Goal: Complete application form

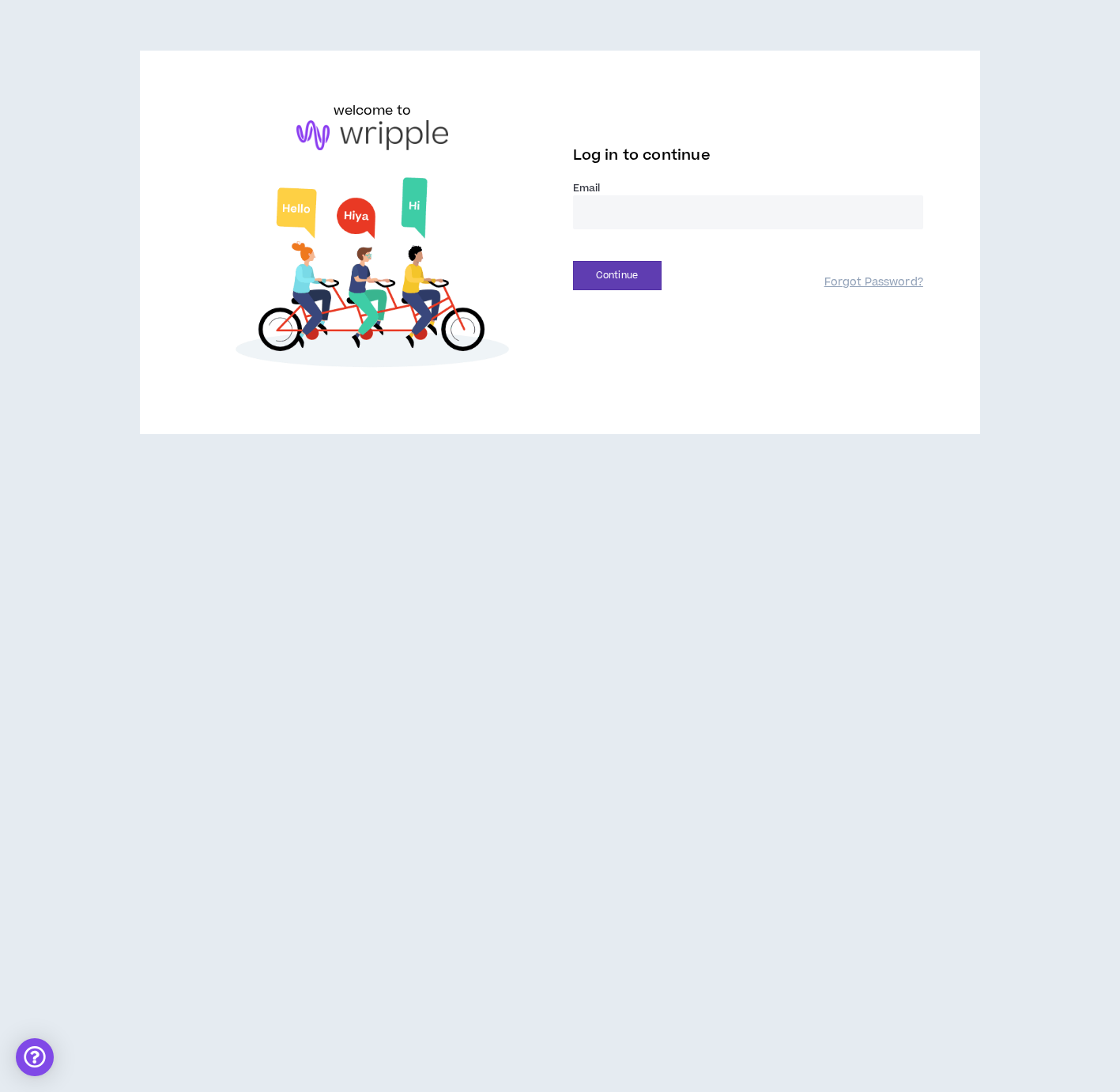
click at [633, 213] on input "email" at bounding box center [748, 213] width 350 height 34
type input "**********"
click at [573, 261] on button "Continue" at bounding box center [618, 275] width 89 height 29
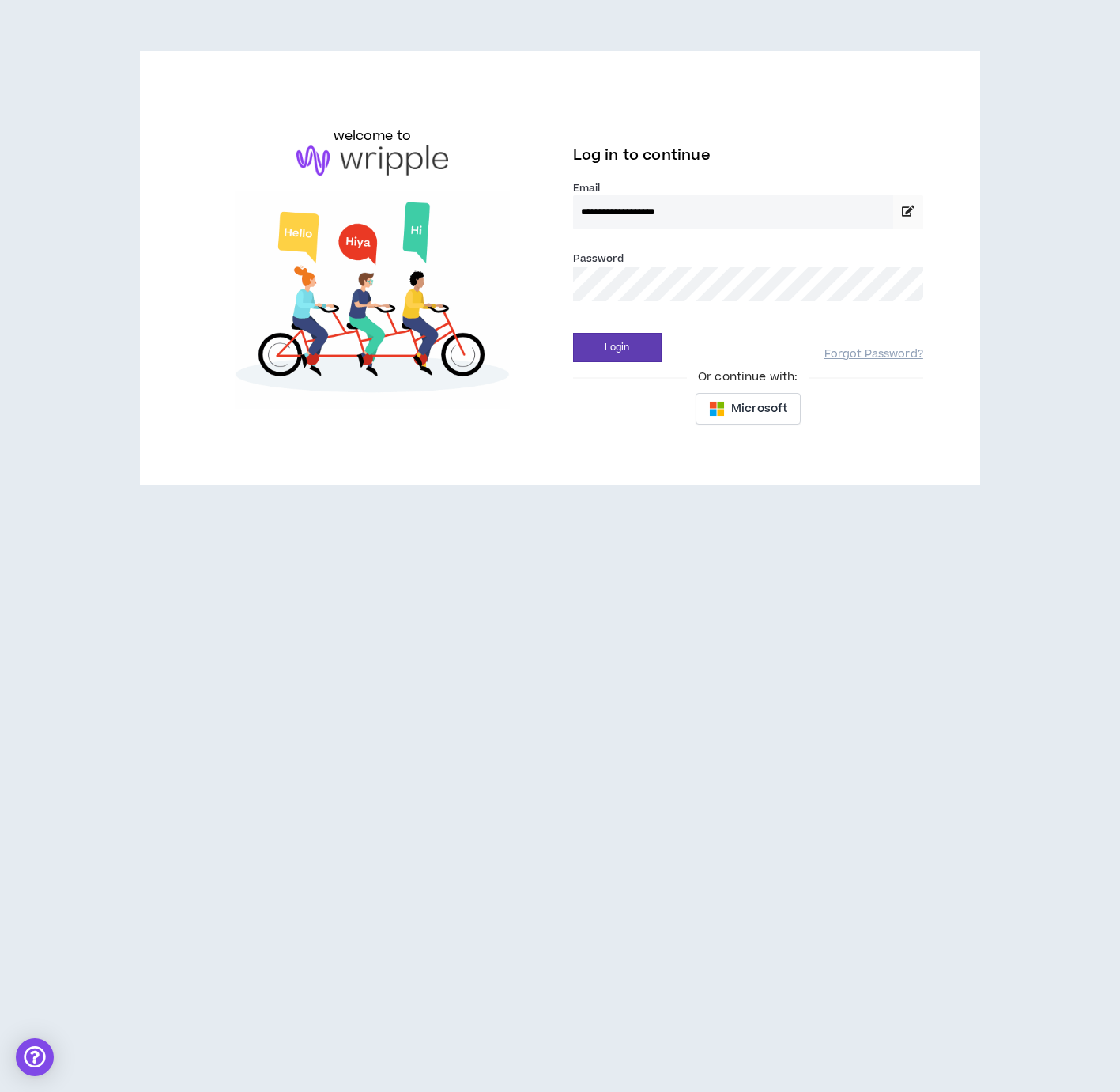
drag, startPoint x: 376, startPoint y: 132, endPoint x: 132, endPoint y: 77, distance: 250.1
click at [375, 132] on h6 "welcome to" at bounding box center [373, 136] width 79 height 19
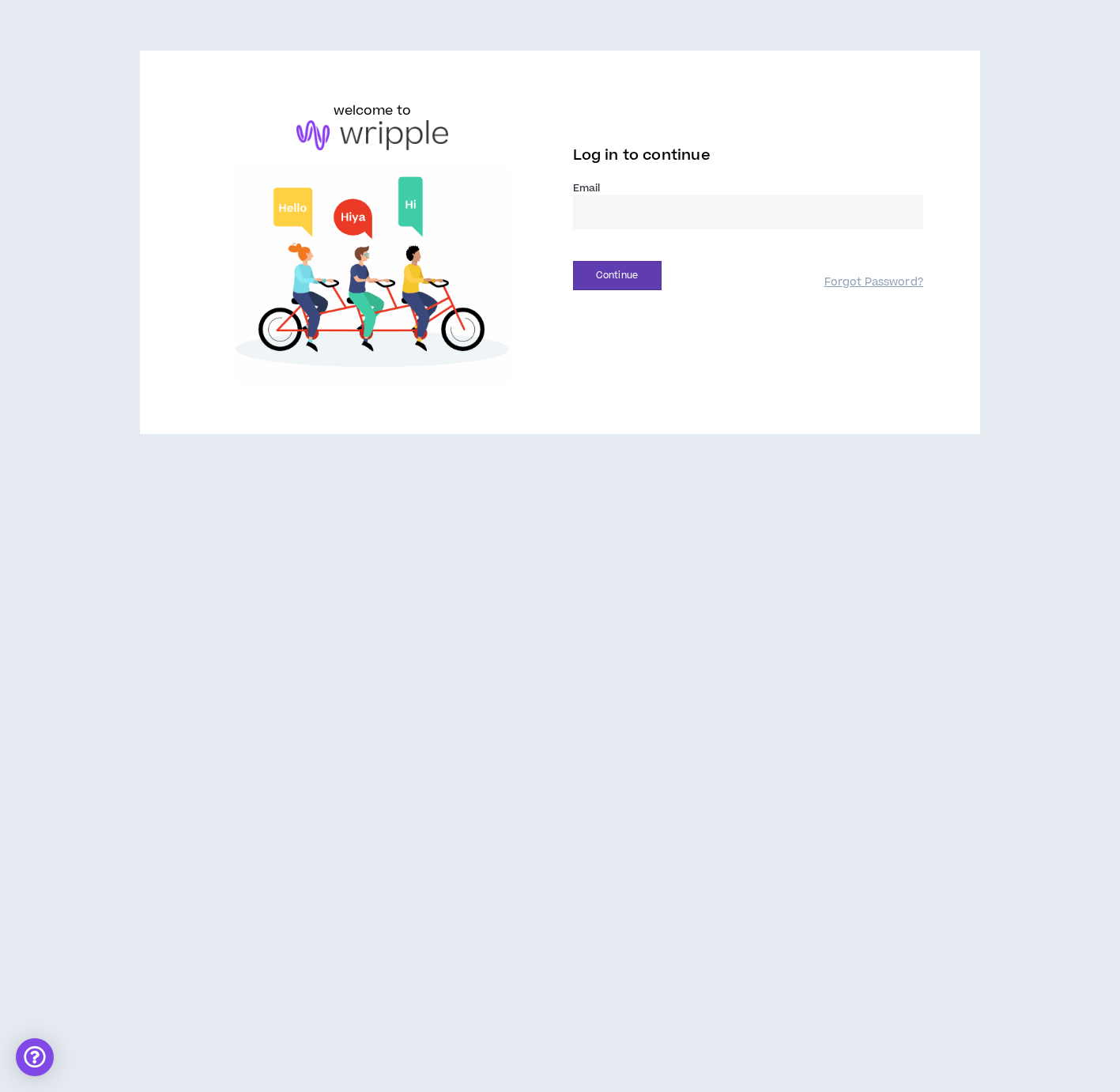
click at [390, 138] on img at bounding box center [372, 135] width 152 height 30
click at [351, 244] on img at bounding box center [372, 274] width 350 height 218
drag, startPoint x: 378, startPoint y: 329, endPoint x: 387, endPoint y: 567, distance: 238.2
click at [378, 330] on img at bounding box center [372, 274] width 350 height 218
click at [130, 50] on div "welcome to Log in to continue Email * Continue Forgot Password?" at bounding box center [560, 249] width 1120 height 497
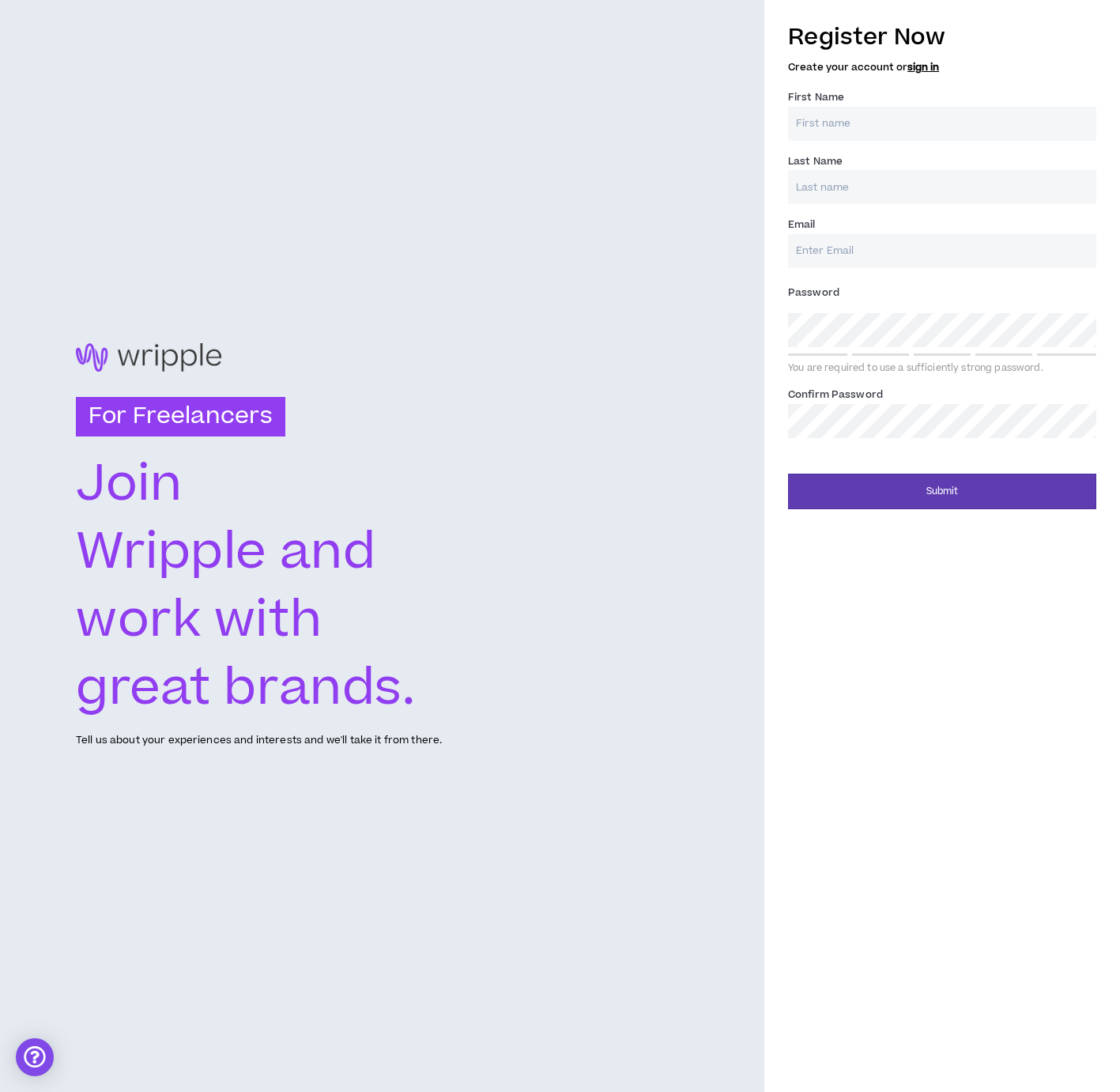
click at [843, 134] on input "First Name *" at bounding box center [942, 124] width 308 height 34
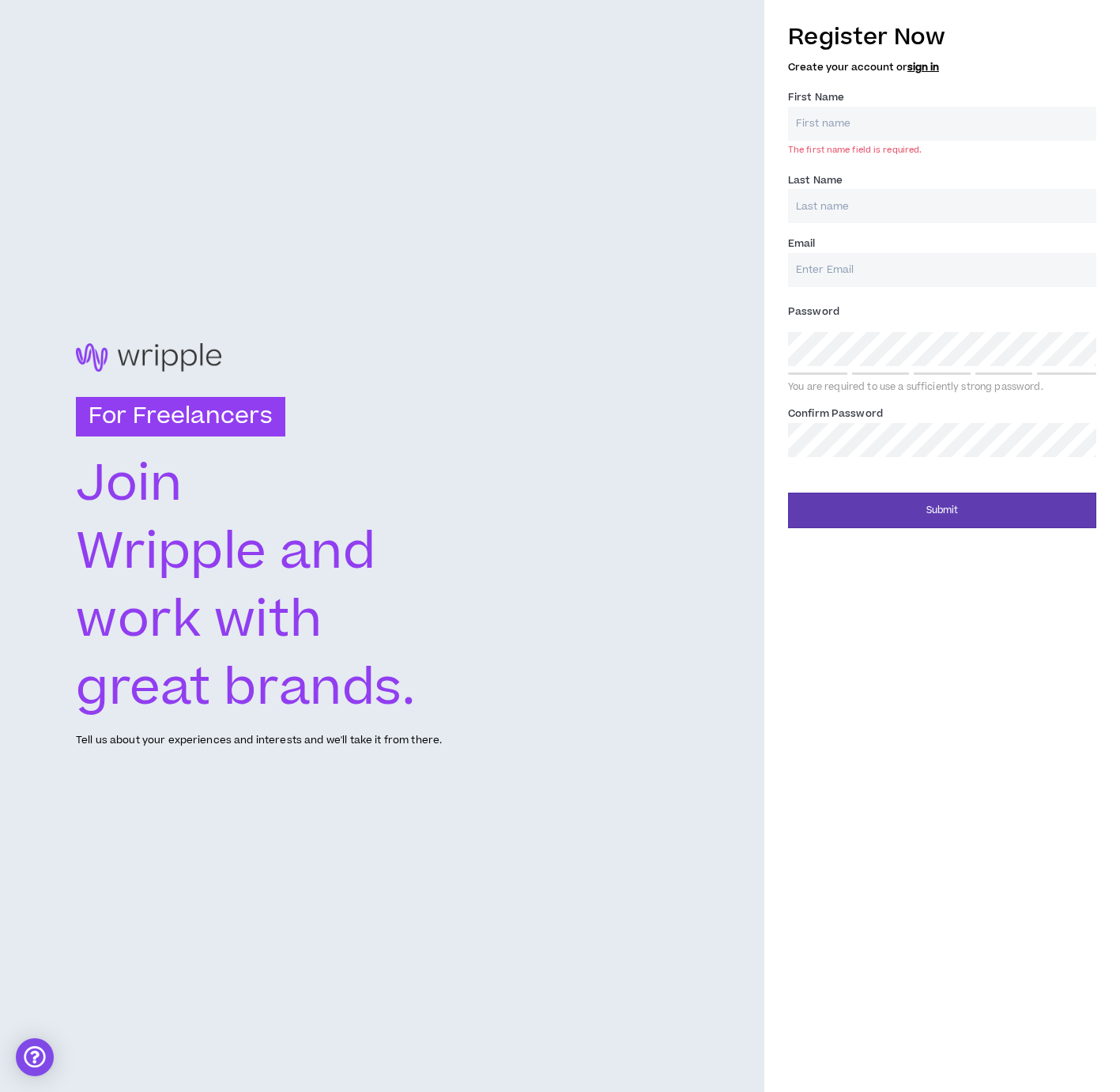
click at [843, 121] on input "First Name *" at bounding box center [942, 124] width 308 height 34
type input "Huisoo"
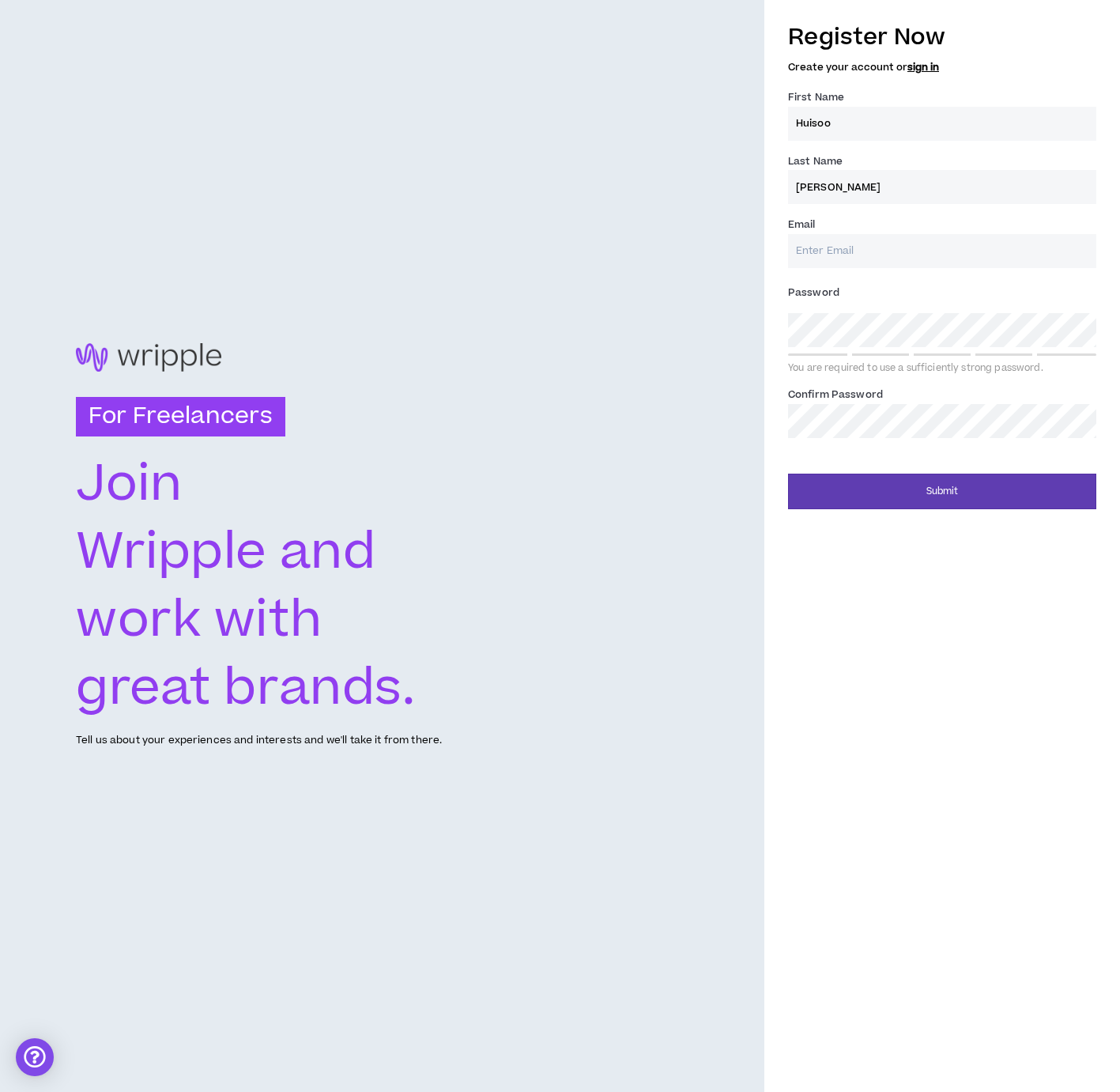
type input "[PERSON_NAME]"
type input "[EMAIL_ADDRESS][DOMAIN_NAME]"
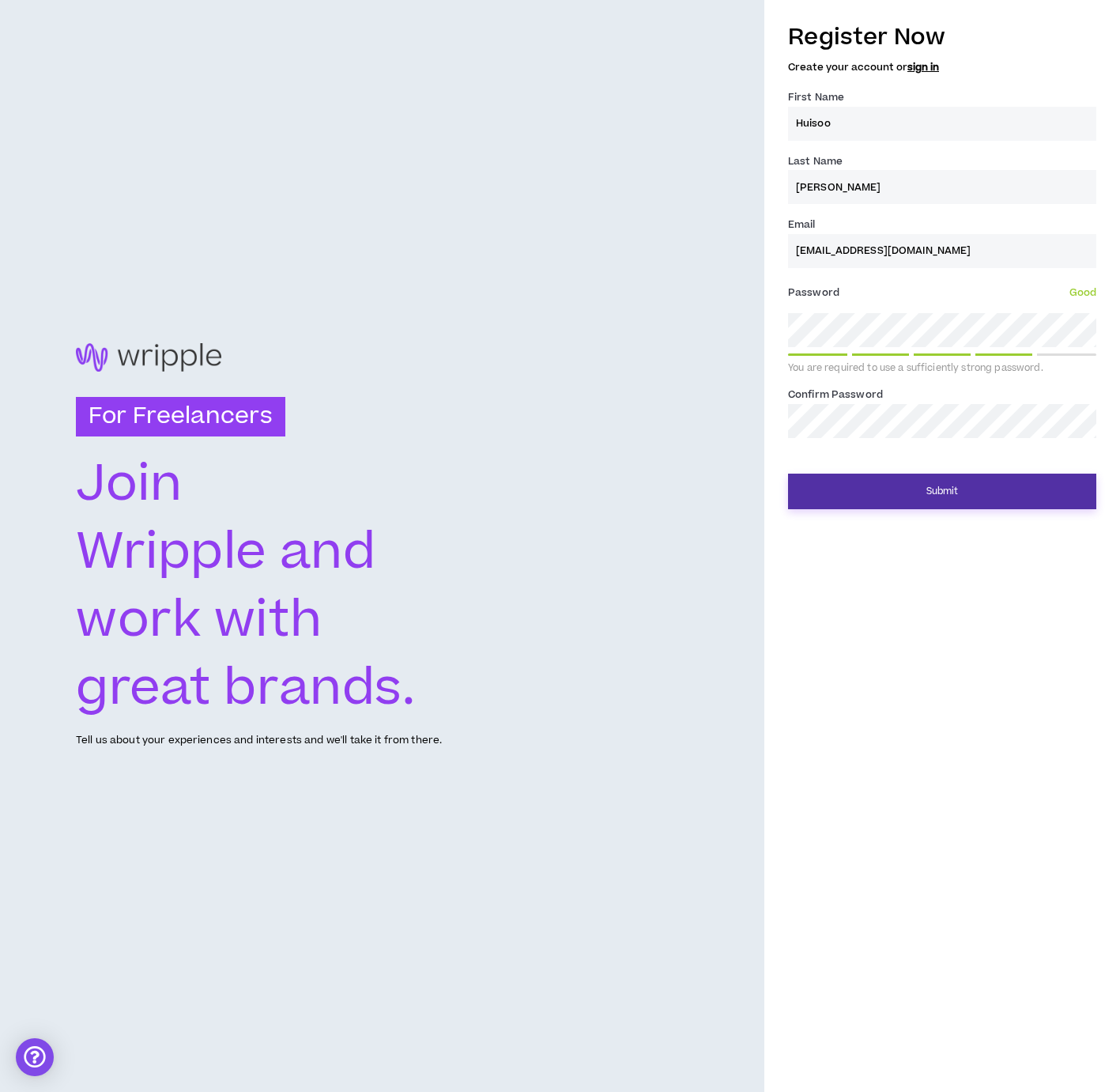
click at [935, 496] on button "Submit" at bounding box center [942, 491] width 308 height 36
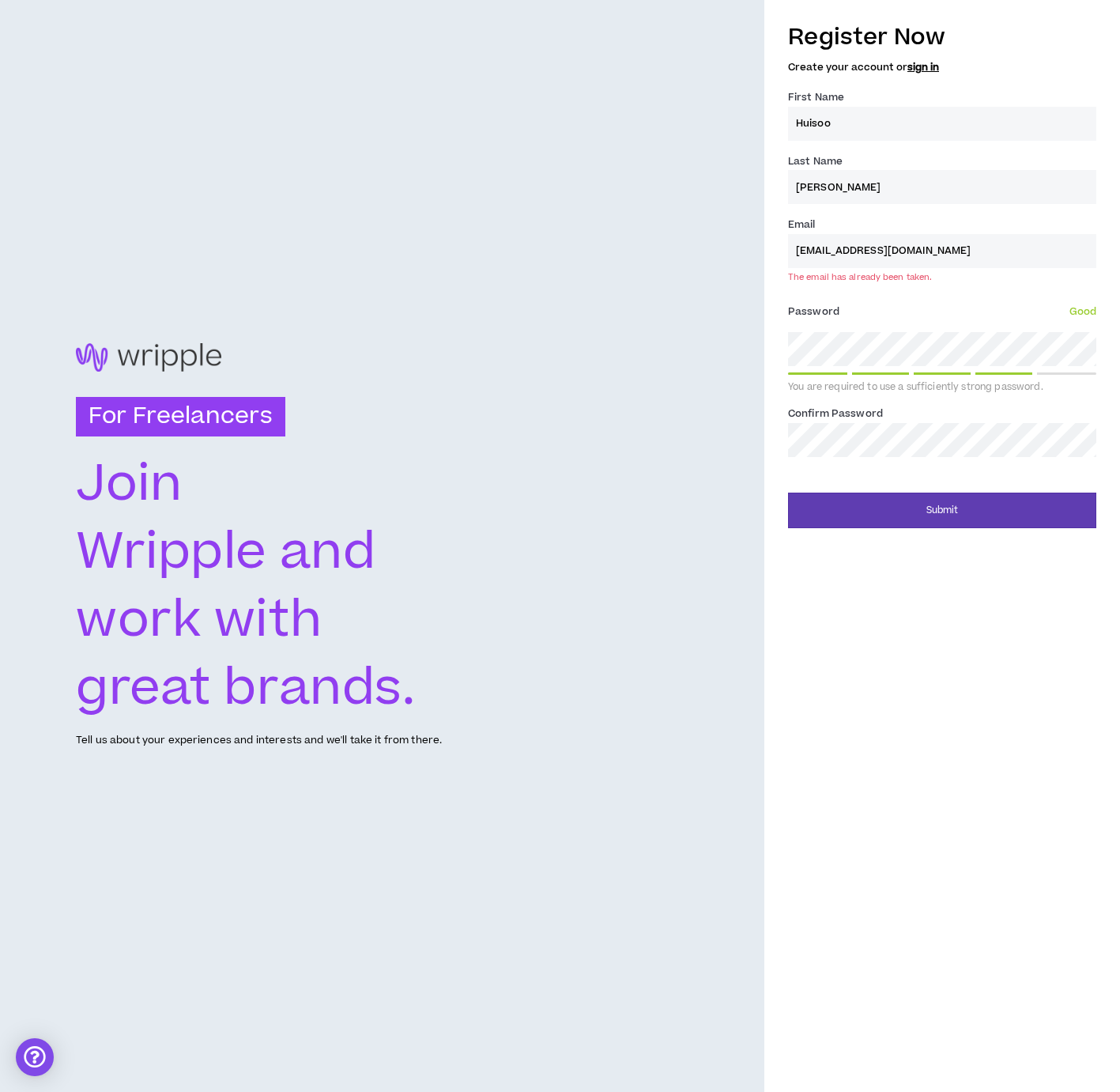
click at [926, 68] on link "sign in" at bounding box center [923, 67] width 32 height 15
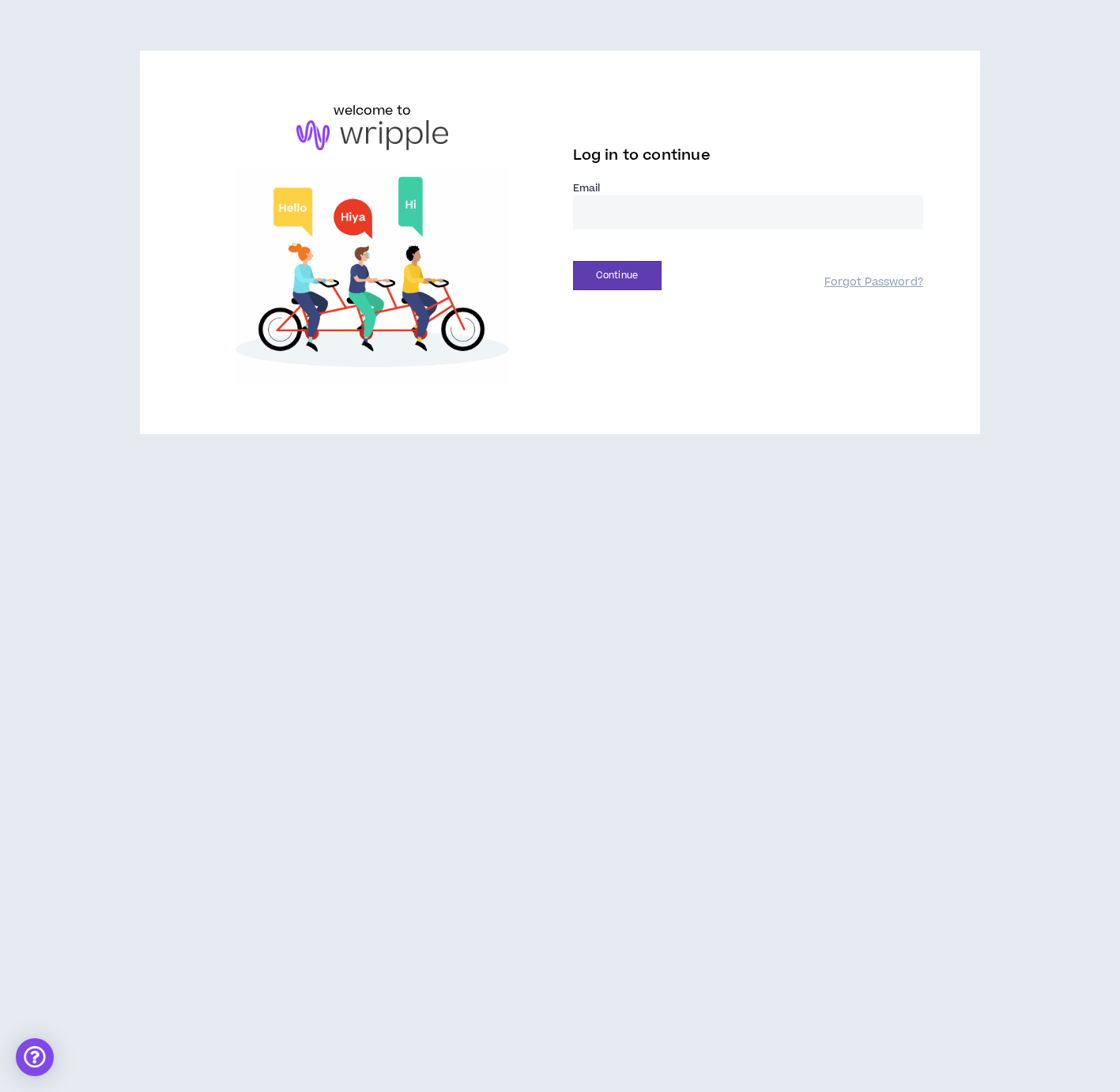
click at [578, 212] on input "email" at bounding box center [748, 213] width 350 height 34
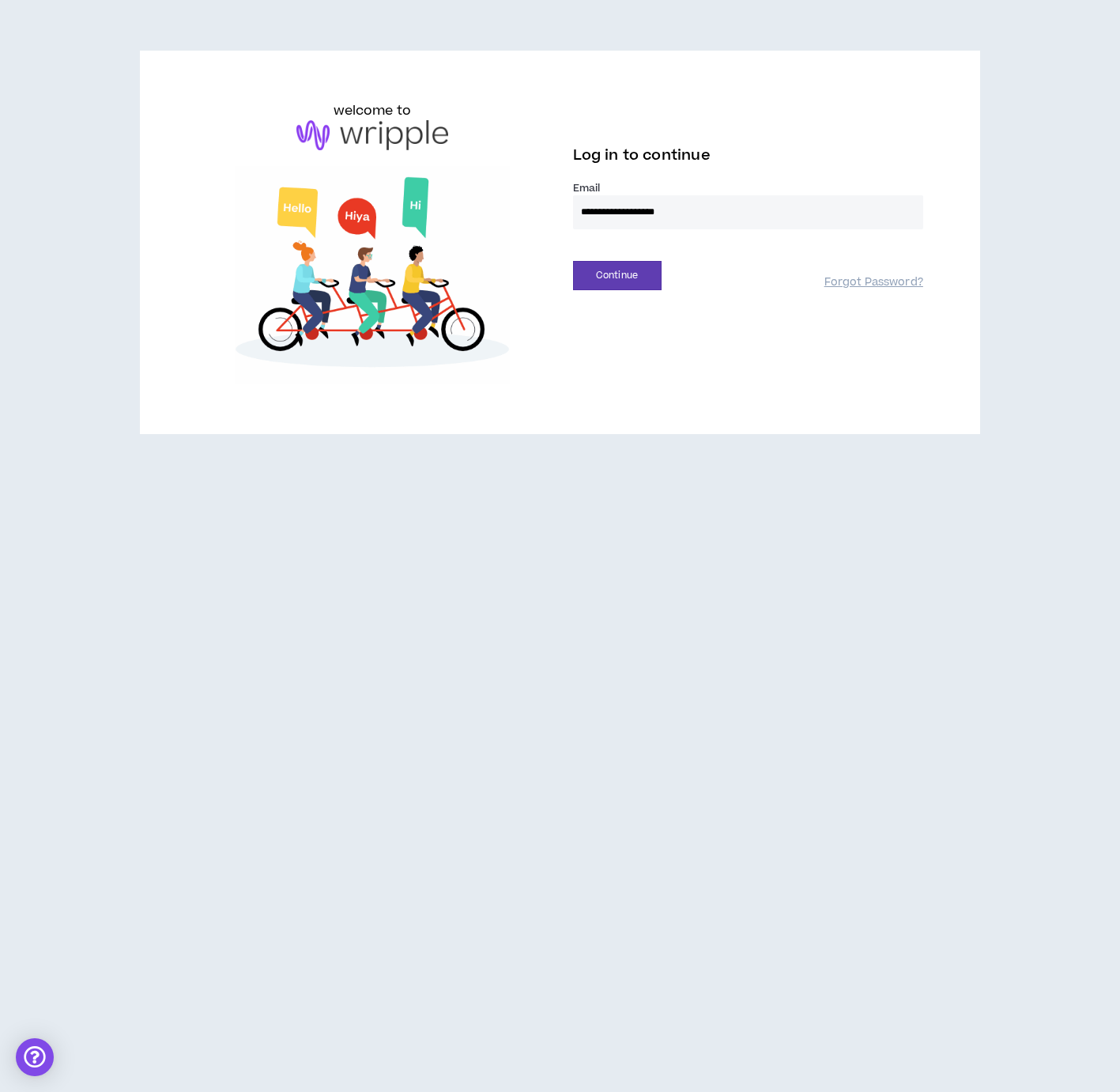
type input "**********"
click at [573, 261] on button "Continue" at bounding box center [618, 275] width 89 height 29
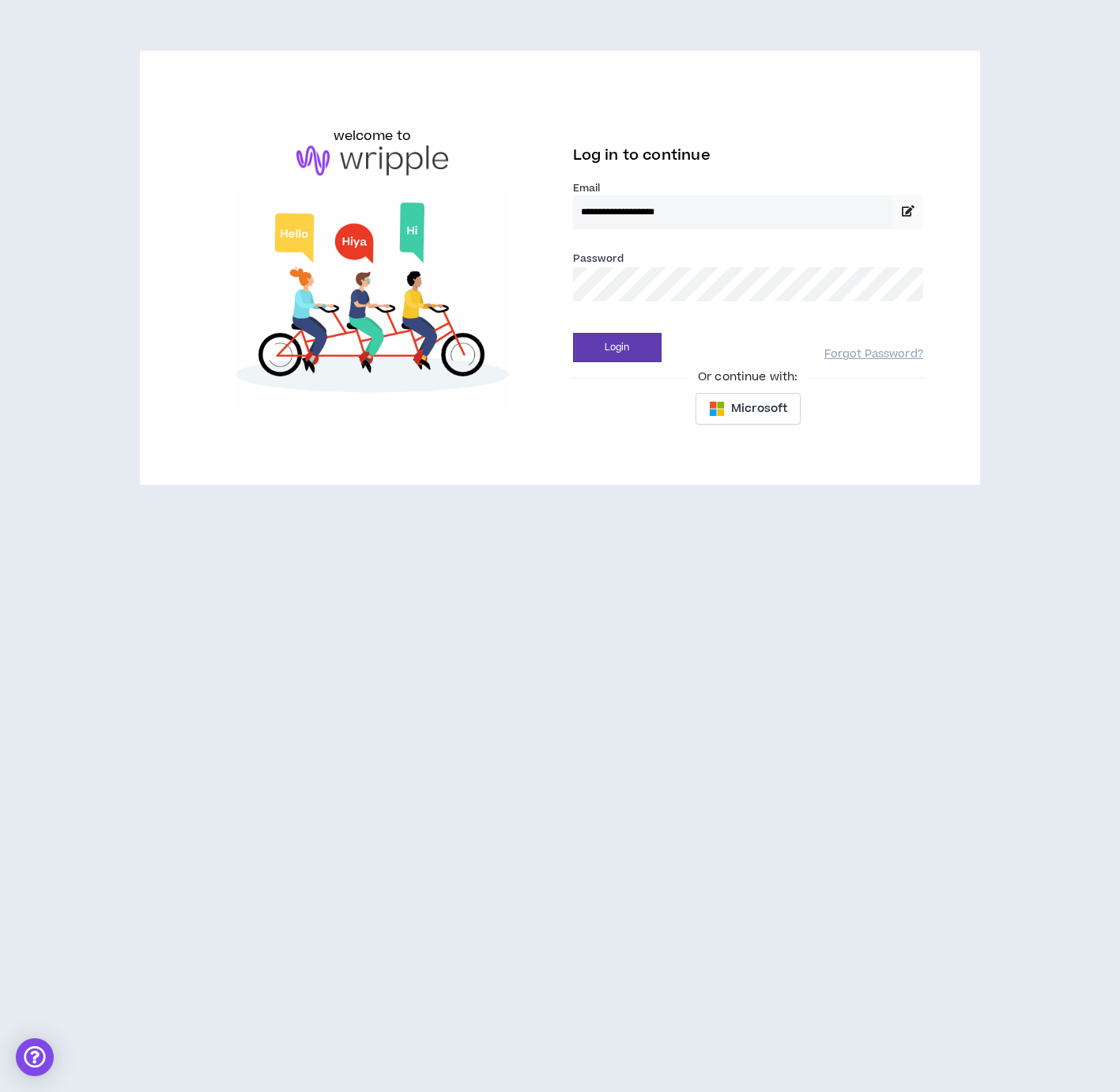
click at [573, 333] on button "Login" at bounding box center [618, 348] width 89 height 29
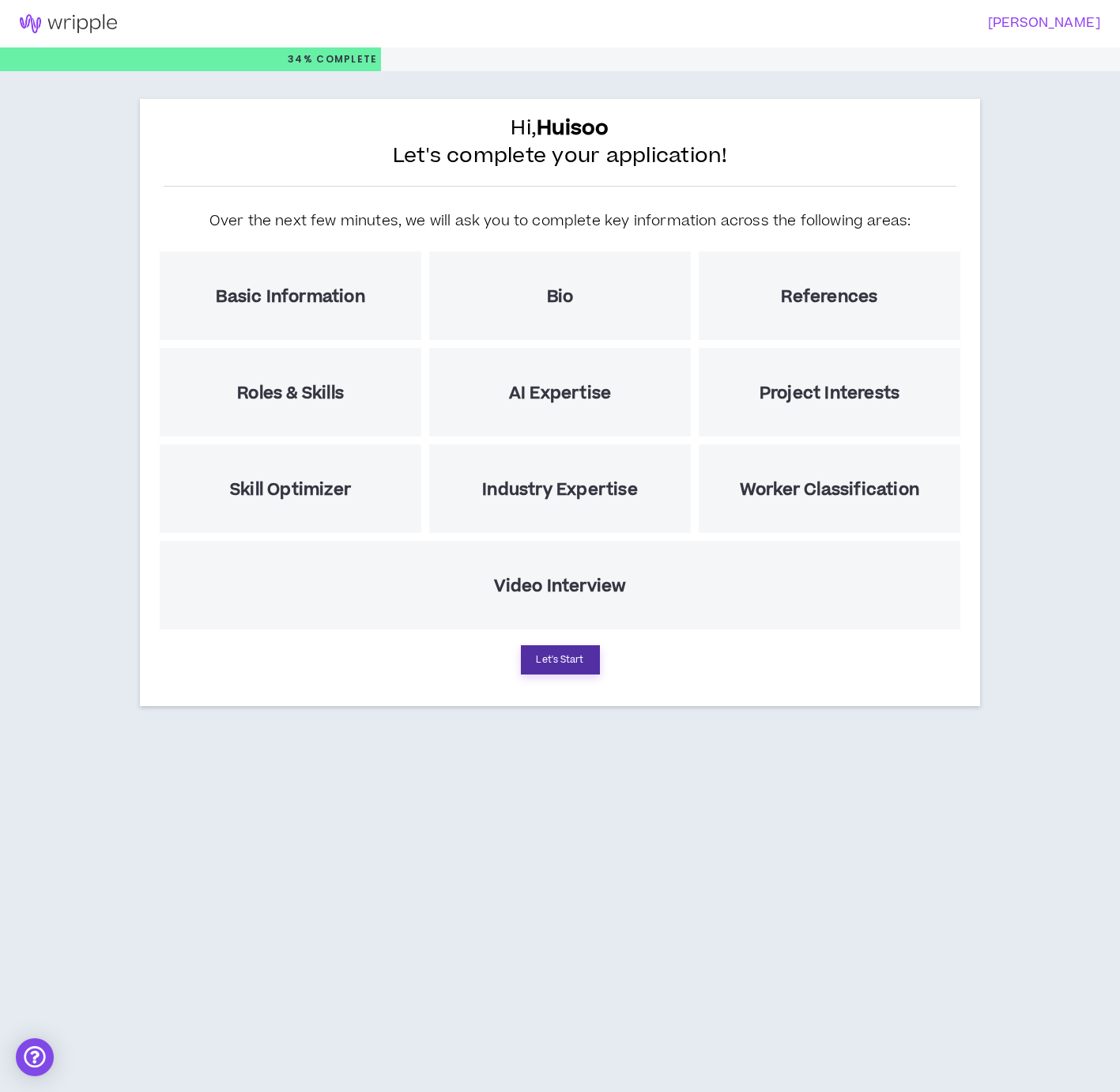
click at [566, 658] on button "Let's Start" at bounding box center [560, 660] width 79 height 29
select select "US"
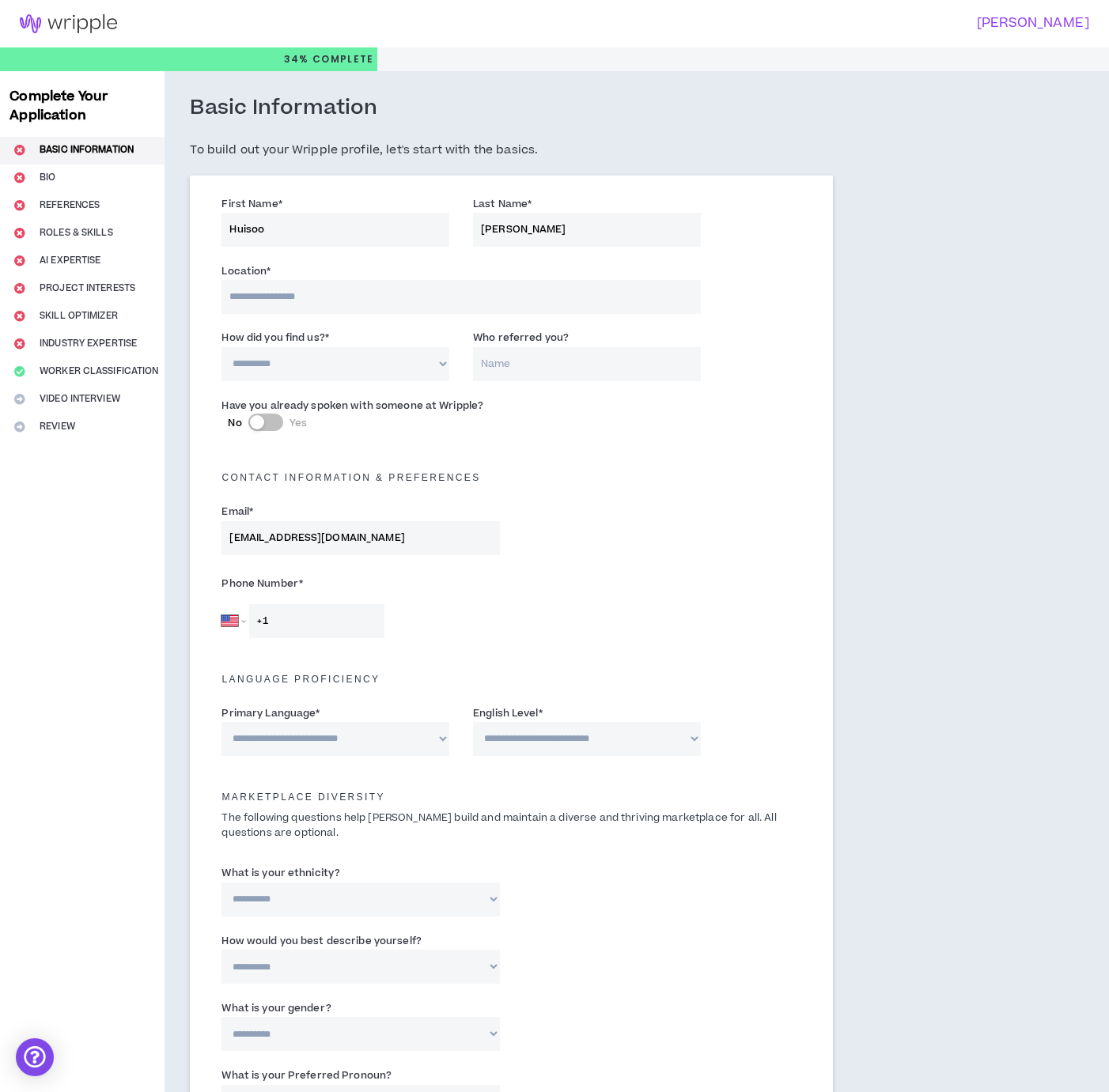
click at [292, 306] on input at bounding box center [461, 297] width 478 height 34
click at [280, 306] on input at bounding box center [461, 297] width 478 height 34
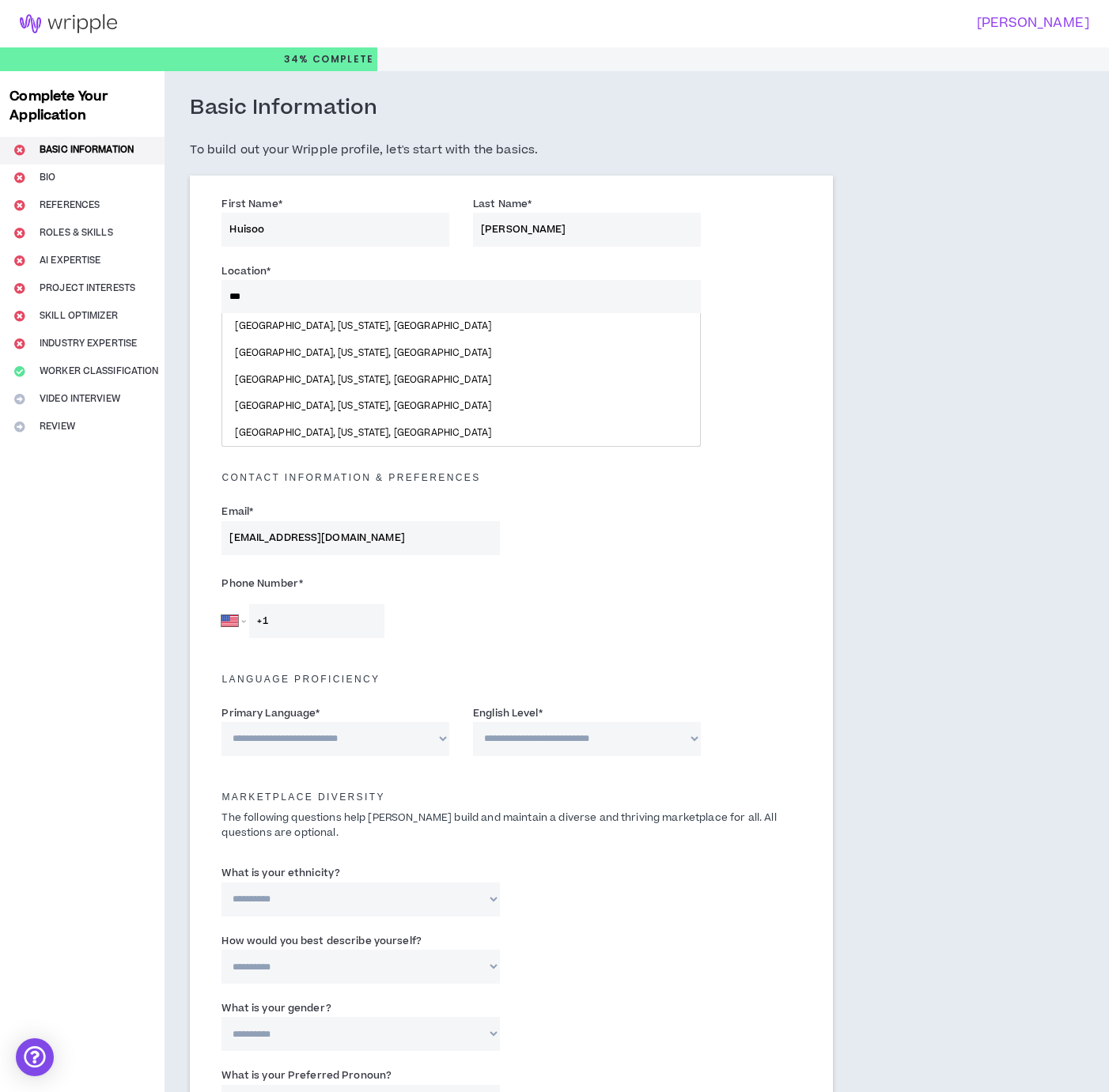
type input "***"
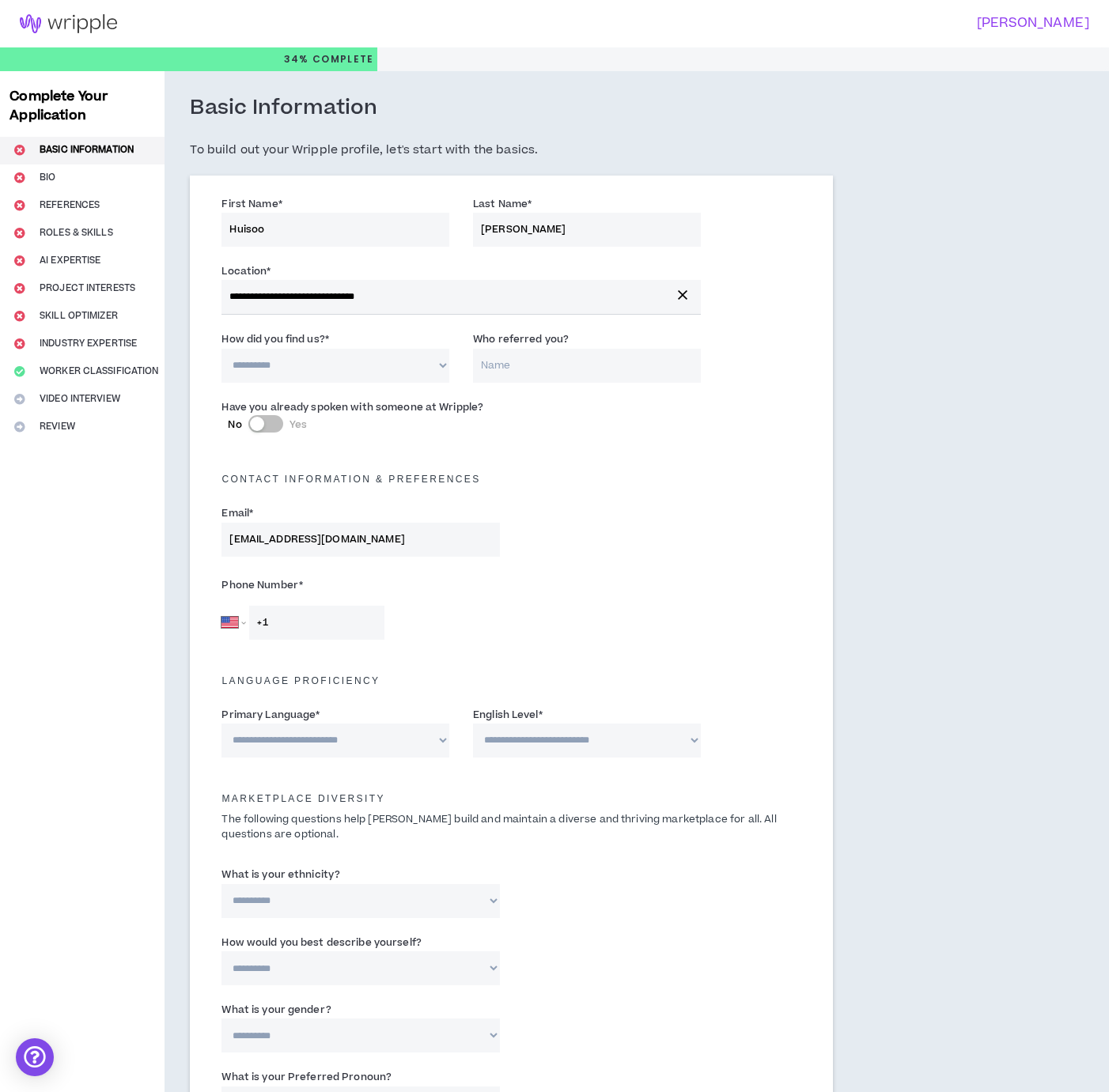
click at [387, 366] on select "**********" at bounding box center [335, 366] width 228 height 34
select select "*"
click at [221, 349] on select "**********" at bounding box center [335, 366] width 228 height 34
click at [531, 480] on h5 "Contact Information & preferences" at bounding box center [510, 478] width 602 height 11
click at [359, 537] on input "[EMAIL_ADDRESS][DOMAIN_NAME]" at bounding box center [360, 540] width 278 height 34
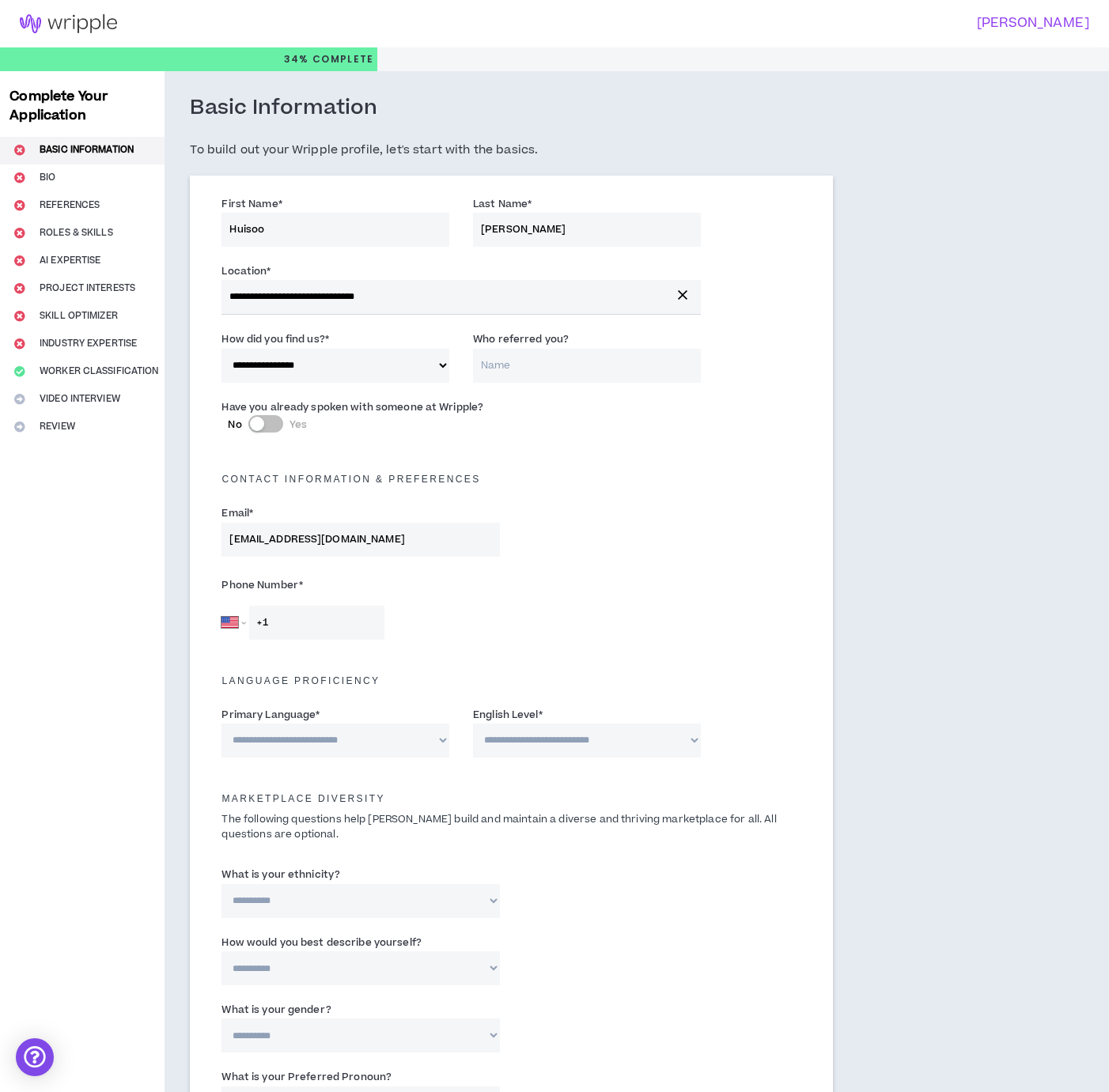
click at [305, 614] on input "+1" at bounding box center [317, 623] width 135 height 34
type input "[PHONE_NUMBER]"
click at [359, 736] on select "**********" at bounding box center [335, 741] width 228 height 34
select select "*****"
click at [221, 724] on select "**********" at bounding box center [335, 741] width 228 height 34
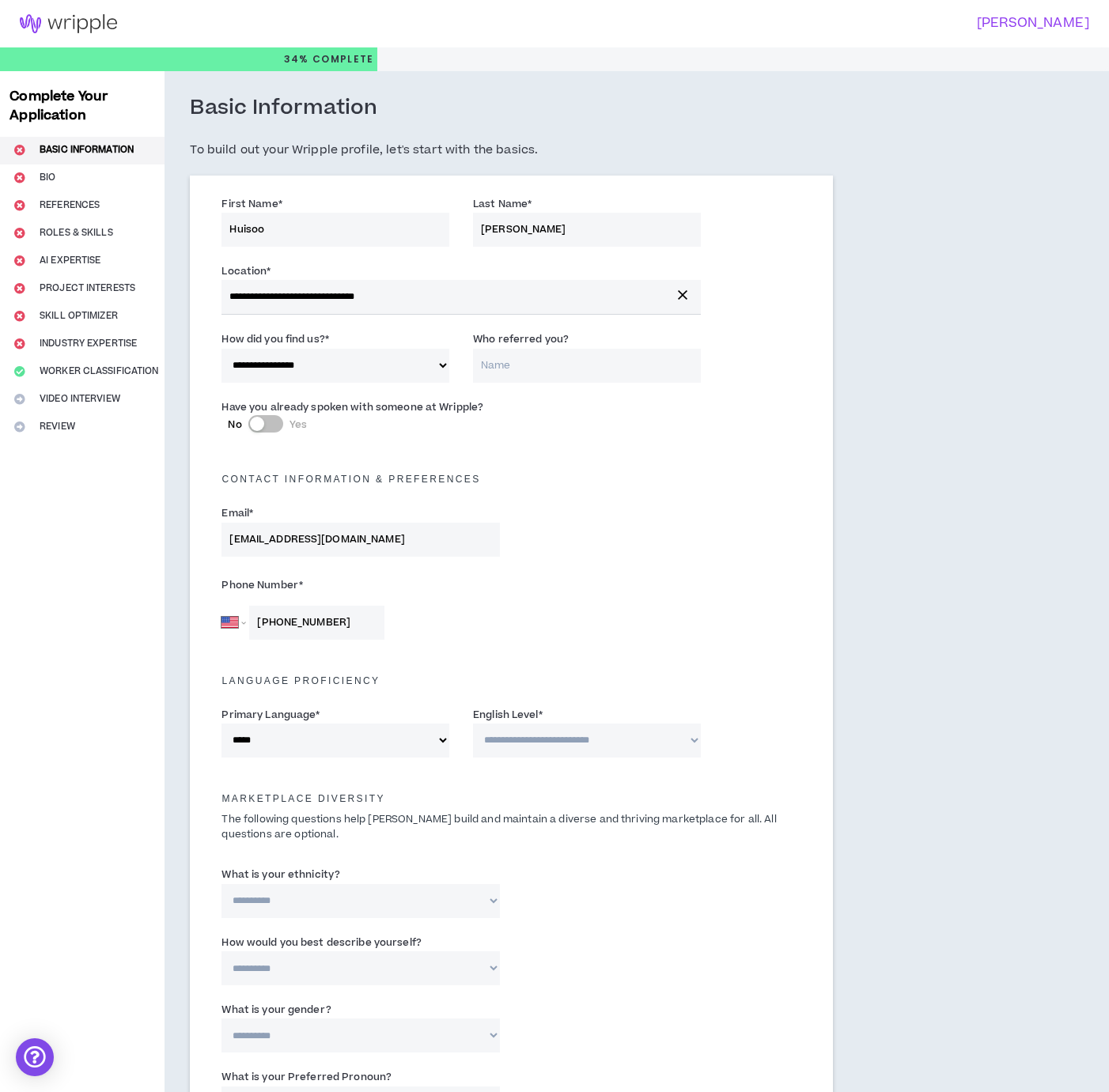
click at [504, 741] on select "**********" at bounding box center [586, 741] width 228 height 34
select select "*"
click at [472, 724] on select "**********" at bounding box center [586, 741] width 228 height 34
click at [563, 843] on div "Marketplace Diversity The following questions help [PERSON_NAME] build and main…" at bounding box center [510, 812] width 602 height 77
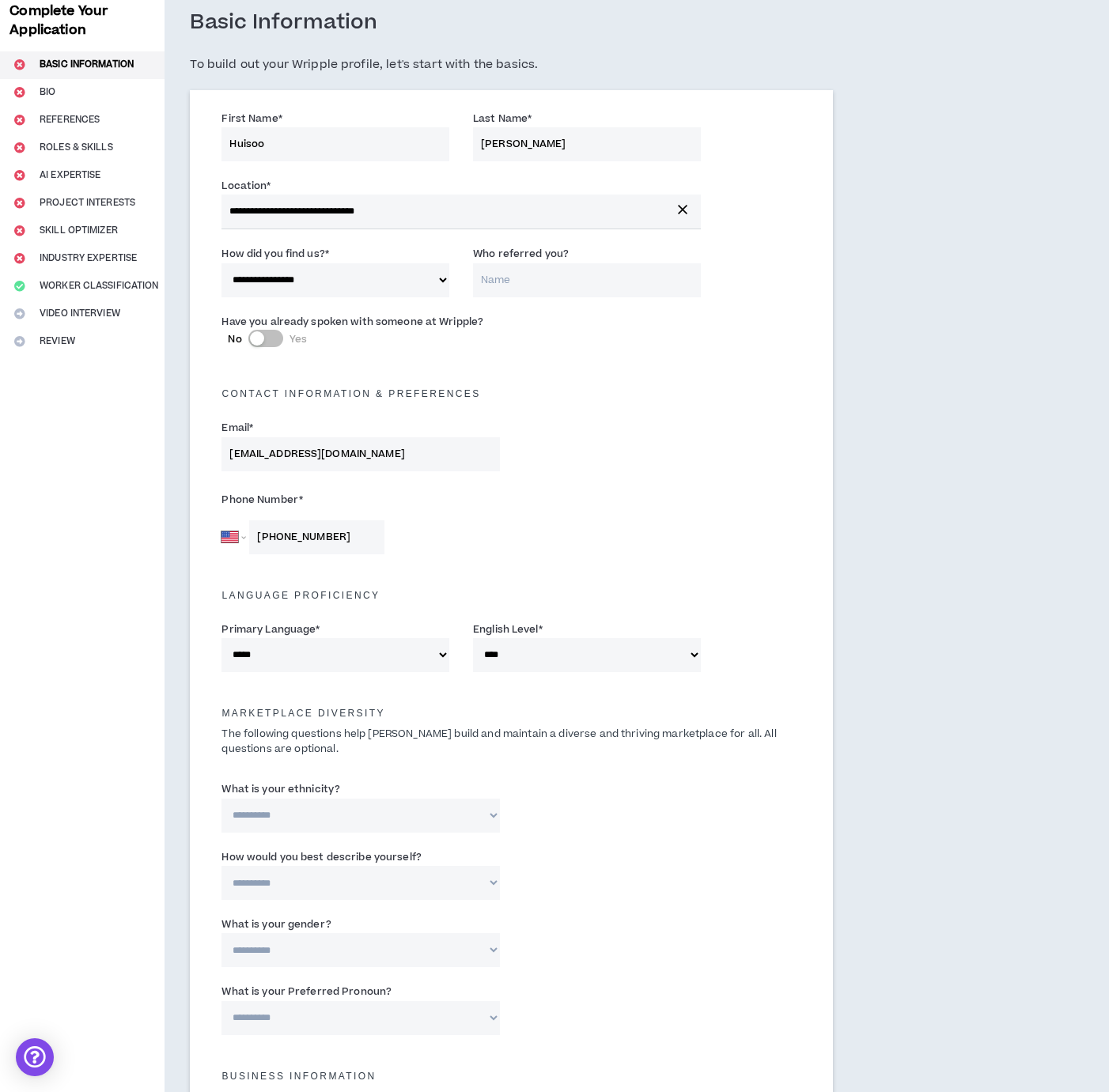
scroll to position [238, 0]
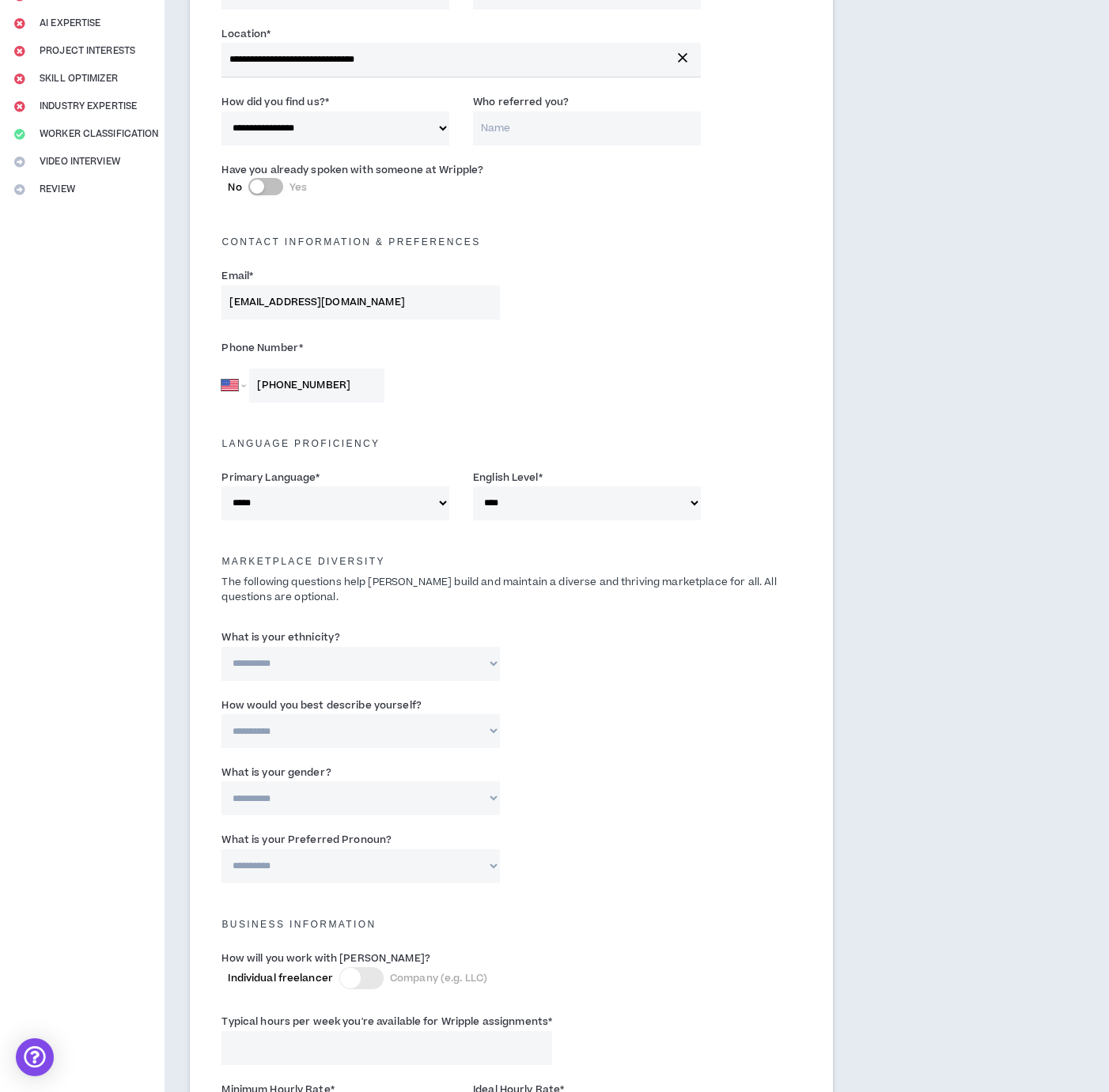
click at [352, 664] on select "**********" at bounding box center [360, 664] width 278 height 34
select select "**********"
click at [221, 647] on select "**********" at bounding box center [360, 664] width 278 height 34
click at [332, 727] on select "**********" at bounding box center [360, 731] width 278 height 34
select select "*****"
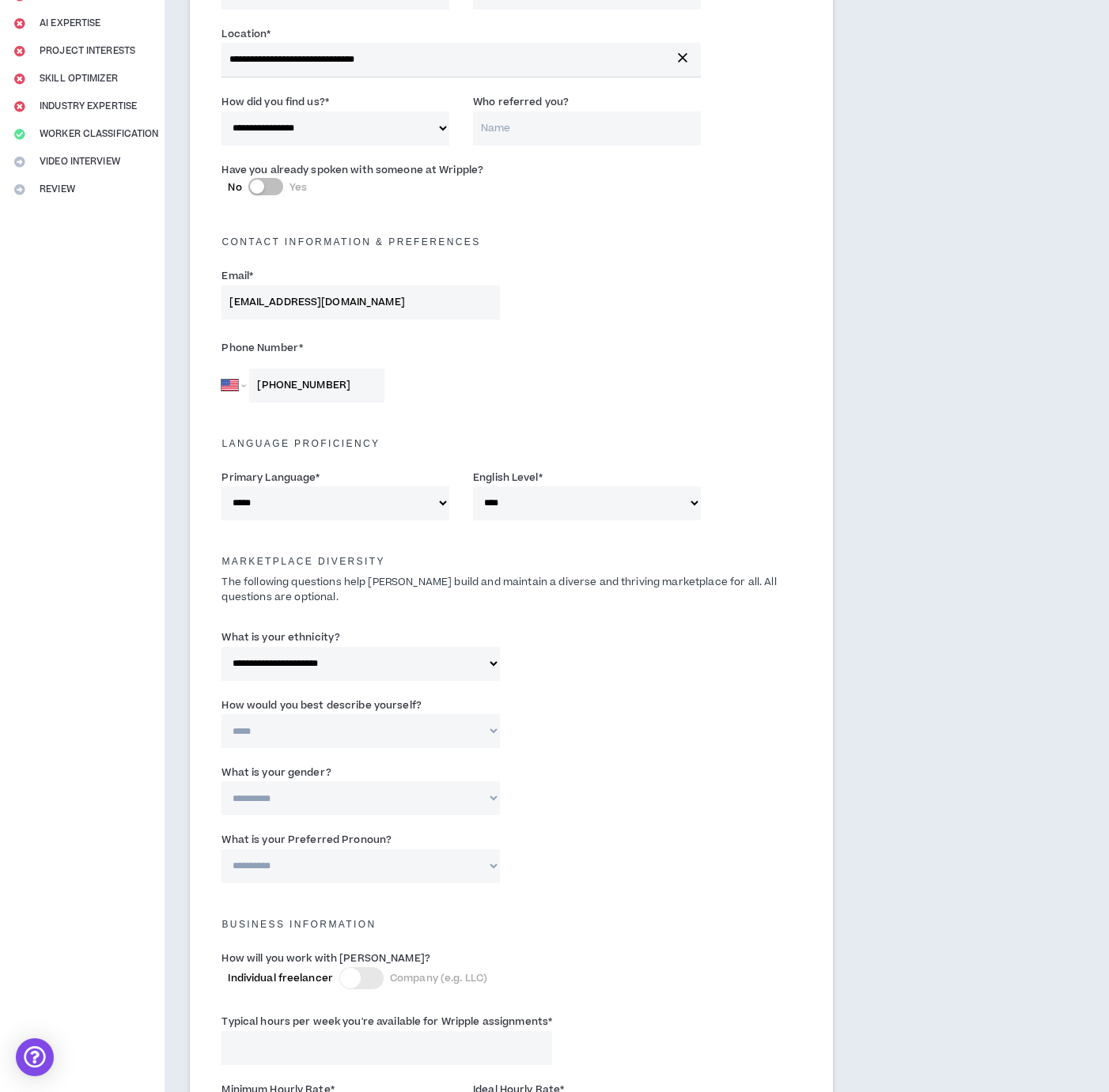
click at [221, 714] on select "**********" at bounding box center [360, 731] width 278 height 34
click at [323, 790] on select "**********" at bounding box center [360, 798] width 278 height 34
select select "***"
click at [221, 781] on select "**********" at bounding box center [360, 798] width 278 height 34
click at [313, 849] on label "What is your Preferred Pronoun?" at bounding box center [306, 840] width 170 height 26
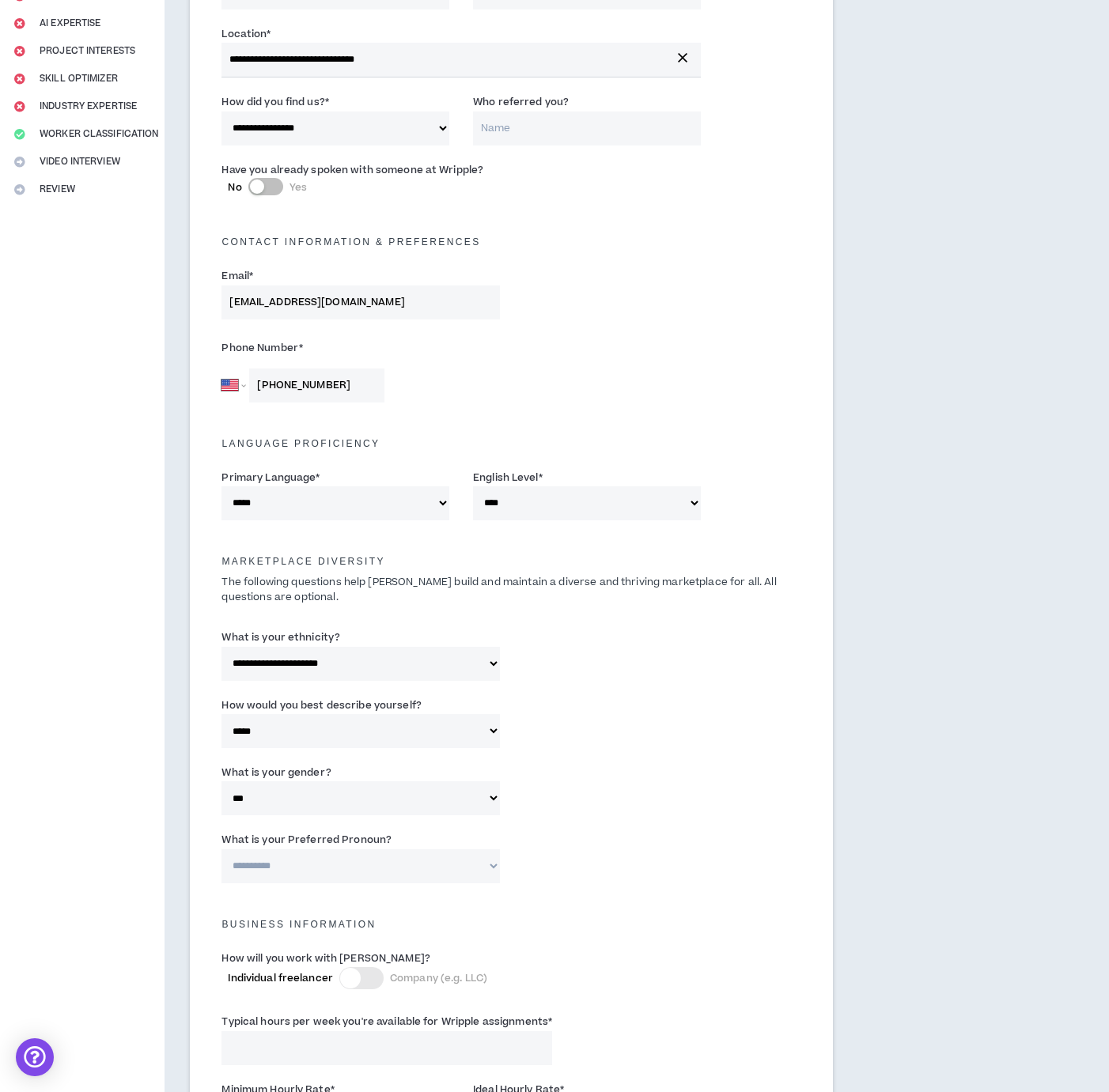
click at [313, 849] on select "**********" at bounding box center [360, 866] width 278 height 34
click at [314, 874] on select "**********" at bounding box center [360, 866] width 278 height 34
select select "**********"
click at [221, 849] on select "**********" at bounding box center [360, 866] width 278 height 34
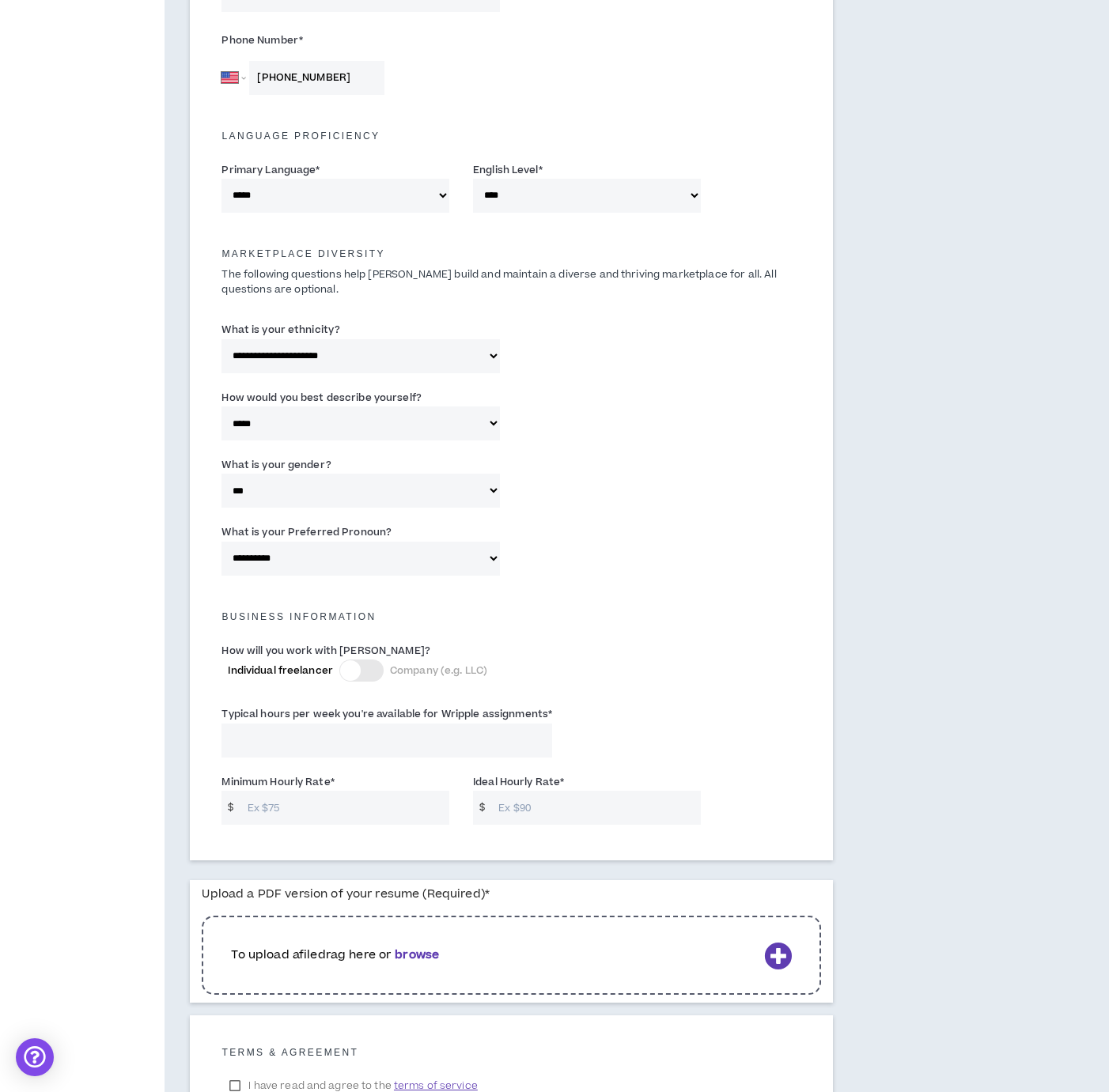
scroll to position [632, 0]
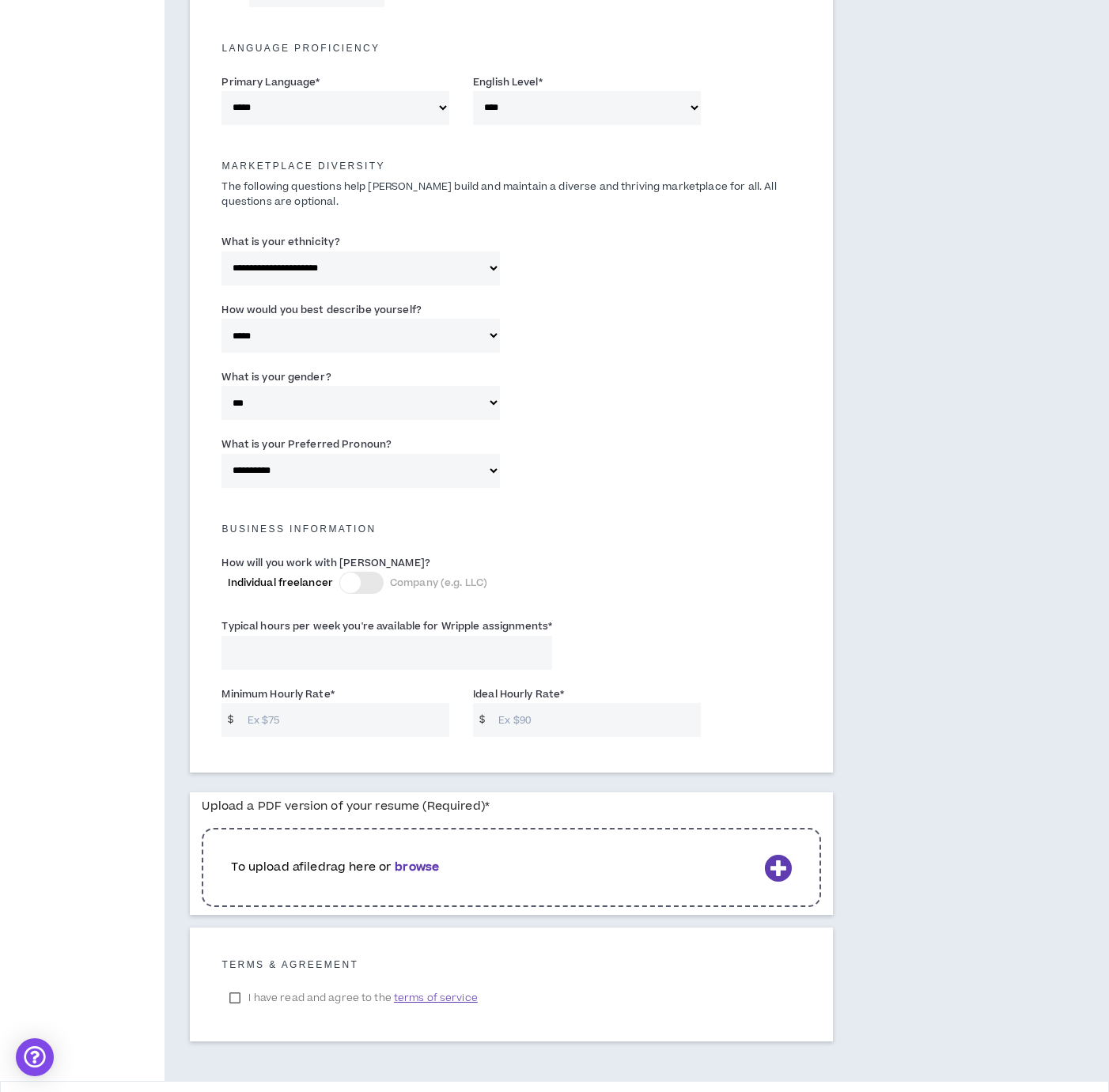
click at [266, 651] on input "Typical hours per week you're available for Wripple assignments *" at bounding box center [386, 653] width 331 height 34
click at [312, 725] on input "Minimum Hourly Rate *" at bounding box center [343, 720] width 209 height 34
type input "50"
type input "90"
click at [724, 642] on div "Typical hours per week you're available for Wripple assignments * This field is…" at bounding box center [510, 647] width 602 height 68
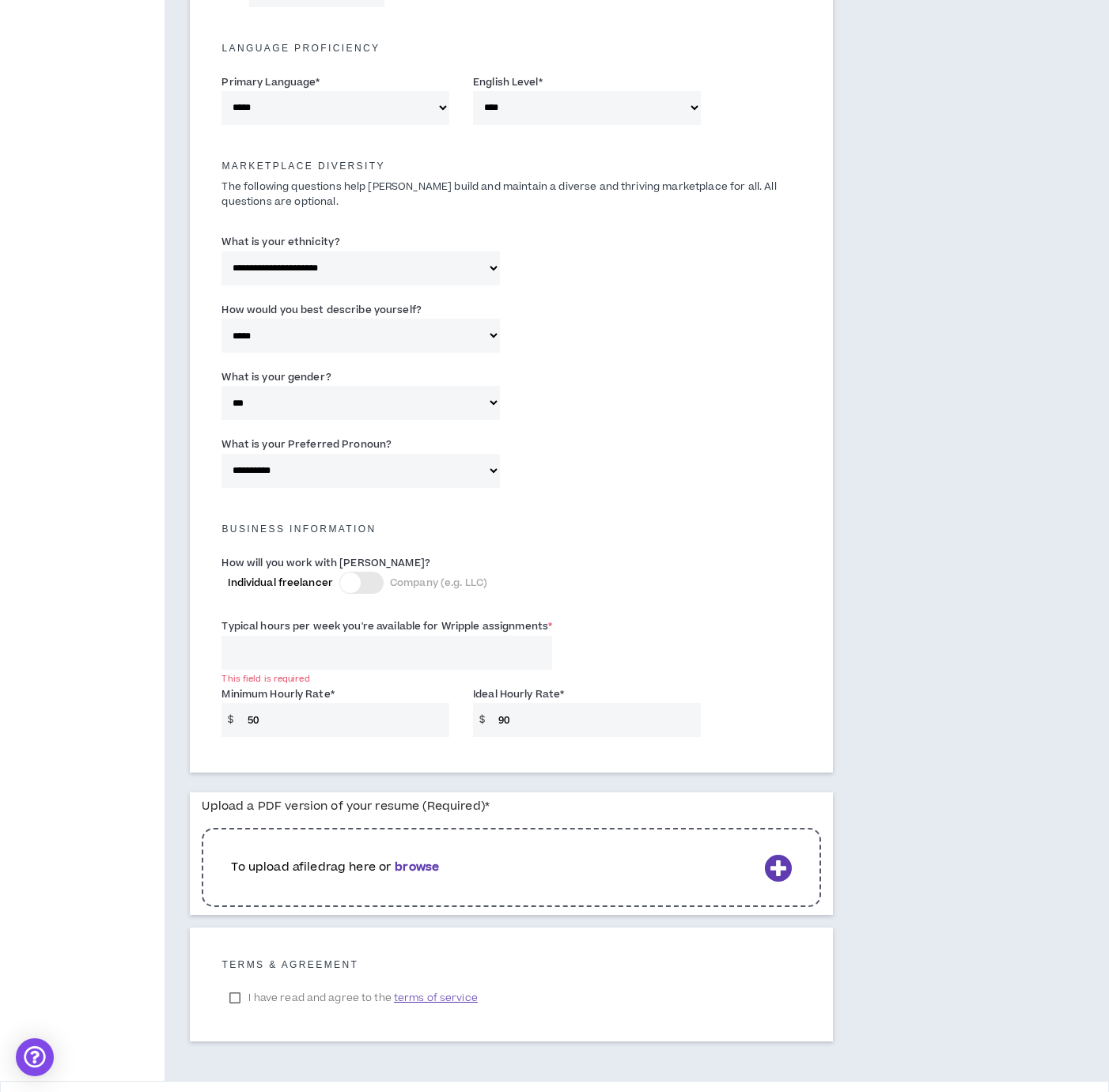
drag, startPoint x: 532, startPoint y: 713, endPoint x: 434, endPoint y: 713, distance: 98.0
click at [434, 713] on div "Minimum Hourly Rate * $ 50 Ideal Hourly Rate * $ 90" at bounding box center [510, 715] width 602 height 68
click at [342, 642] on input "Typical hours per week you're available for Wripple assignments *" at bounding box center [386, 653] width 331 height 34
drag, startPoint x: 218, startPoint y: 622, endPoint x: 513, endPoint y: 659, distance: 297.3
click at [577, 631] on div "Typical hours per week you're available for Wripple assignments * This field is…" at bounding box center [510, 647] width 602 height 68
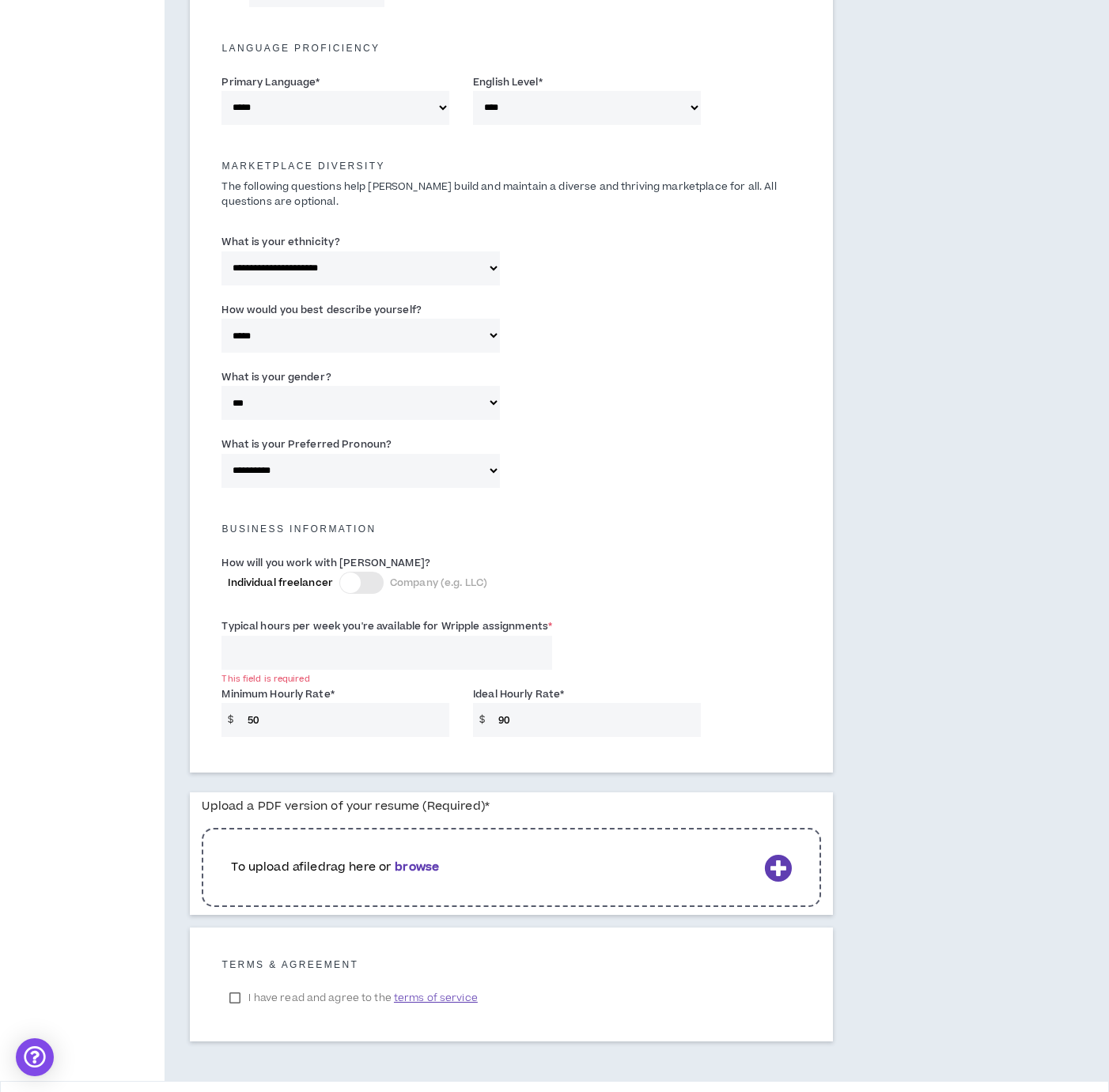
click at [403, 663] on input "Typical hours per week you're available for Wripple assignments *" at bounding box center [386, 653] width 331 height 34
click at [403, 660] on input "Typical hours per week you're available for Wripple assignments *" at bounding box center [386, 653] width 331 height 34
click at [420, 644] on input "20" at bounding box center [386, 653] width 331 height 34
type input "20"
click at [632, 636] on div "Typical hours per week you're available for Wripple assignments * 20" at bounding box center [510, 647] width 602 height 68
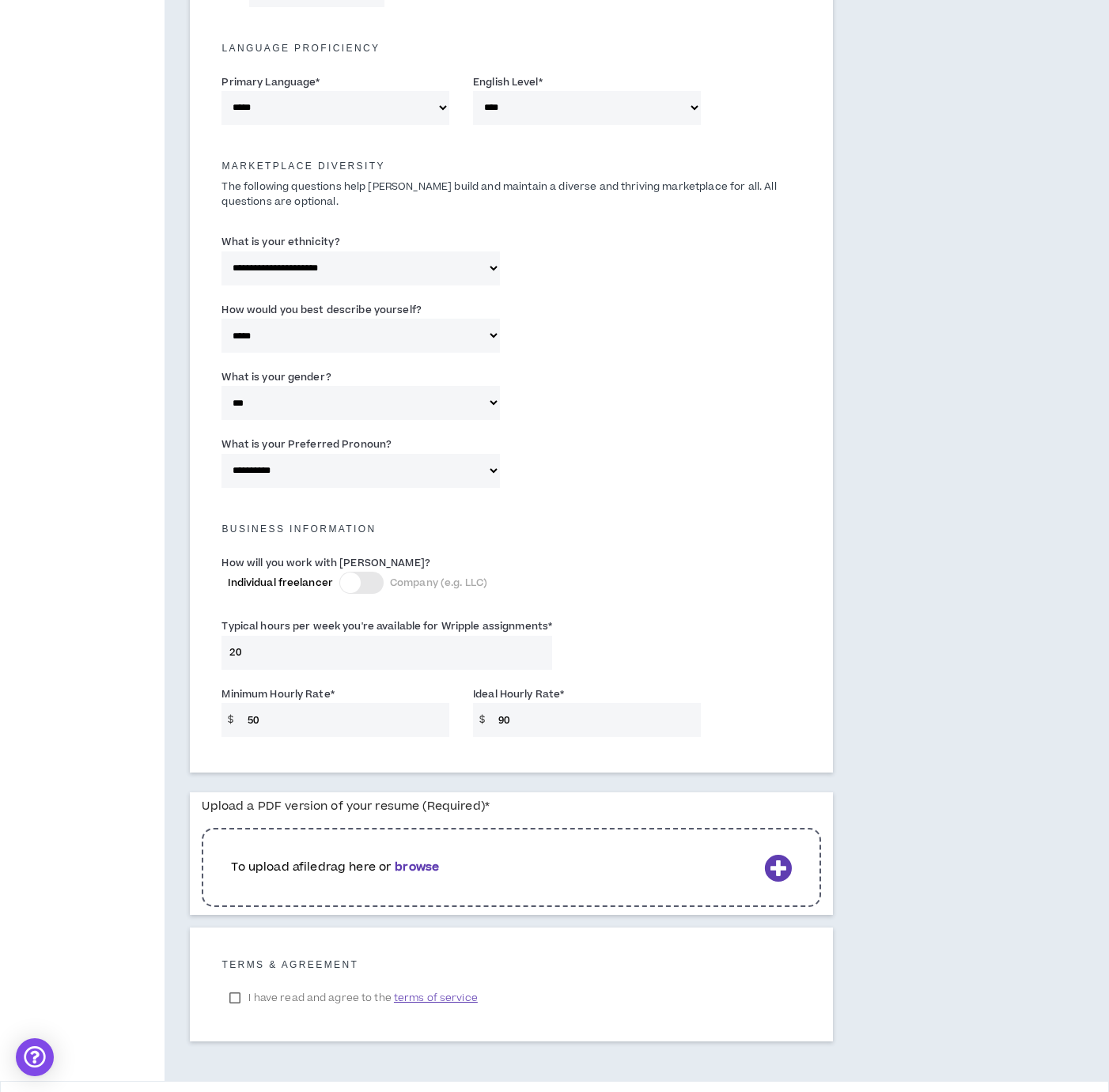
click at [865, 629] on div "**********" at bounding box center [581, 260] width 832 height 1642
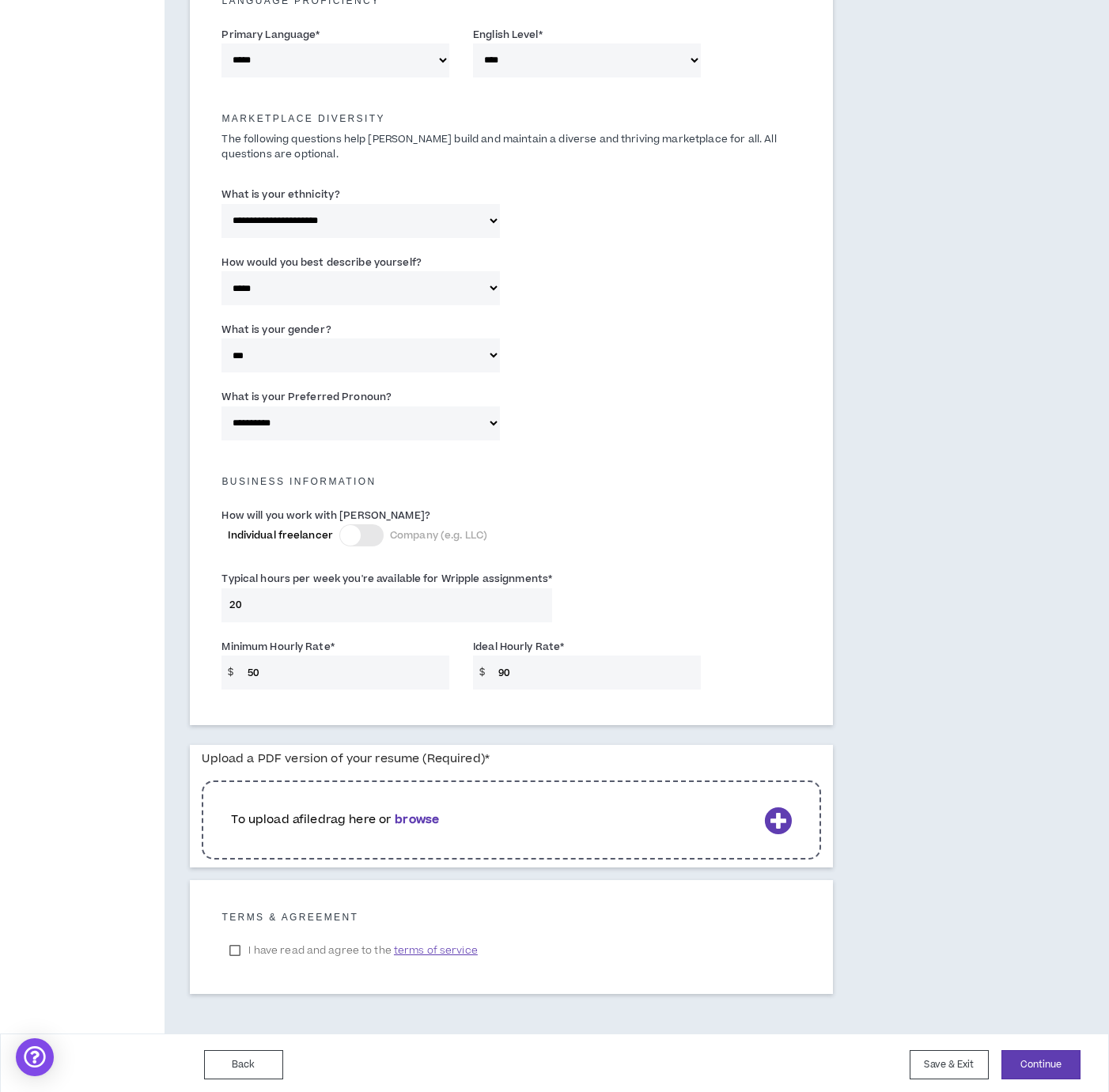
scroll to position [684, 0]
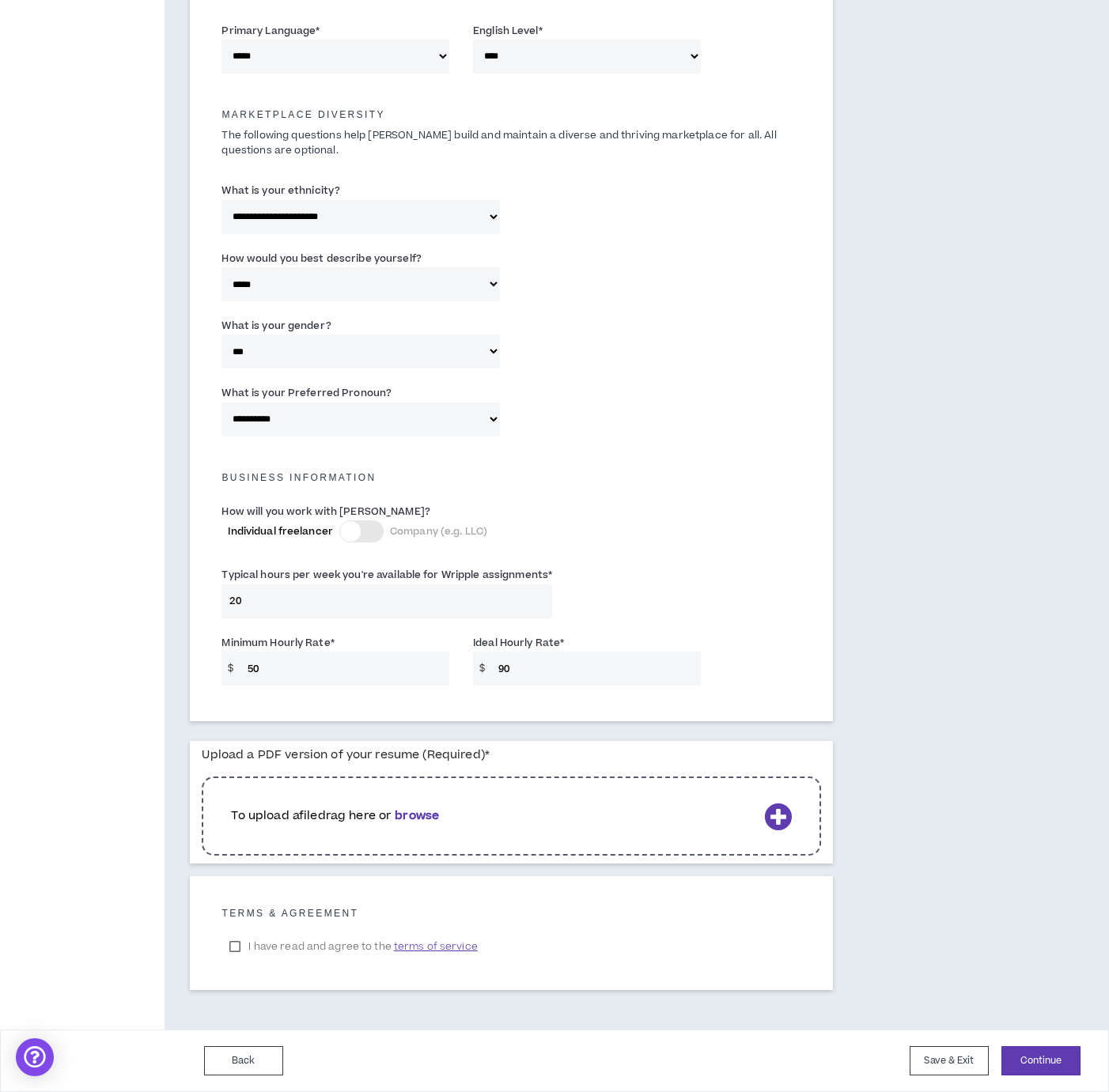
click at [905, 669] on div "**********" at bounding box center [581, 208] width 832 height 1642
click at [918, 702] on div "**********" at bounding box center [581, 208] width 832 height 1642
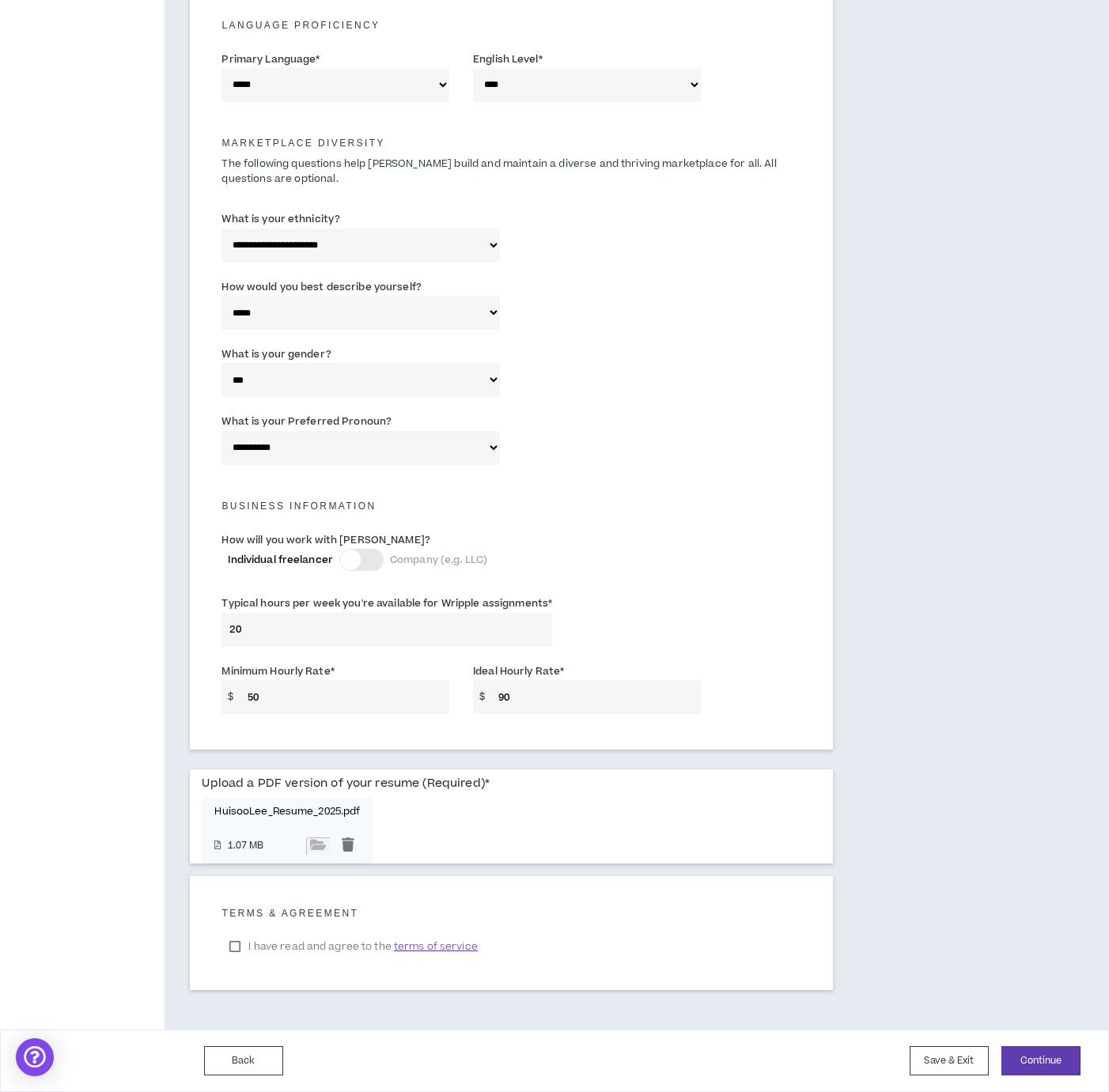
scroll to position [655, 0]
click at [235, 948] on label "I have read and agree to the terms of service" at bounding box center [353, 947] width 263 height 24
click at [1031, 1058] on button "Continue" at bounding box center [1041, 1060] width 79 height 29
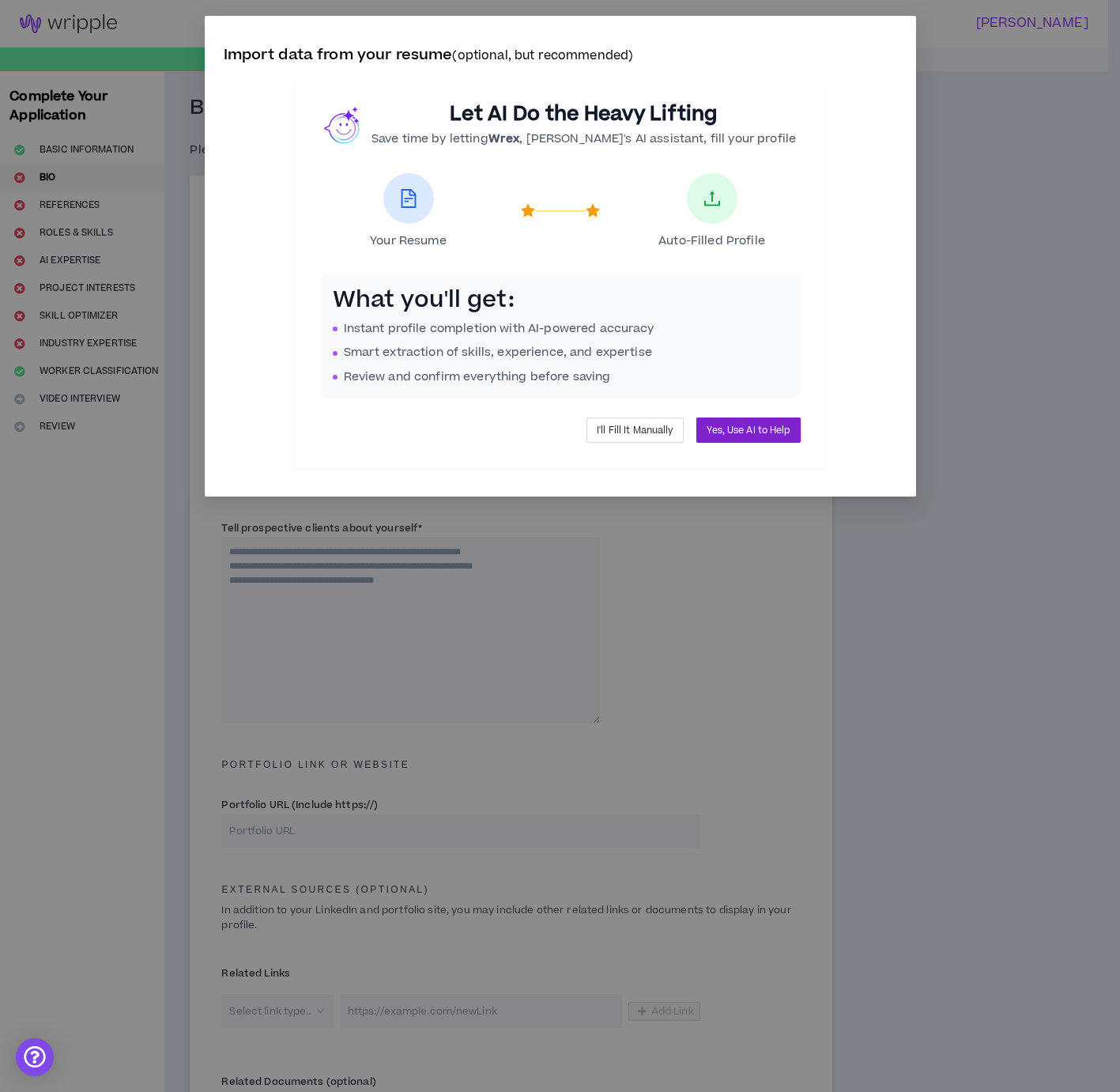
click at [777, 432] on span "Yes, Use AI to Help" at bounding box center [748, 431] width 83 height 15
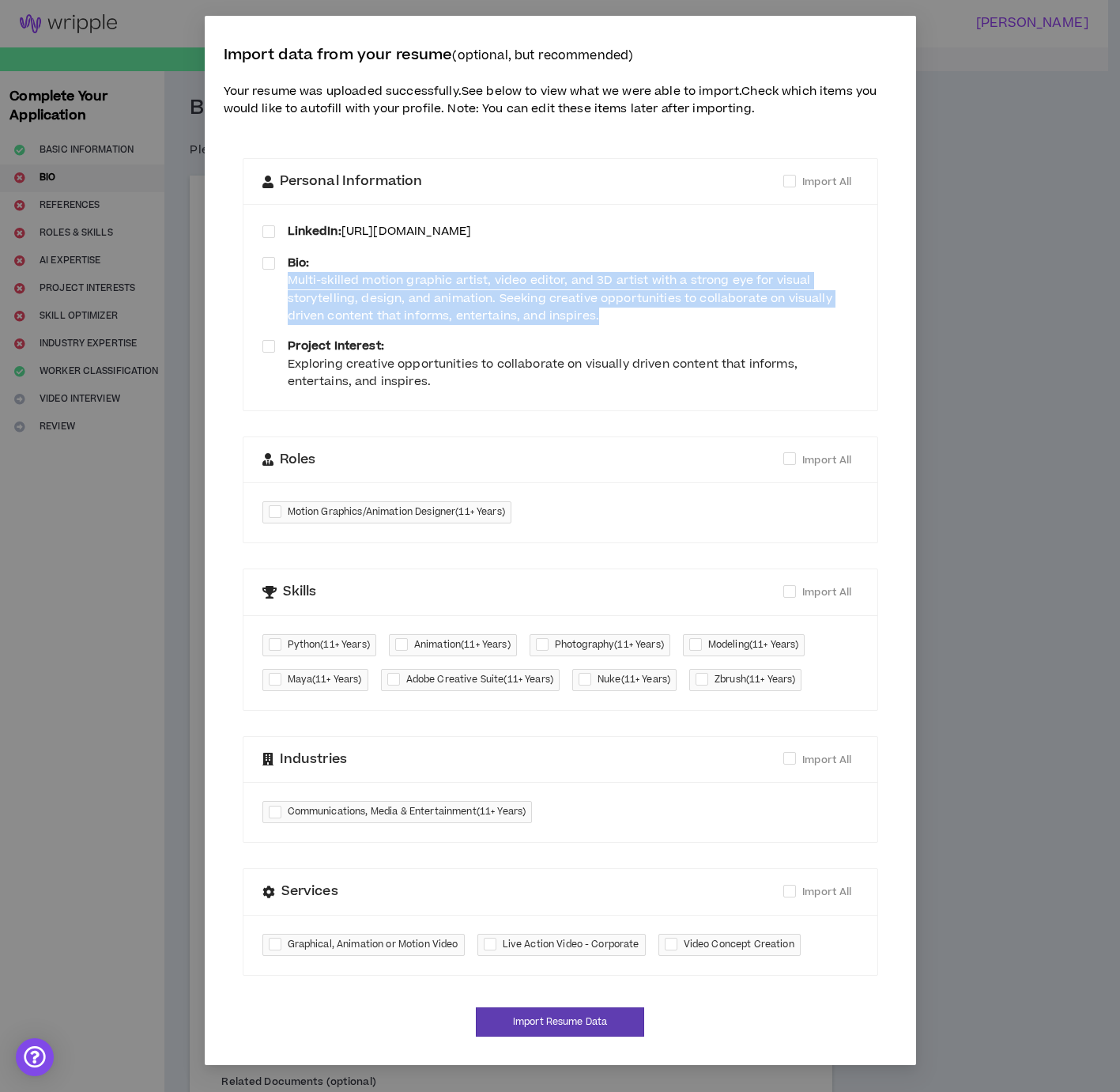
drag, startPoint x: 288, startPoint y: 277, endPoint x: 800, endPoint y: 313, distance: 513.3
click at [800, 313] on div "Multi-skilled motion graphic artist, video editor, and 3D artist with a strong …" at bounding box center [573, 298] width 571 height 53
click at [795, 326] on div "LinkedIn: [URL][DOMAIN_NAME] Bio: Multi-skilled motion graphic artist, video ed…" at bounding box center [560, 307] width 596 height 167
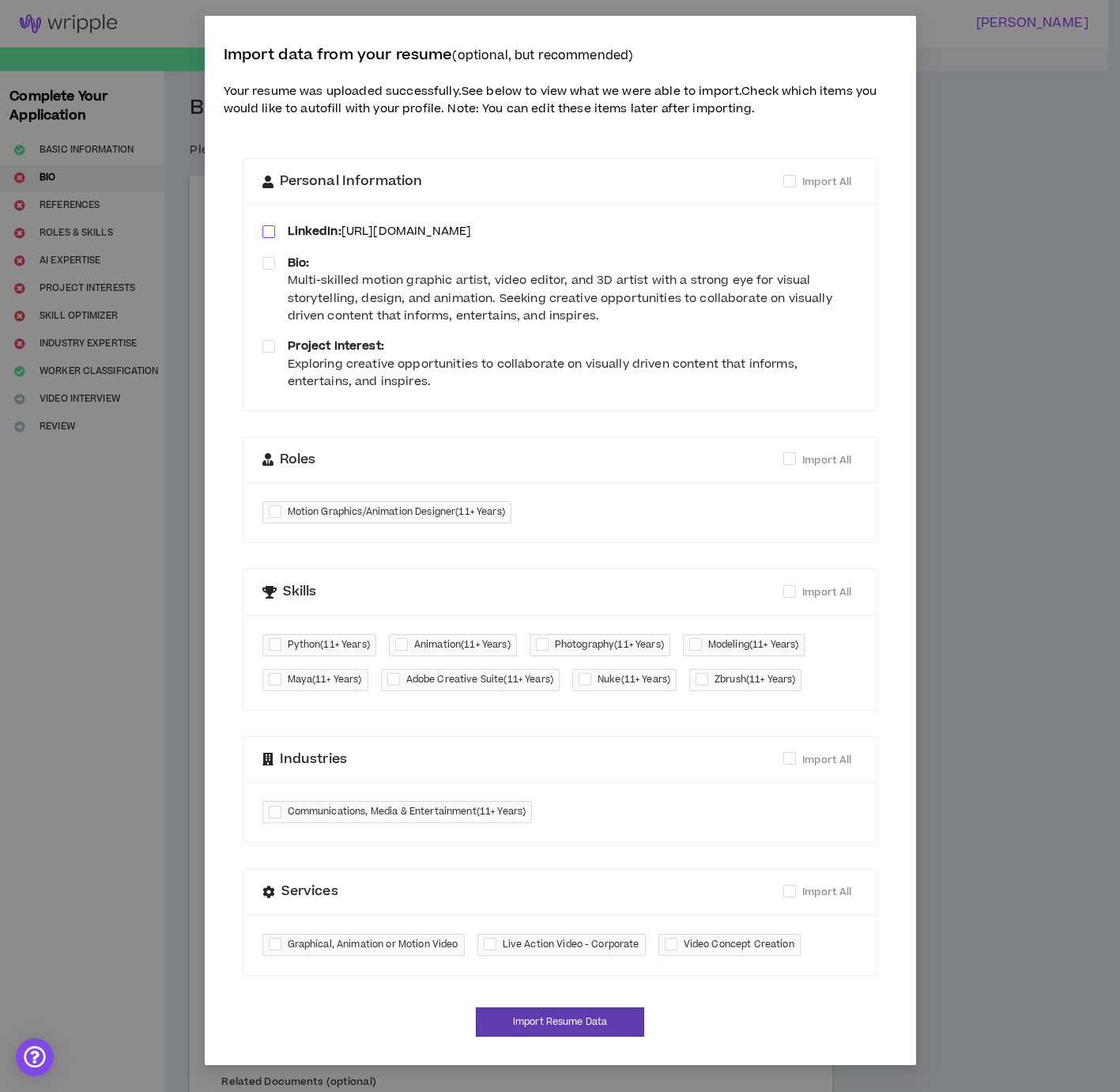
click at [270, 229] on span at bounding box center [268, 232] width 13 height 13
click at [396, 682] on div at bounding box center [396, 679] width 19 height 18
checkbox input "****"
click at [270, 683] on div at bounding box center [279, 679] width 19 height 18
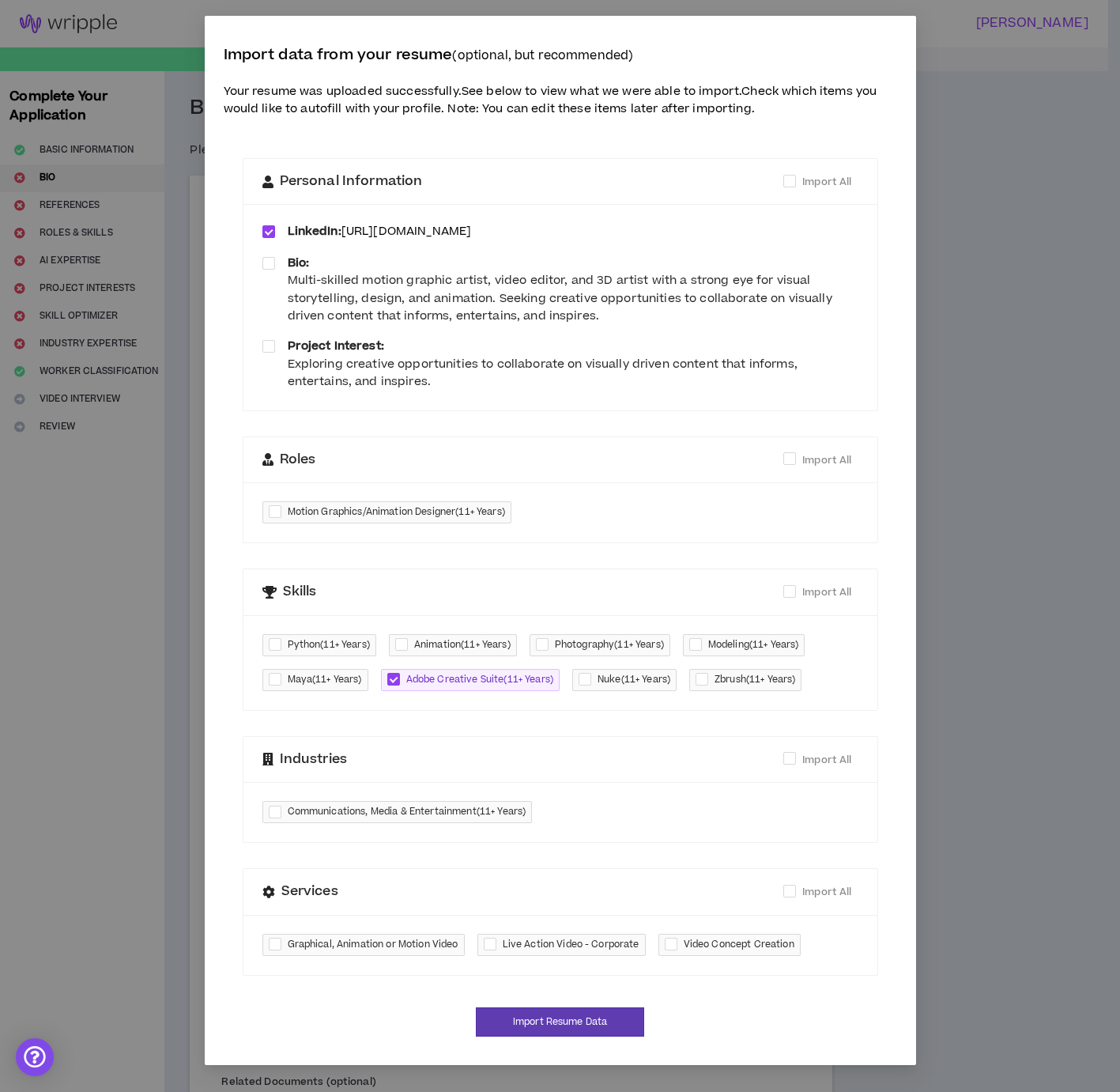
checkbox input "****"
click at [590, 678] on div at bounding box center [588, 679] width 19 height 18
checkbox input "****"
click at [707, 637] on div at bounding box center [699, 644] width 19 height 18
checkbox input "****"
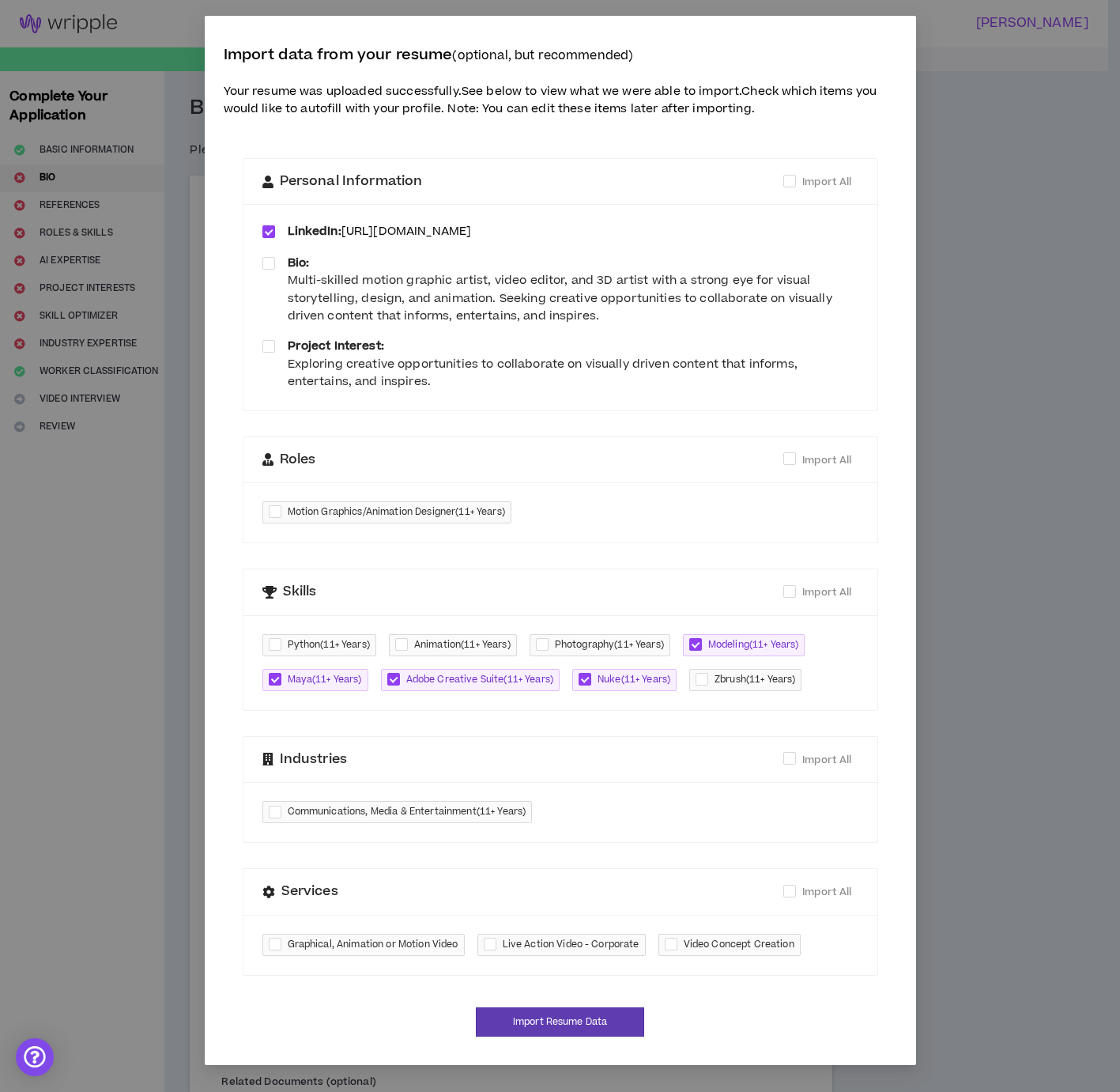
click at [271, 813] on div at bounding box center [279, 812] width 19 height 18
checkbox input "****"
click at [273, 947] on div at bounding box center [279, 944] width 19 height 18
checkbox input "****"
click at [496, 947] on div at bounding box center [493, 944] width 19 height 18
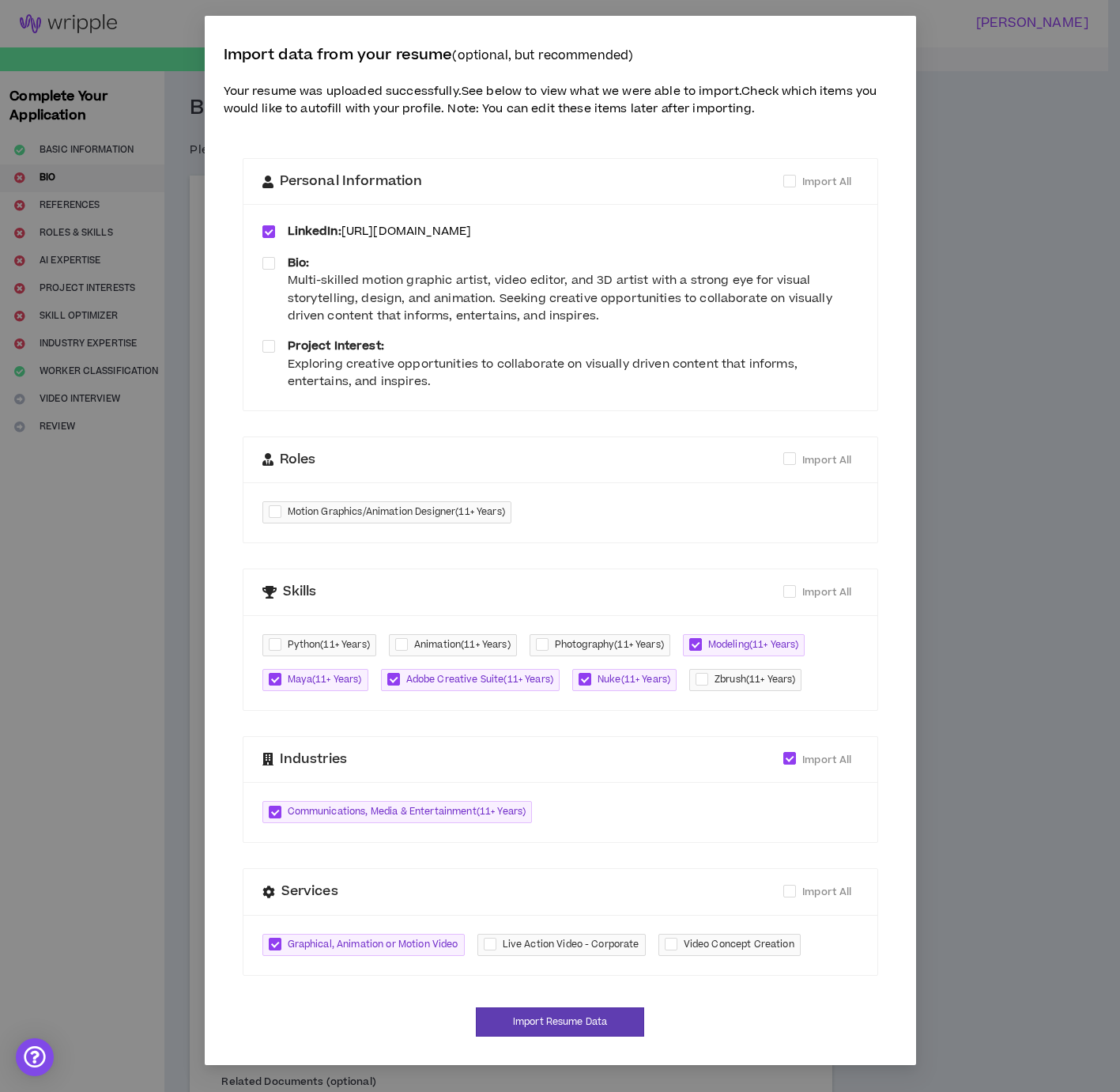
checkbox input "****"
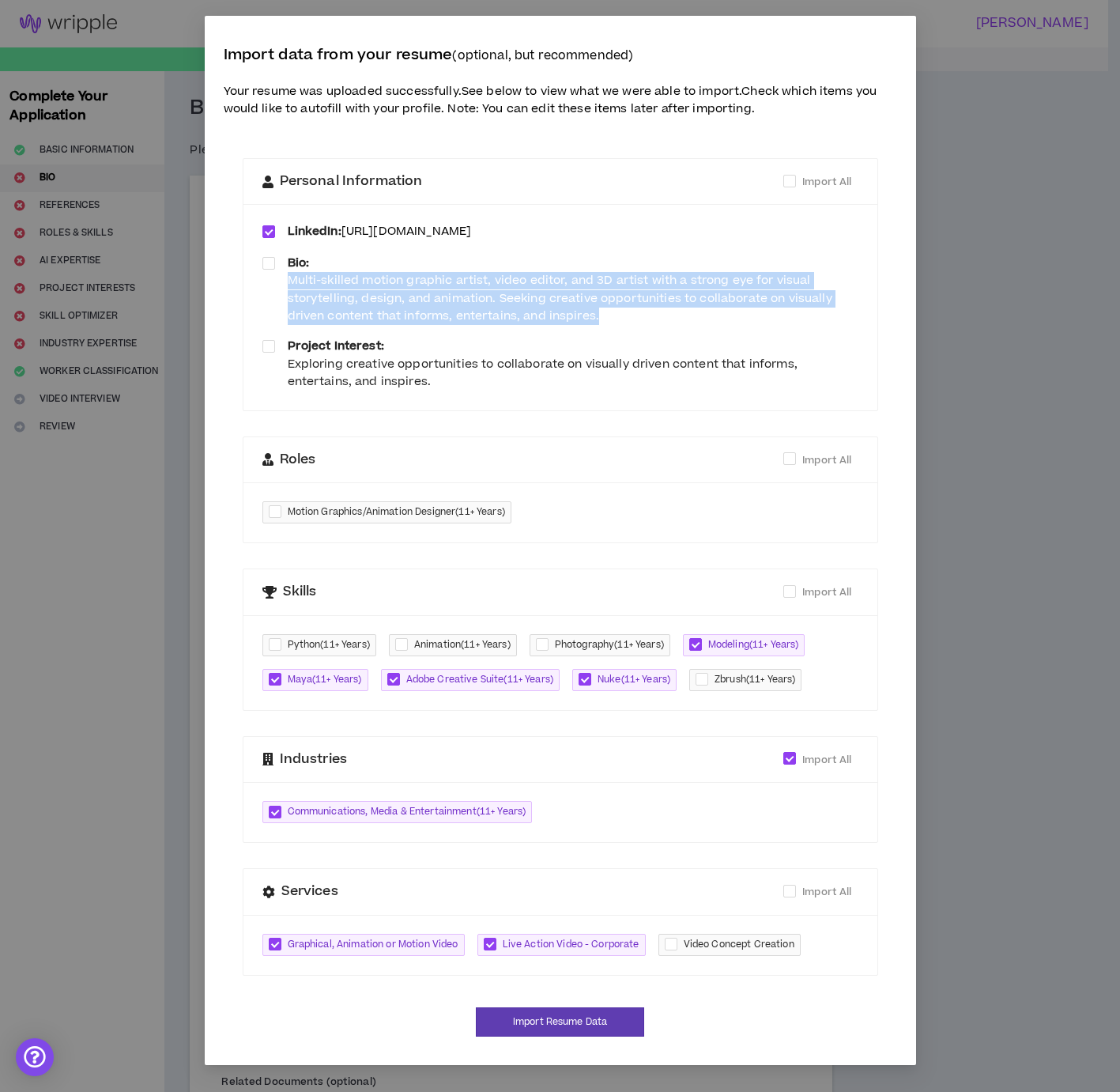
drag, startPoint x: 288, startPoint y: 279, endPoint x: 659, endPoint y: 320, distance: 373.3
click at [659, 320] on div "Multi-skilled motion graphic artist, video editor, and 3D artist with a strong …" at bounding box center [573, 298] width 571 height 53
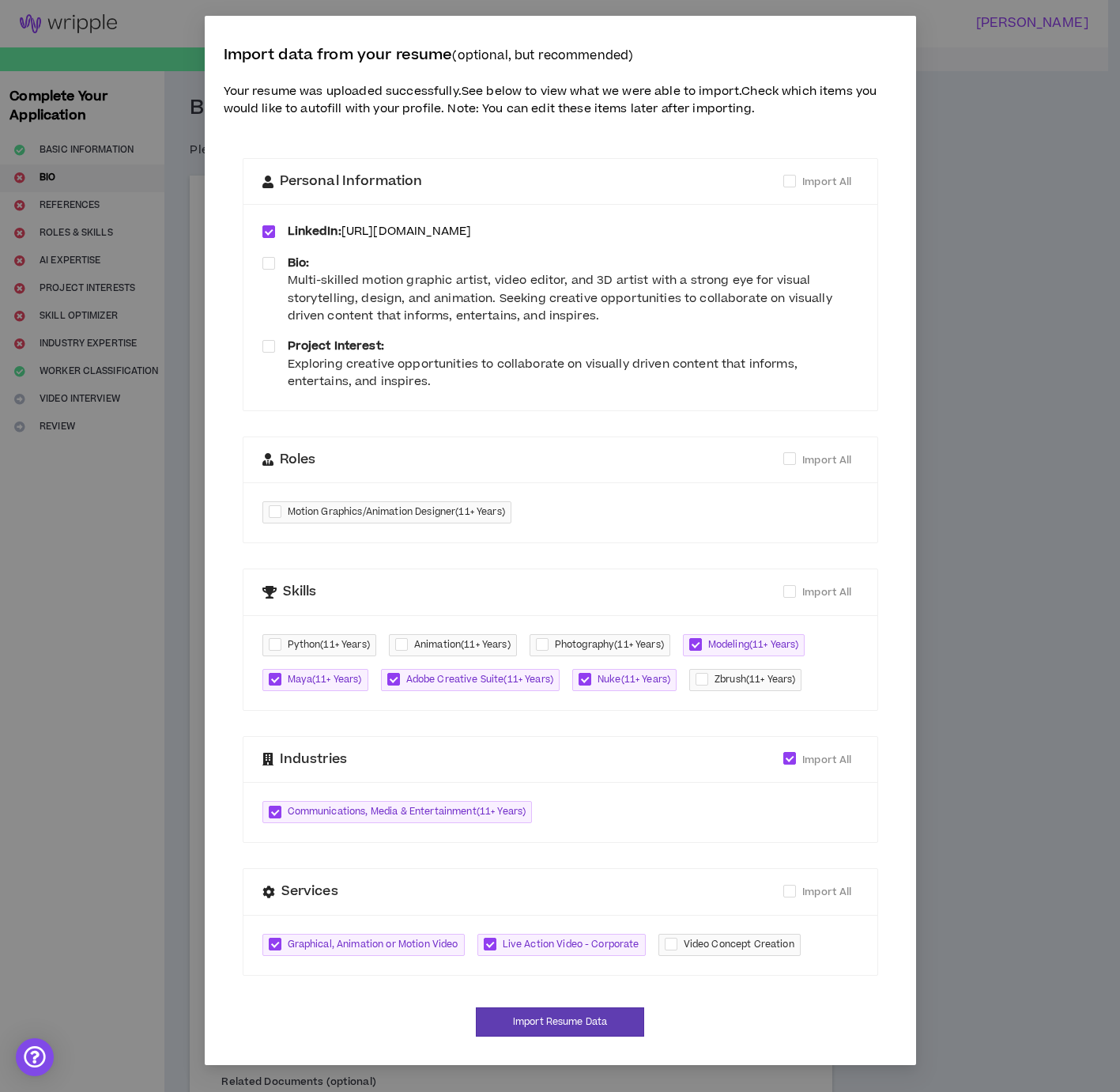
click at [628, 341] on div "Project Interest: Exploring creative opportunities to collaborate on visually d…" at bounding box center [573, 364] width 571 height 53
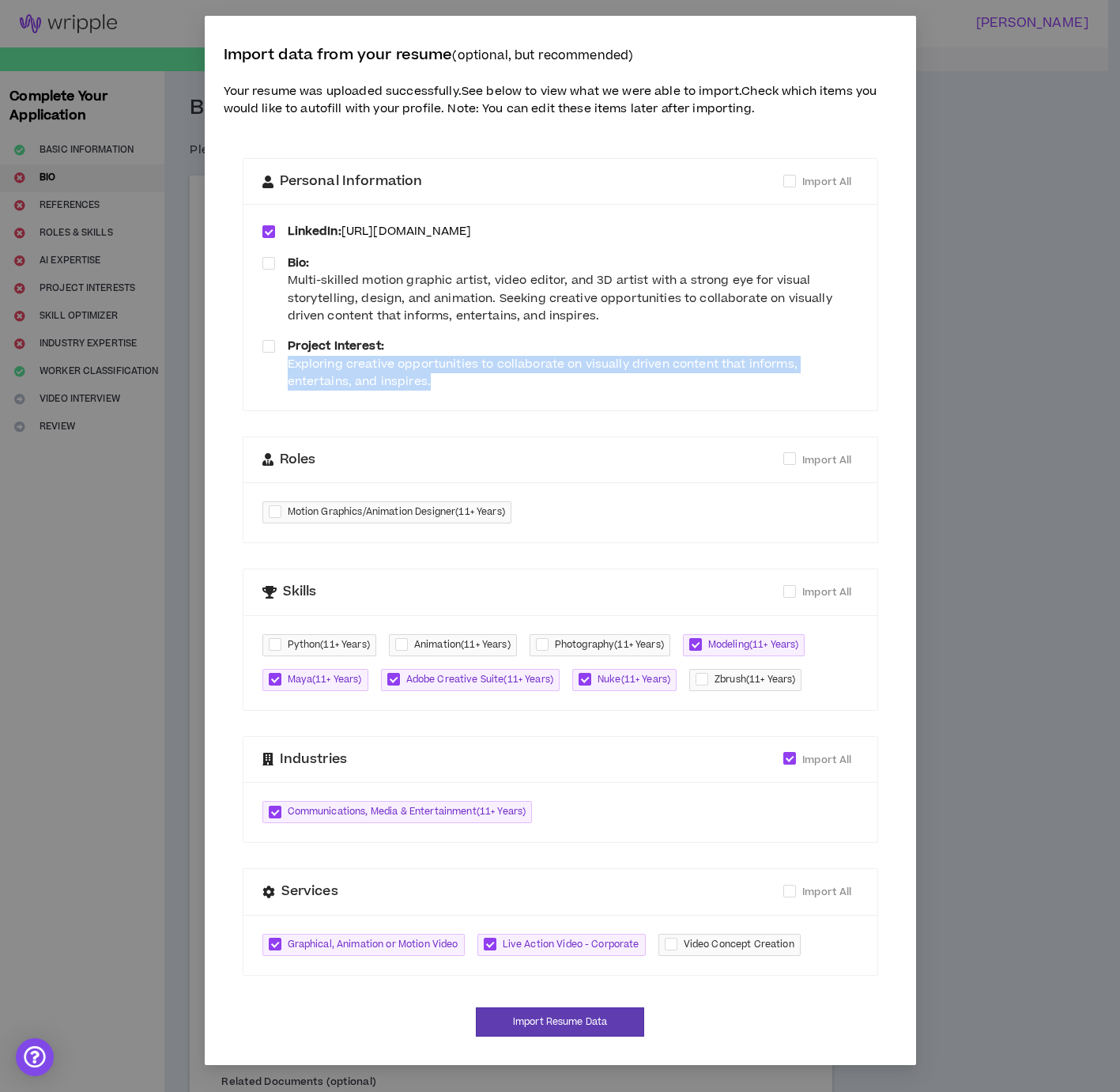
drag, startPoint x: 284, startPoint y: 362, endPoint x: 460, endPoint y: 383, distance: 177.2
click at [460, 383] on div "Project Interest: Exploring creative opportunities to collaborate on visually d…" at bounding box center [560, 364] width 596 height 53
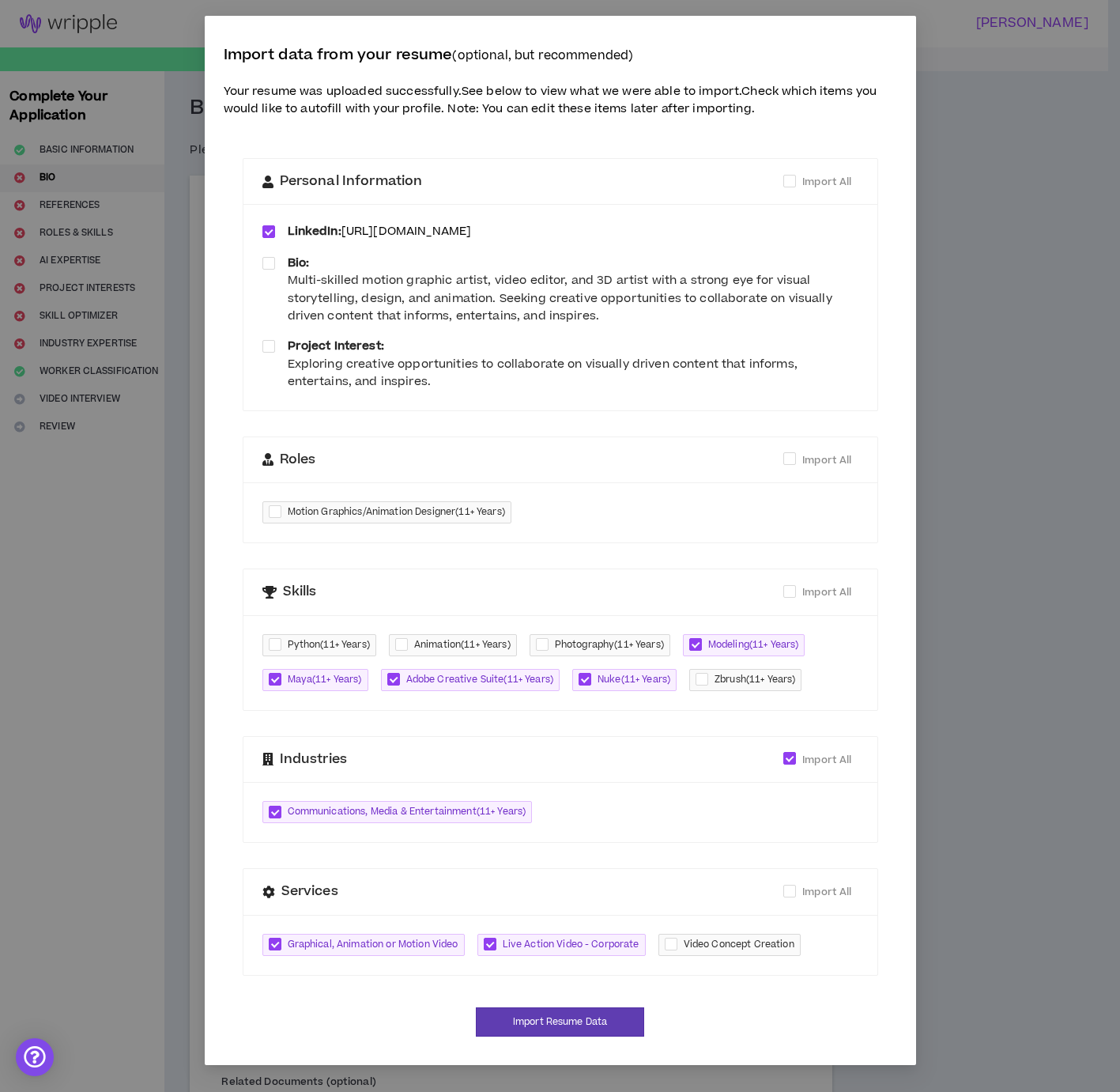
click at [524, 398] on div "LinkedIn: [URL][DOMAIN_NAME] Bio: Multi-skilled motion graphic artist, video ed…" at bounding box center [560, 307] width 634 height 206
drag, startPoint x: 569, startPoint y: 1027, endPoint x: 577, endPoint y: 1016, distance: 13.6
click at [572, 1022] on button "Import Resume Data" at bounding box center [560, 1022] width 168 height 29
type input "[URL][DOMAIN_NAME]"
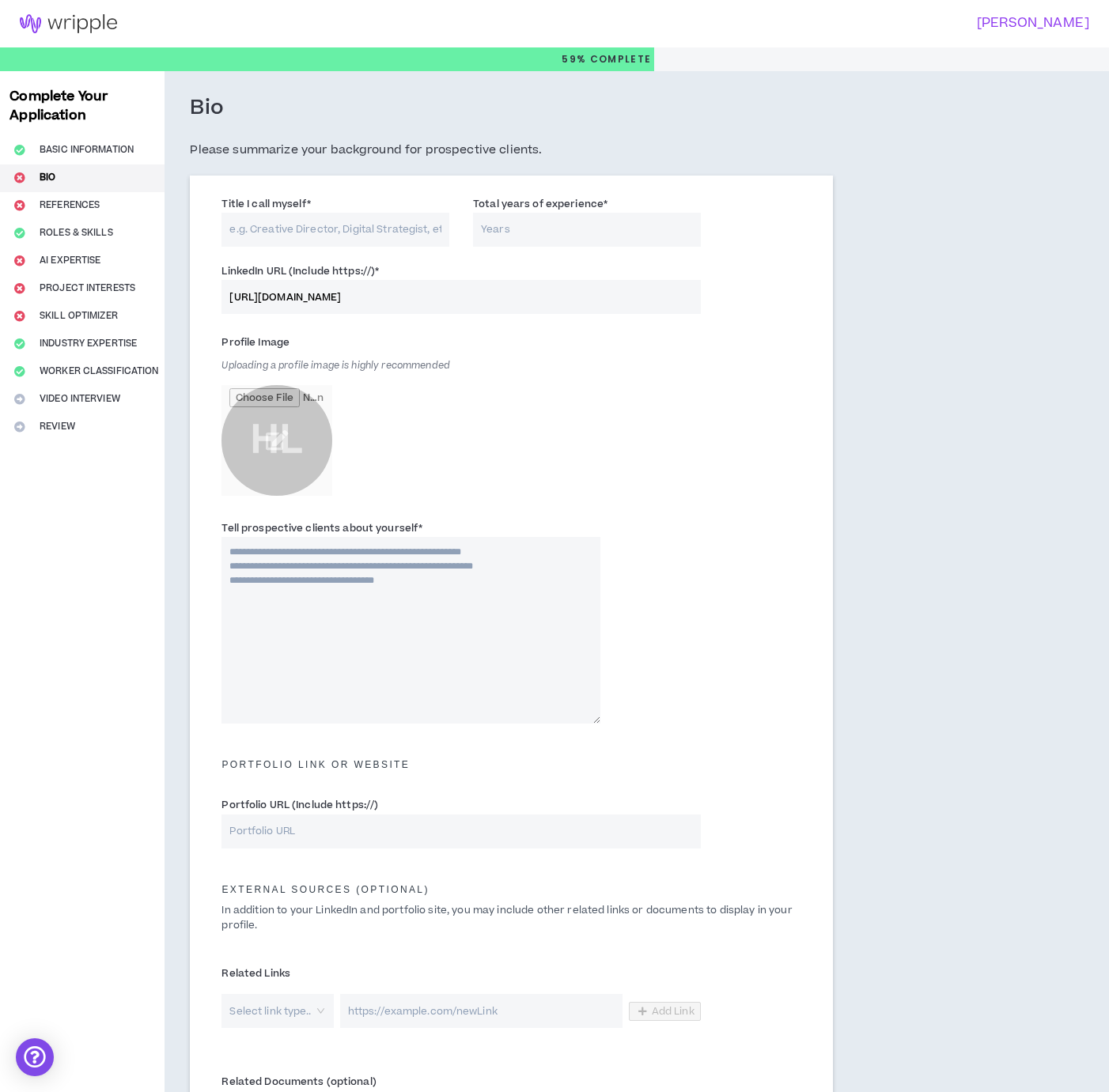
click at [508, 467] on div "Profile Image Uploading a profile image is highly recommended HL" at bounding box center [410, 417] width 378 height 174
click at [537, 228] on input "Total years of experience *" at bounding box center [586, 230] width 228 height 34
click at [532, 230] on input "Total years of experience *" at bounding box center [586, 230] width 228 height 34
type input "20"
click at [325, 229] on input "Title I call myself *" at bounding box center [335, 230] width 228 height 34
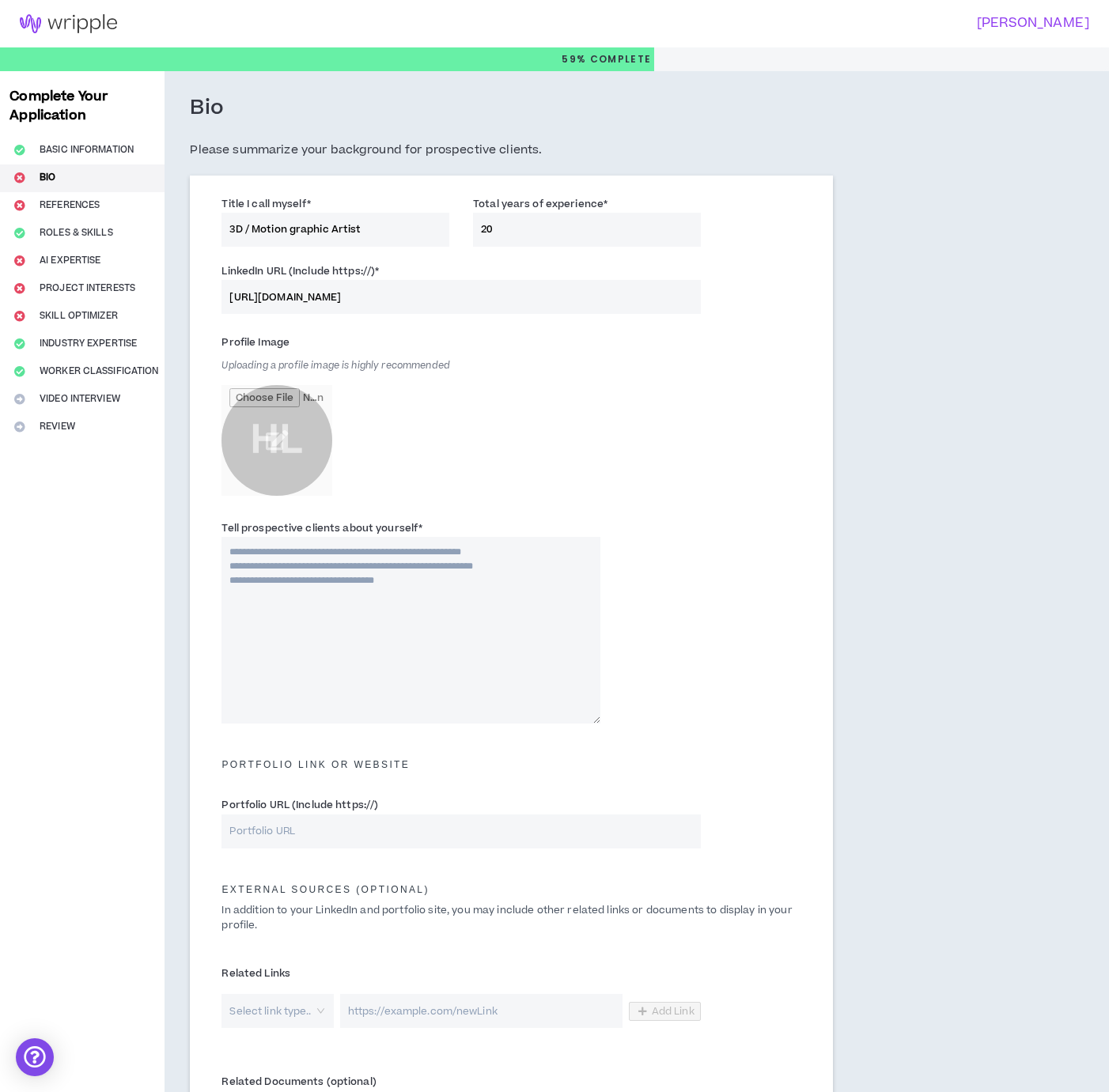
type input "3D / Motion graphic Artist"
click at [370, 428] on div "Profile Image Uploading a profile image is highly recommended HL" at bounding box center [410, 417] width 378 height 174
click at [282, 555] on textarea "Tell prospective clients about yourself *" at bounding box center [410, 630] width 378 height 186
paste textarea "**********"
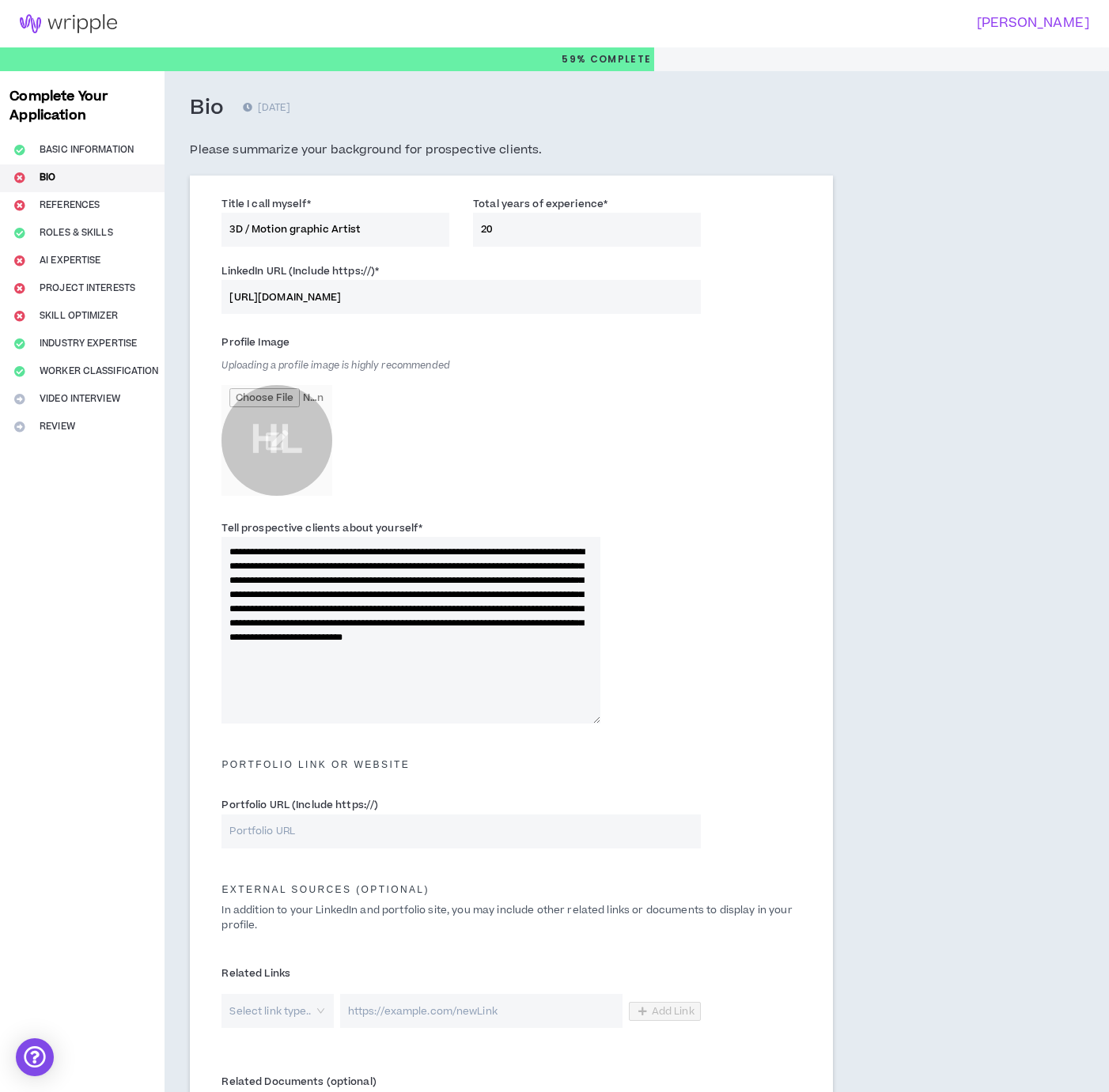
click at [401, 680] on textarea "**********" at bounding box center [410, 630] width 378 height 186
click at [456, 687] on textarea "**********" at bounding box center [410, 630] width 378 height 186
drag, startPoint x: 221, startPoint y: 528, endPoint x: 417, endPoint y: 524, distance: 196.0
click at [417, 524] on label "Tell prospective clients about yourself *" at bounding box center [321, 528] width 201 height 26
copy label "Tell prospective clients about yourself"
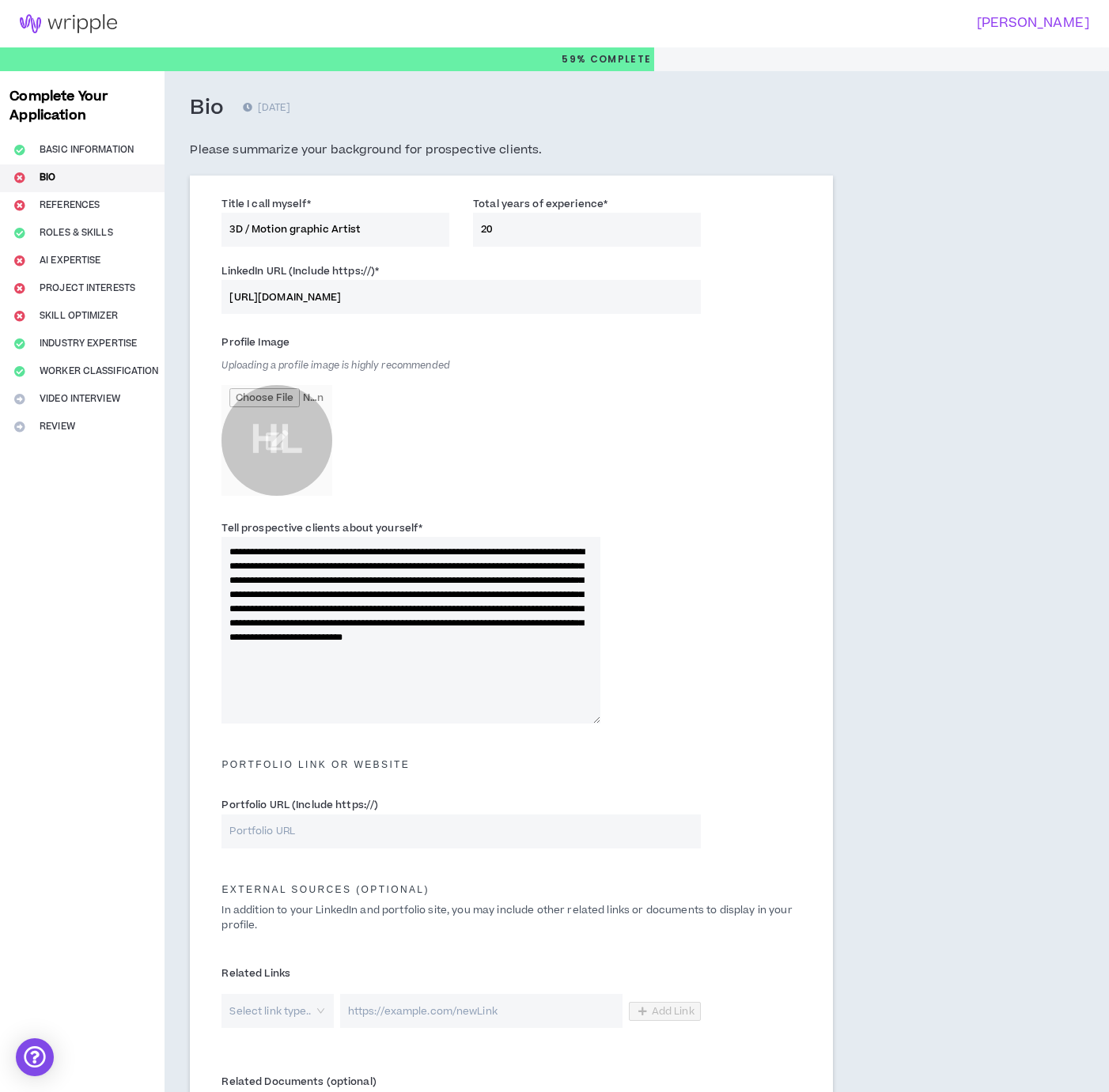
click at [314, 685] on textarea "**********" at bounding box center [410, 630] width 378 height 186
drag, startPoint x: 341, startPoint y: 691, endPoint x: 212, endPoint y: 543, distance: 196.3
click at [212, 543] on div "**********" at bounding box center [410, 621] width 402 height 204
paste textarea "**********"
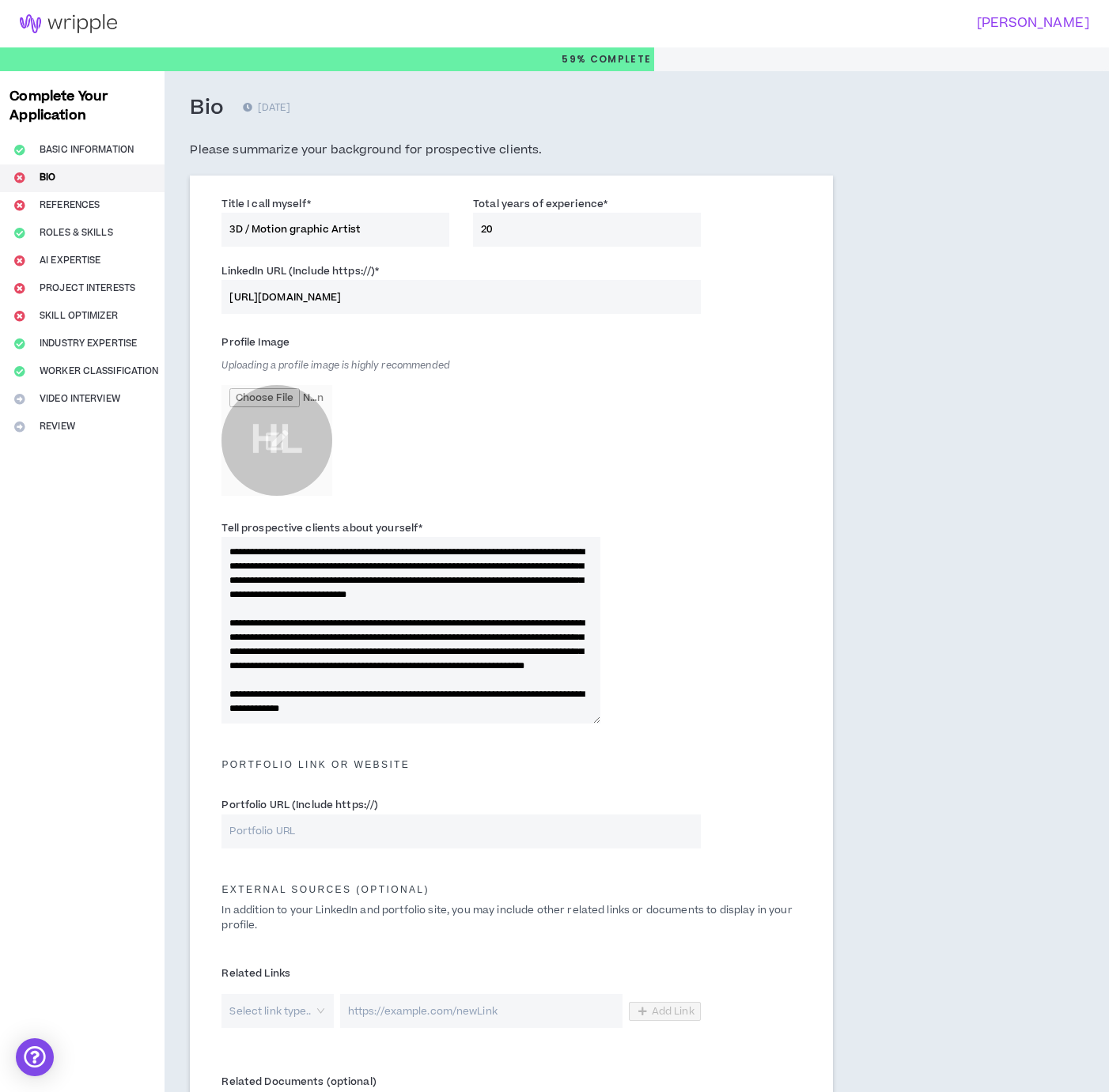
scroll to position [43, 0]
type textarea "**********"
click at [263, 826] on input "Portfolio URL (Include https://)" at bounding box center [461, 831] width 478 height 34
paste input "[URL][DOMAIN_NAME]"
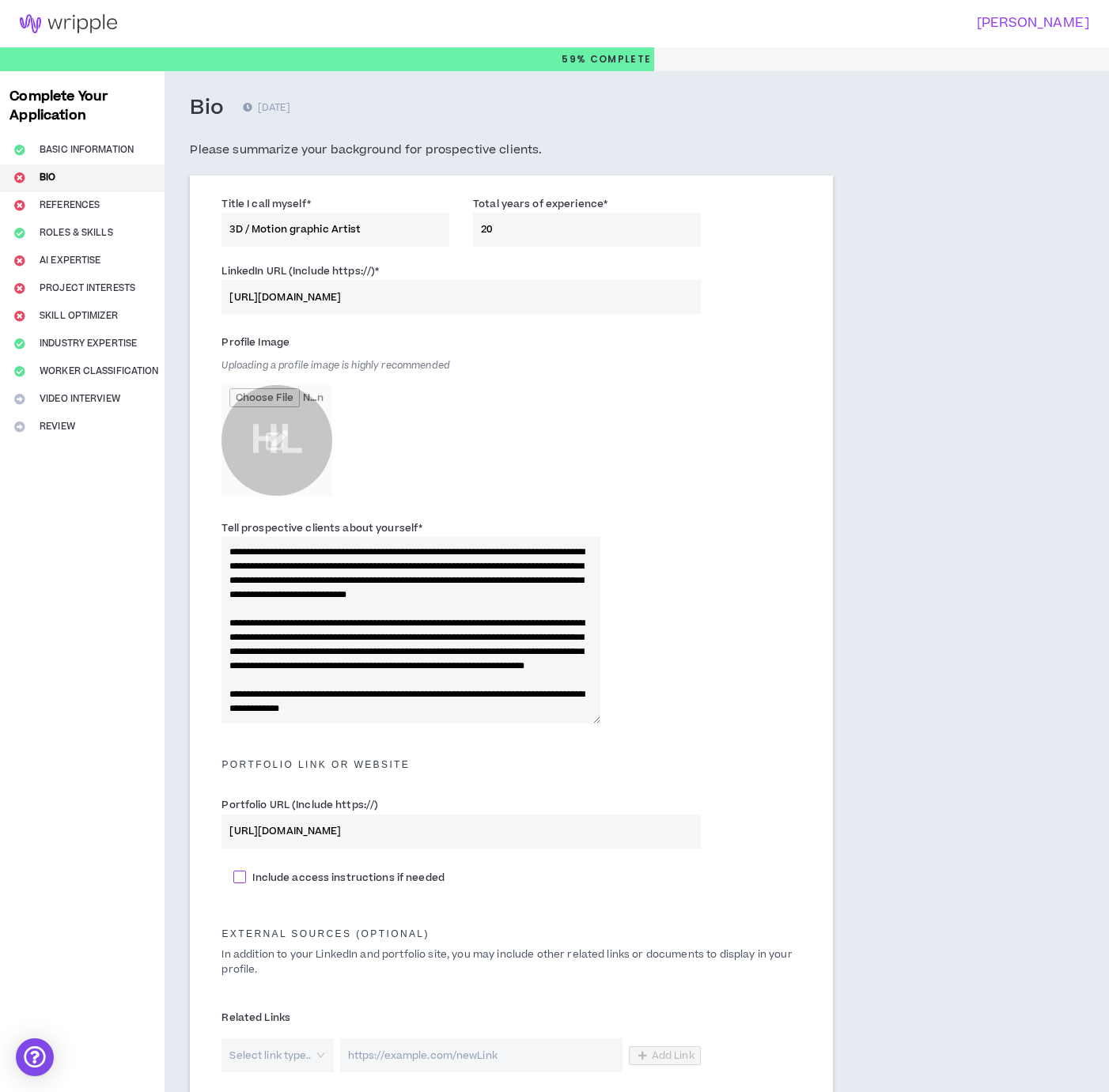
type input "[URL][DOMAIN_NAME]"
click at [242, 879] on span at bounding box center [239, 877] width 13 height 13
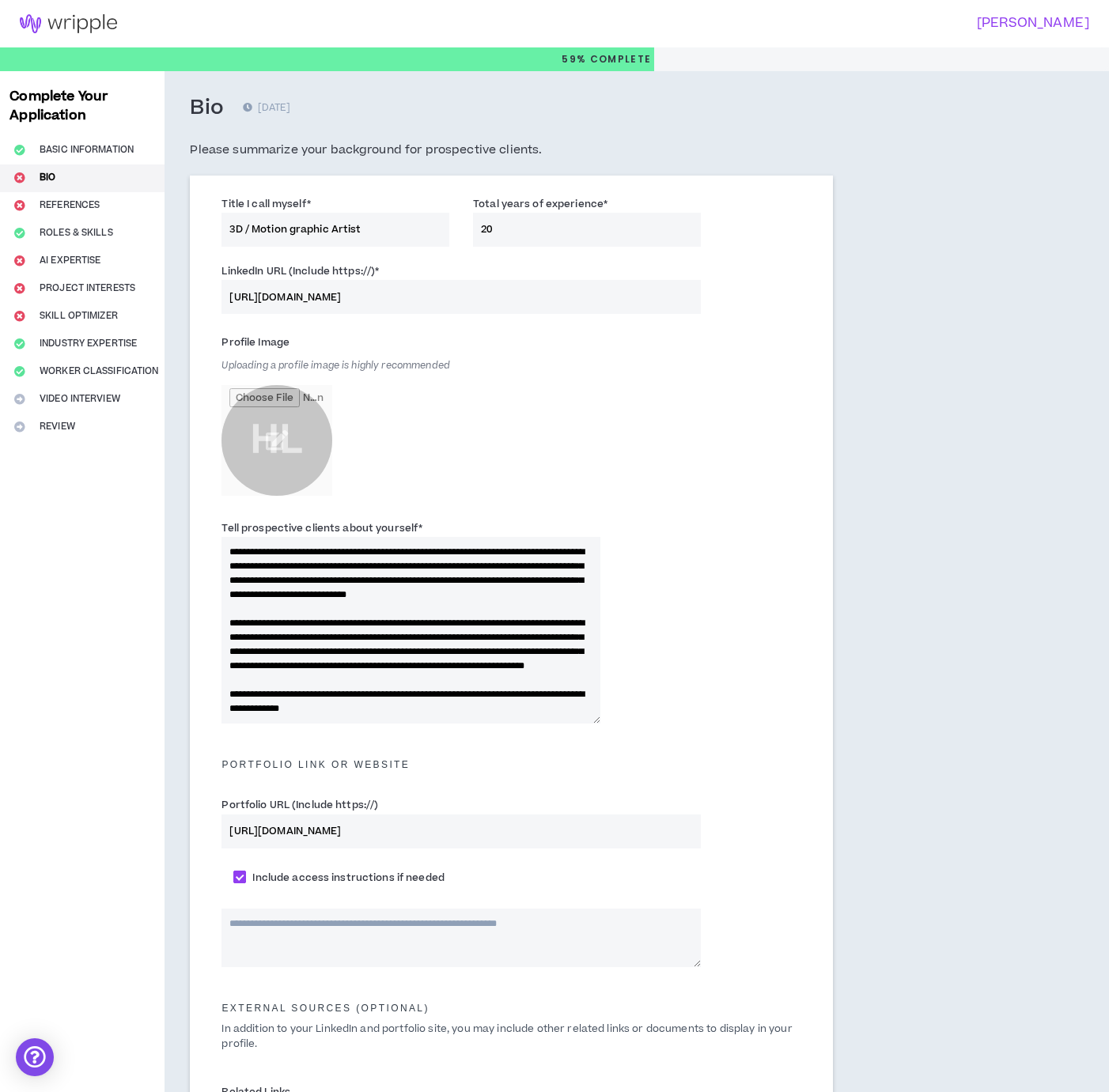
click at [242, 879] on span at bounding box center [239, 877] width 13 height 13
checkbox input "*****"
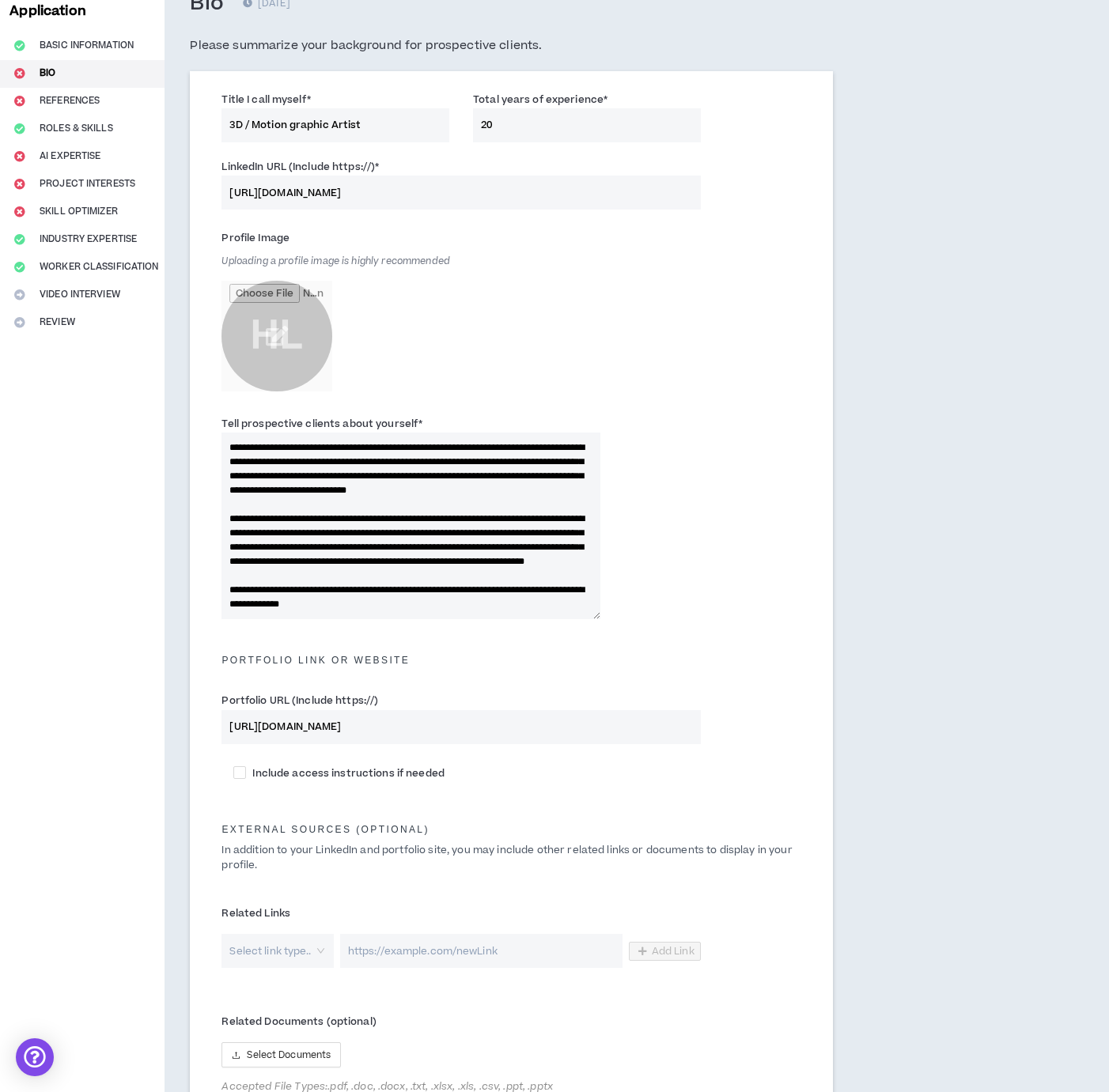
scroll to position [0, 0]
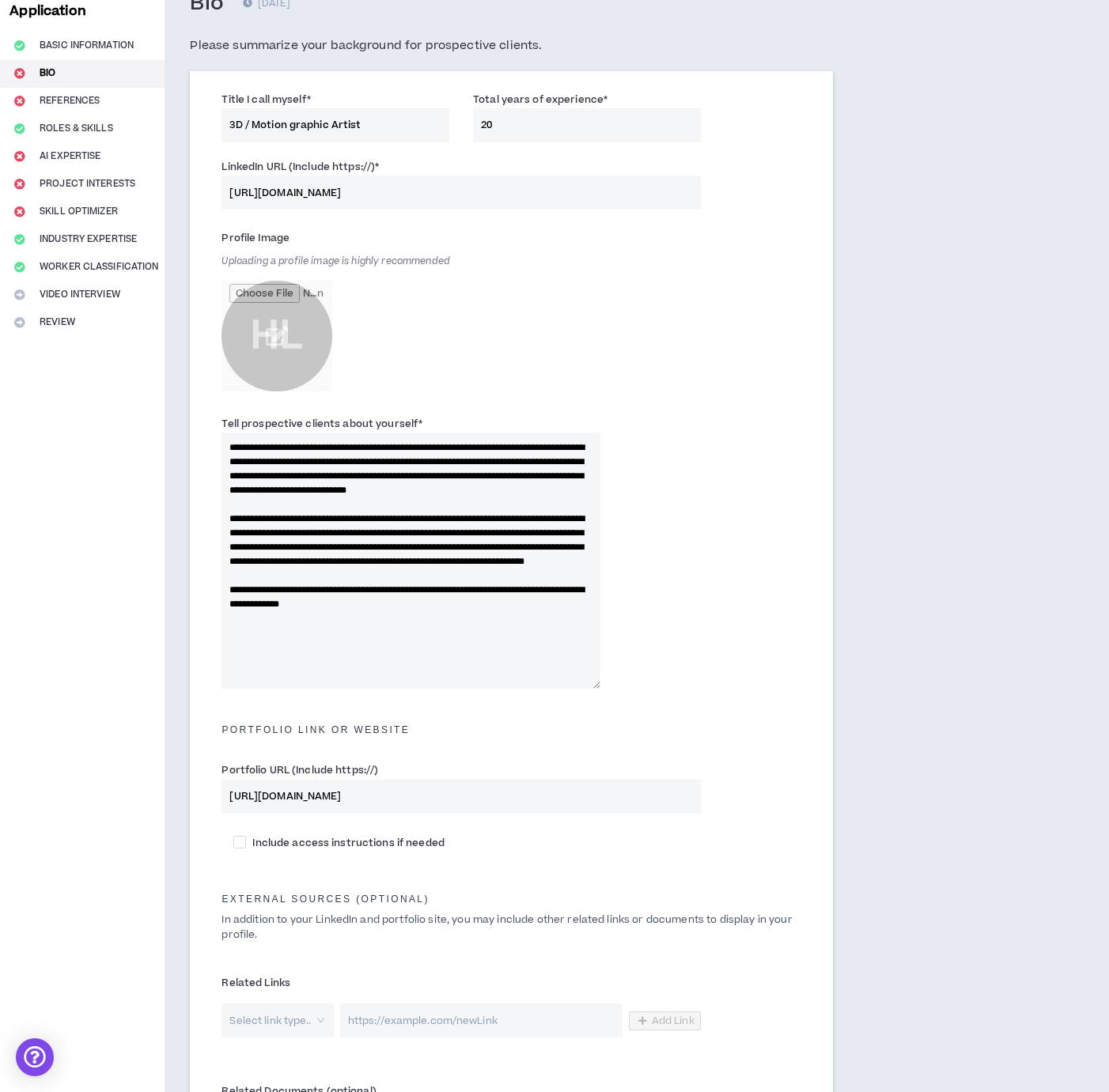
drag, startPoint x: 593, startPoint y: 615, endPoint x: 600, endPoint y: 684, distance: 69.4
click at [600, 684] on div "**********" at bounding box center [410, 552] width 402 height 273
drag, startPoint x: 238, startPoint y: 446, endPoint x: 207, endPoint y: 441, distance: 31.4
click at [207, 441] on div "**********" at bounding box center [510, 635] width 642 height 1128
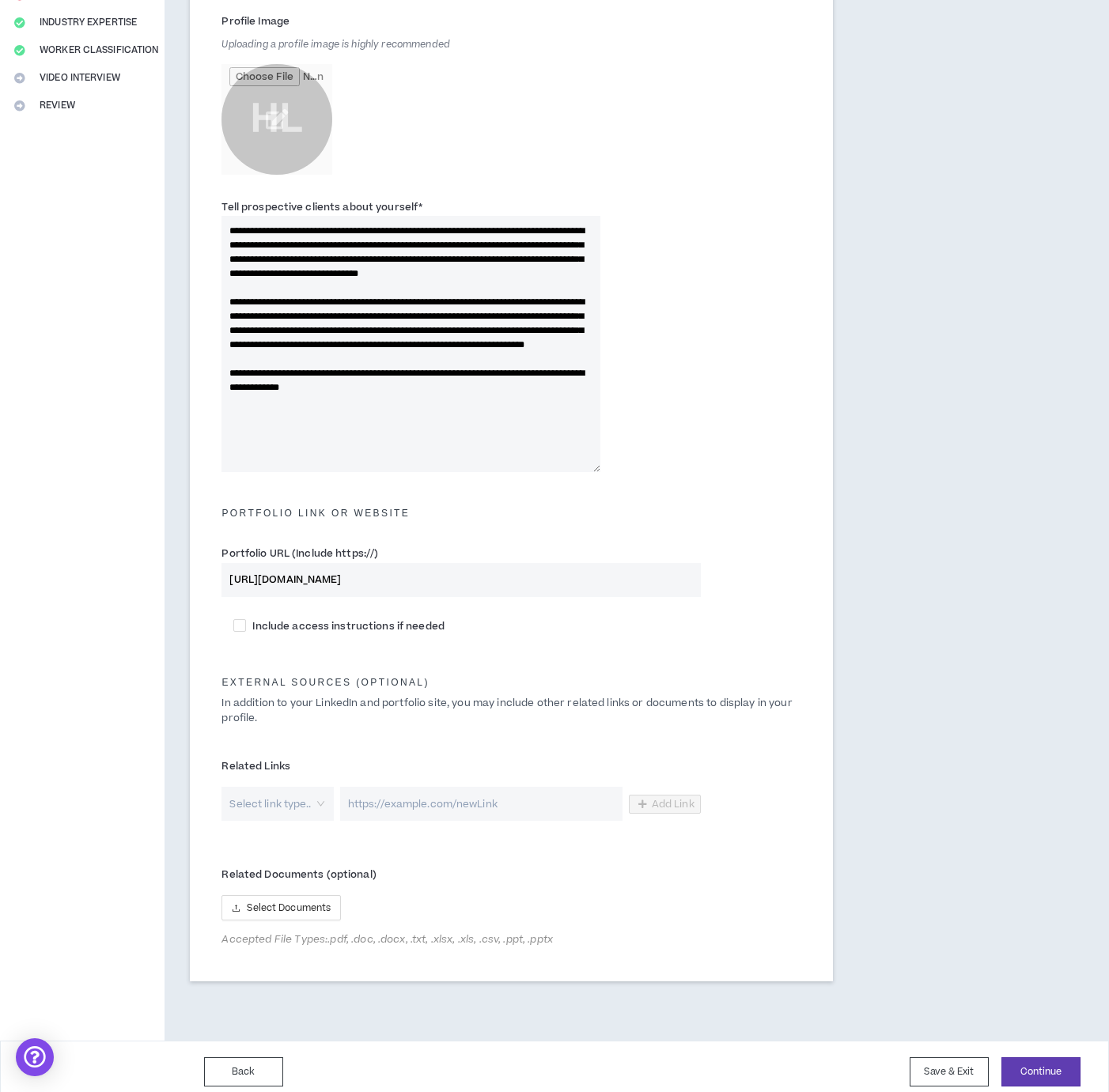
scroll to position [332, 0]
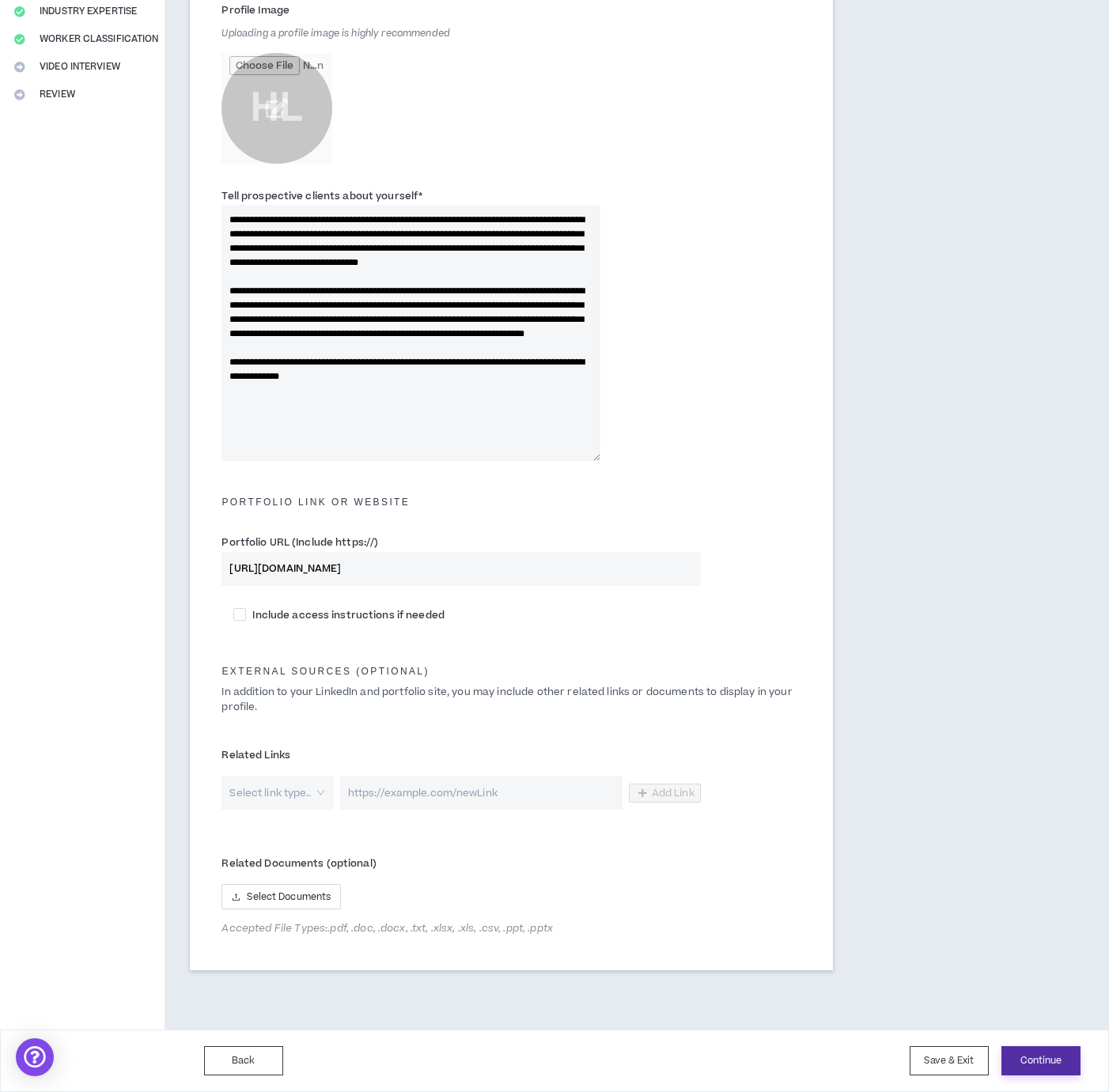
type textarea "**********"
click at [1042, 1062] on button "Continue" at bounding box center [1041, 1060] width 79 height 29
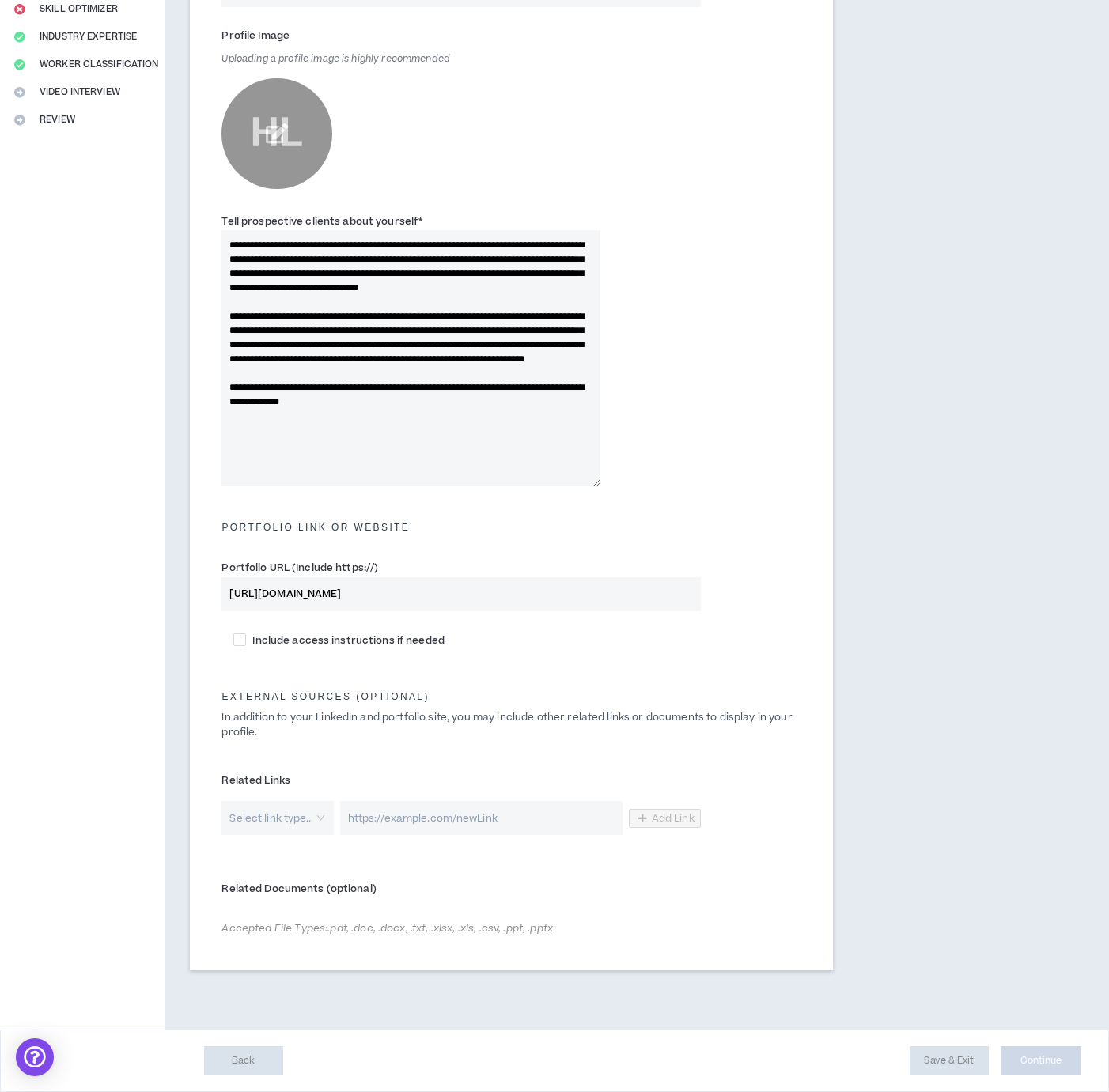
scroll to position [307, 0]
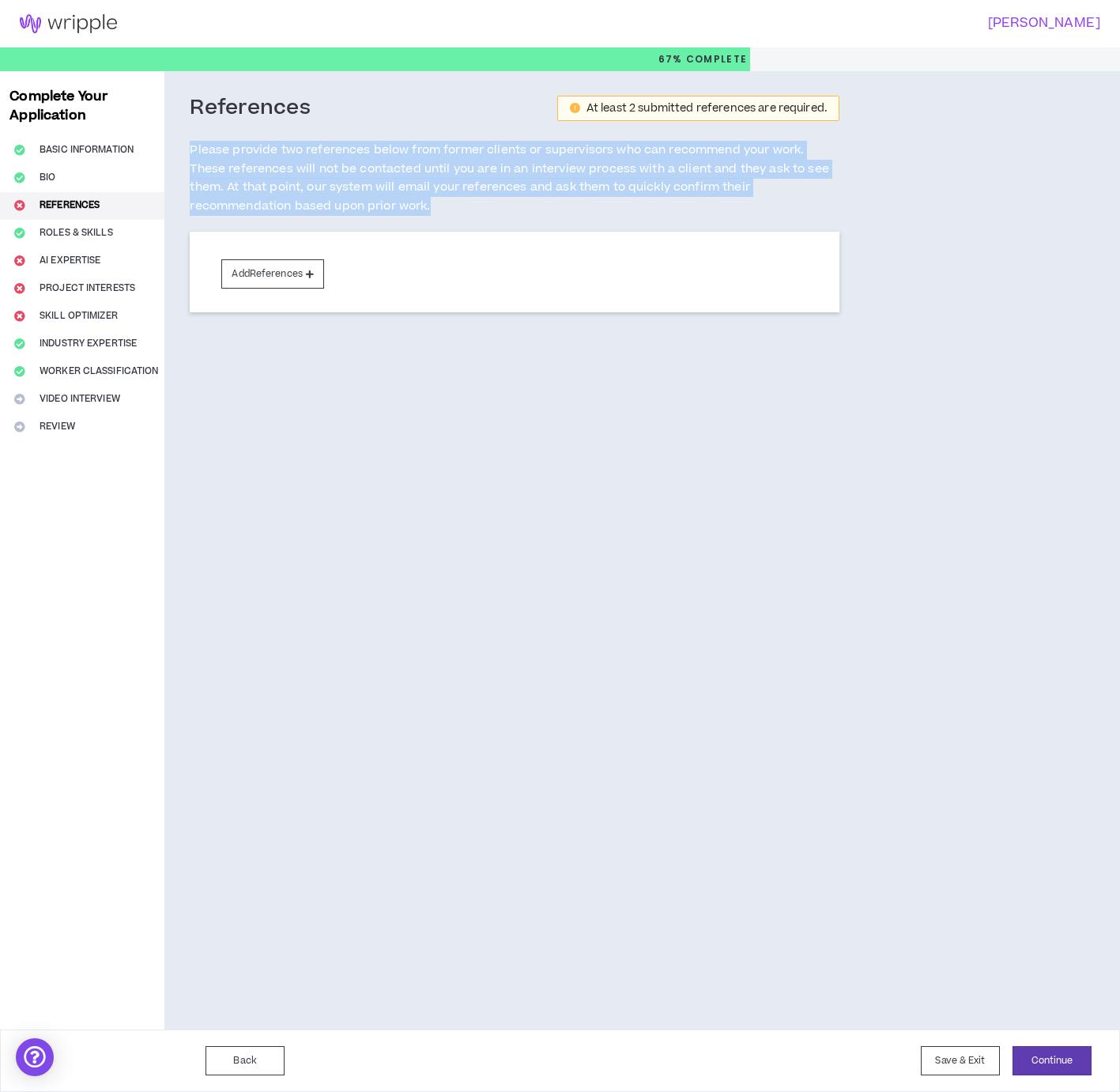
drag, startPoint x: 192, startPoint y: 141, endPoint x: 865, endPoint y: 216, distance: 677.2
click at [849, 205] on div "References At least 2 submitted references are required. Please provide two ref…" at bounding box center [515, 231] width 701 height 320
click at [875, 221] on div "References At least 2 submitted references are required. Please provide two ref…" at bounding box center [585, 550] width 841 height 959
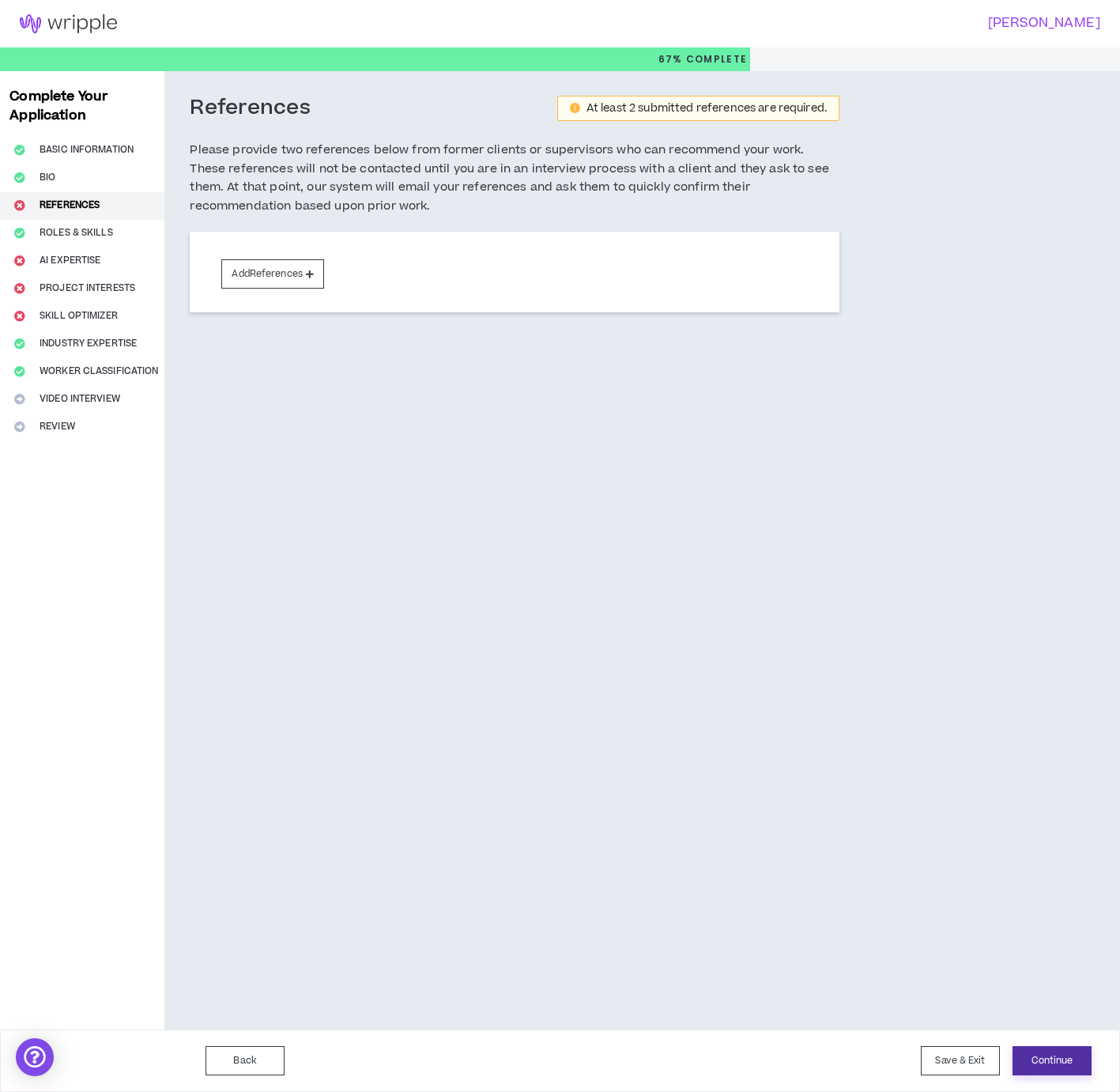
click at [1055, 1064] on button "Continue" at bounding box center [1053, 1060] width 79 height 29
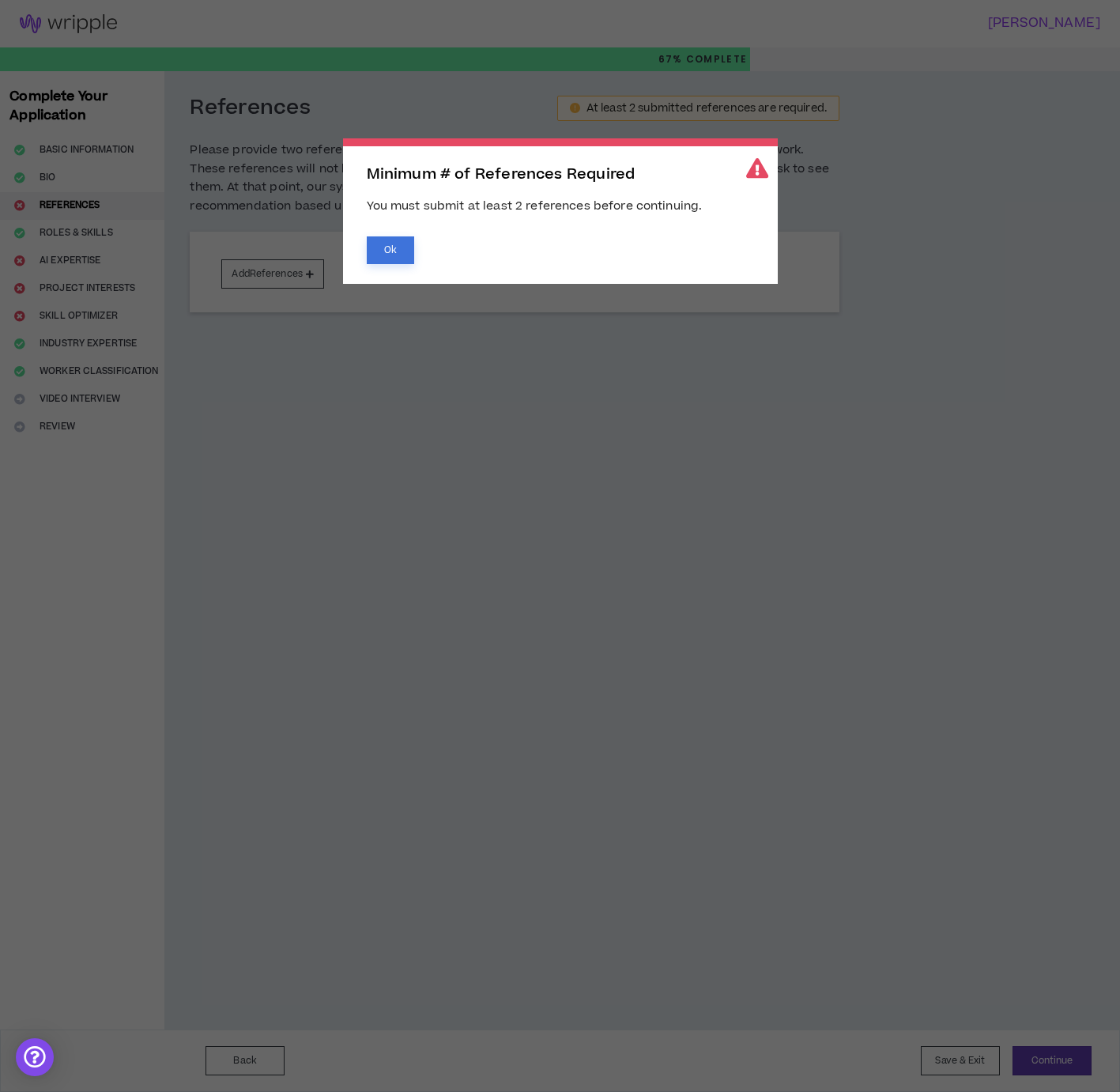
click at [407, 253] on button "Ok" at bounding box center [390, 250] width 48 height 27
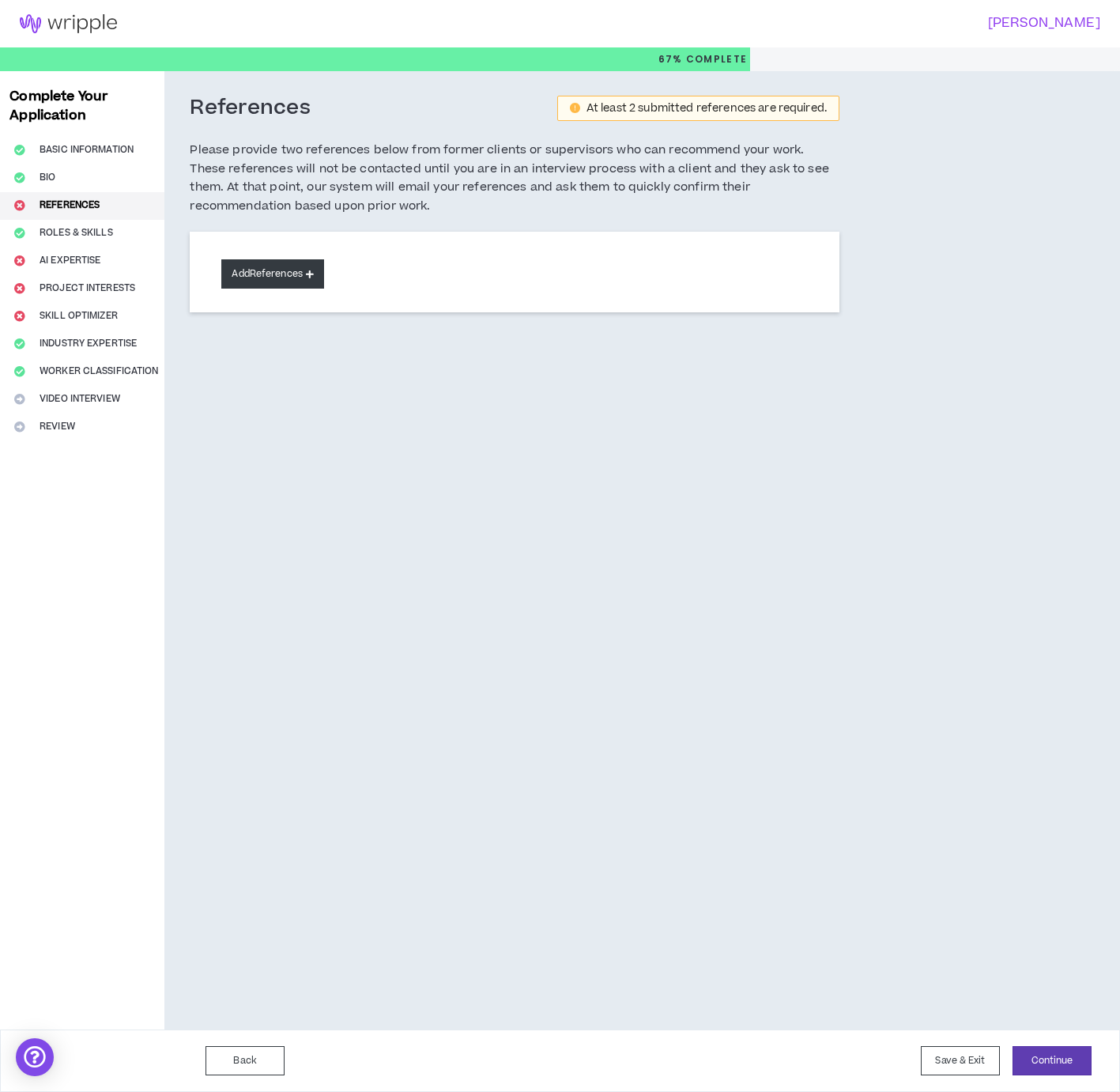
click at [279, 278] on button "Add References" at bounding box center [273, 274] width 103 height 29
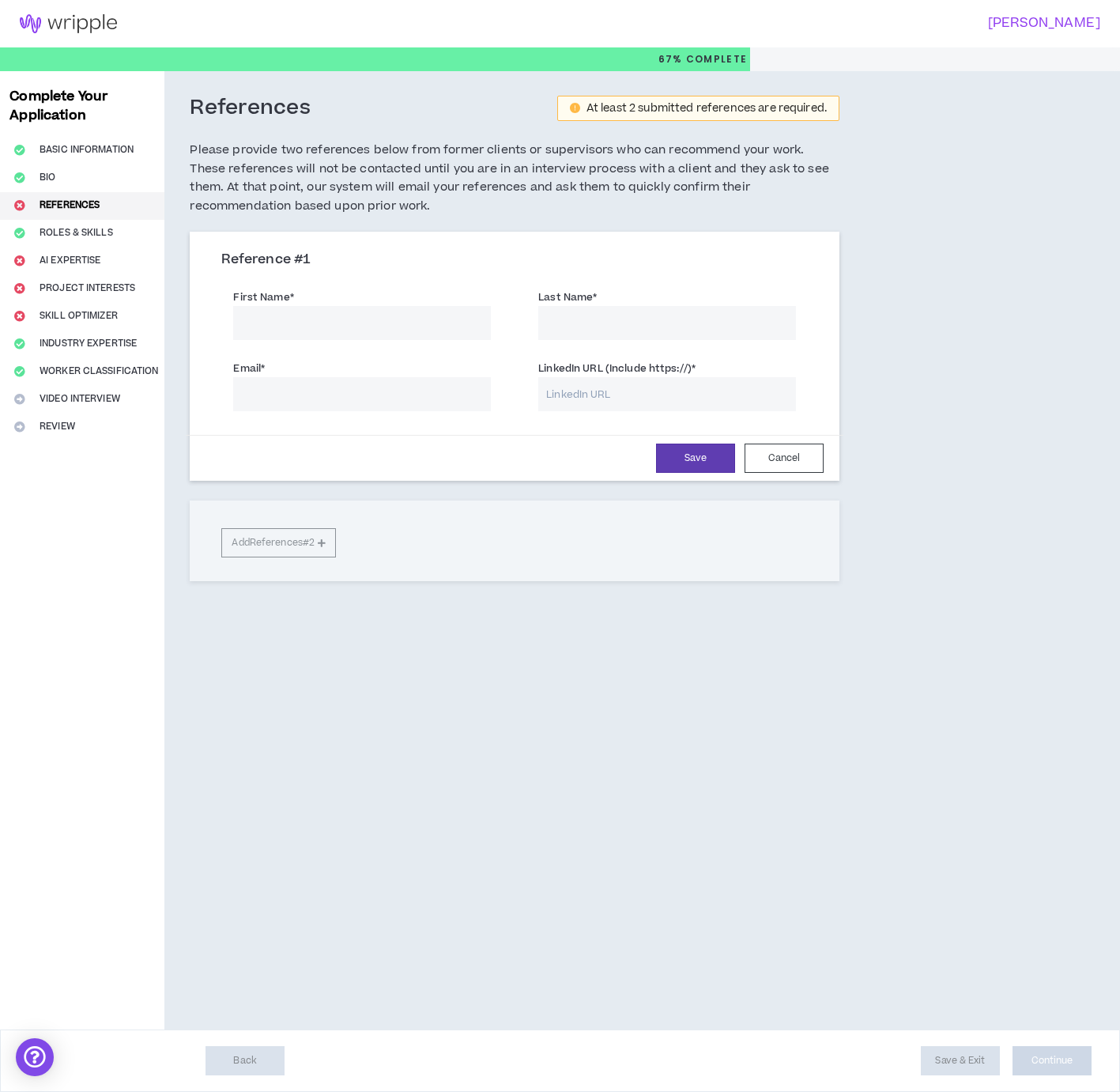
click at [274, 331] on input "First Name *" at bounding box center [362, 323] width 258 height 34
click at [305, 377] on div "Email *" at bounding box center [362, 385] width 258 height 51
click at [307, 328] on input "First Name *" at bounding box center [362, 323] width 258 height 34
click at [784, 689] on div "References At least 2 submitted references are required. Please provide two ref…" at bounding box center [585, 550] width 841 height 959
click at [951, 746] on div "References At least 2 submitted references are required. Please provide two ref…" at bounding box center [585, 550] width 841 height 959
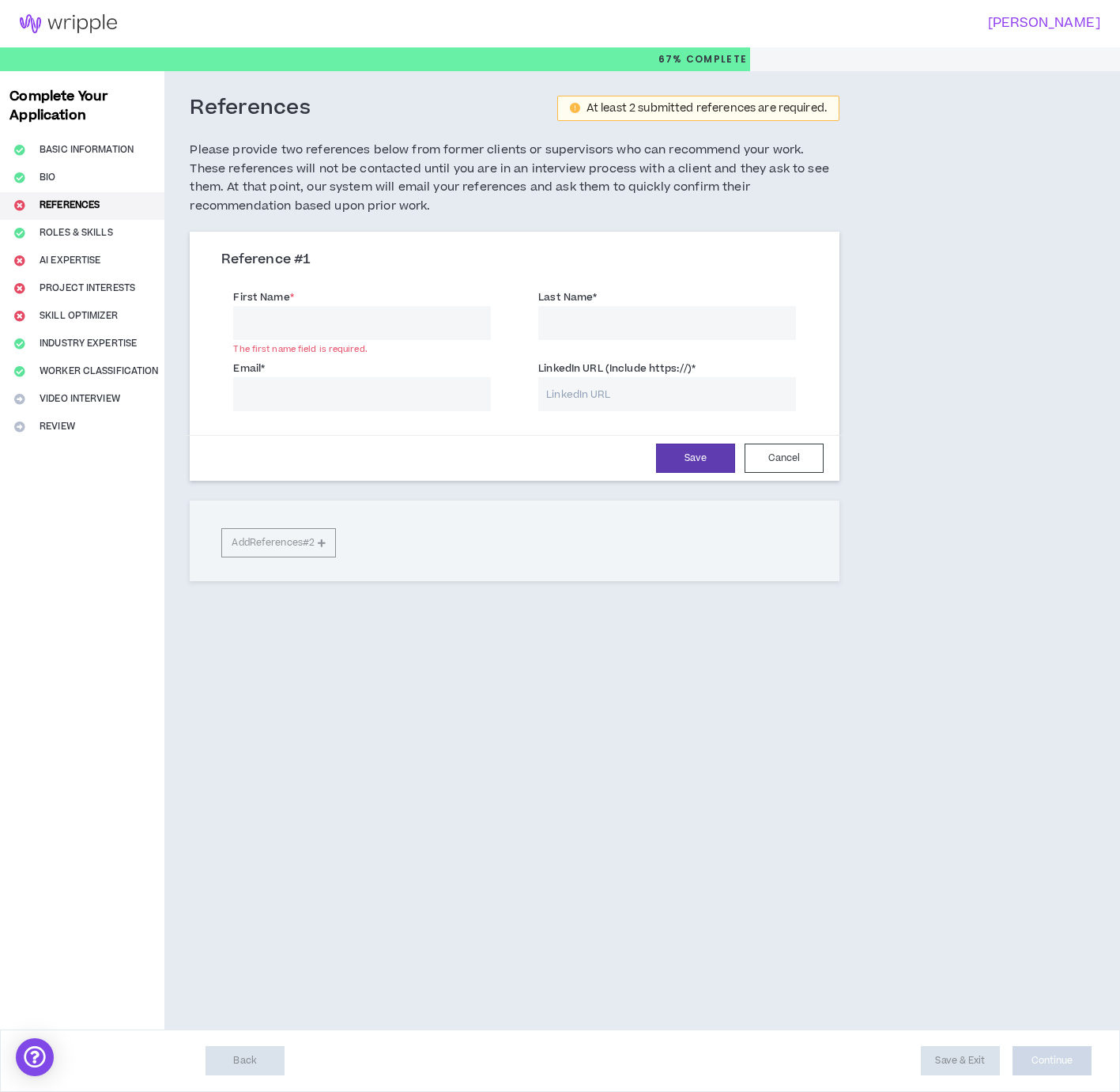
drag, startPoint x: 907, startPoint y: 889, endPoint x: 785, endPoint y: 710, distance: 216.6
click at [894, 869] on div "References At least 2 submitted references are required. Please provide two ref…" at bounding box center [585, 550] width 841 height 959
click at [661, 596] on div "Reference # 1 First Name * The first name field is required. Last Name * Email …" at bounding box center [514, 426] width 650 height 388
drag, startPoint x: 759, startPoint y: 893, endPoint x: 881, endPoint y: 1013, distance: 171.1
click at [795, 927] on div "References At least 2 submitted references are required. Please provide two ref…" at bounding box center [585, 550] width 841 height 959
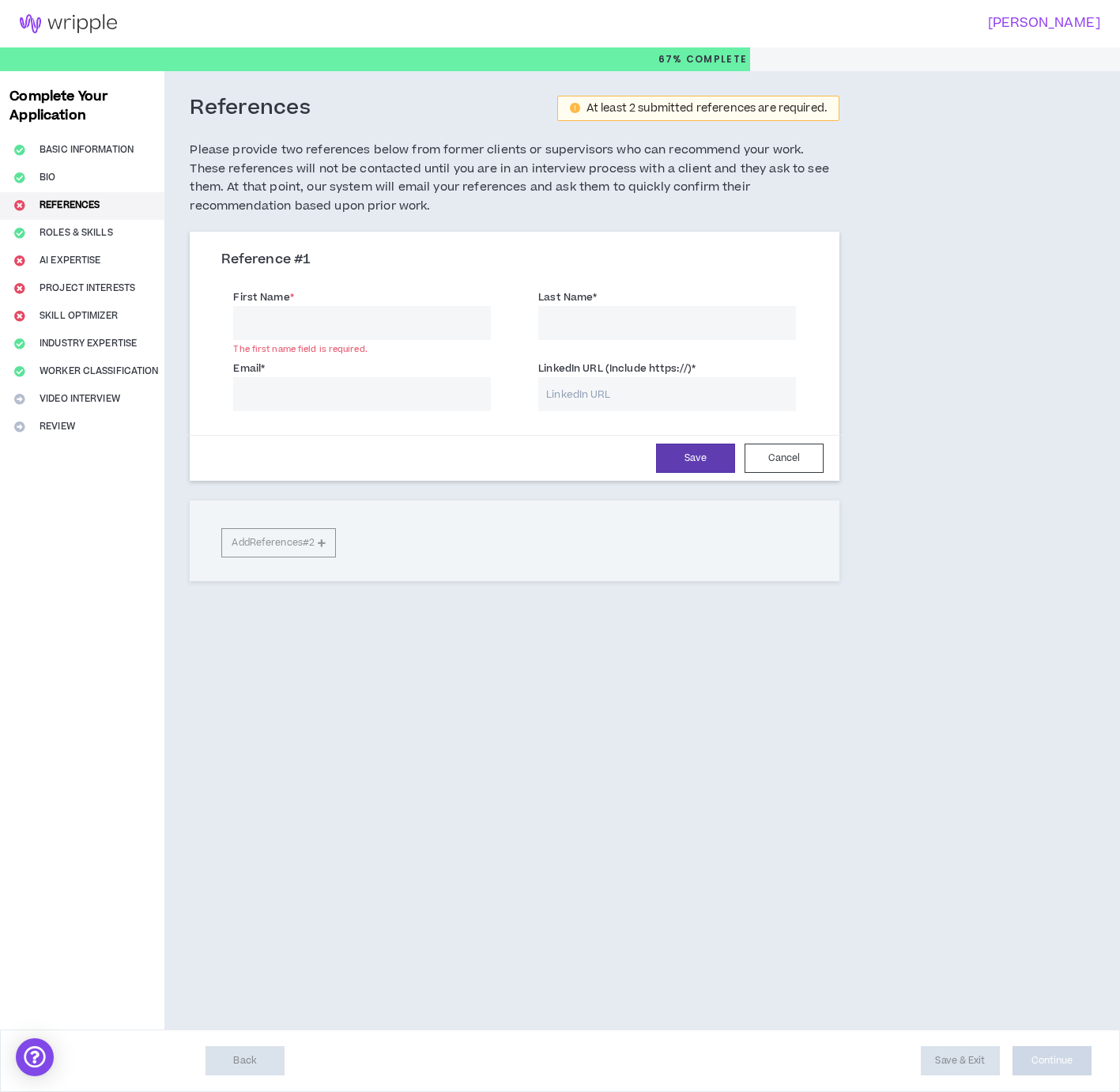
drag, startPoint x: 851, startPoint y: 807, endPoint x: 835, endPoint y: 693, distance: 115.1
click at [853, 795] on div "References At least 2 submitted references are required. Please provide two ref…" at bounding box center [585, 550] width 841 height 959
click at [80, 185] on button "Bio" at bounding box center [82, 179] width 165 height 27
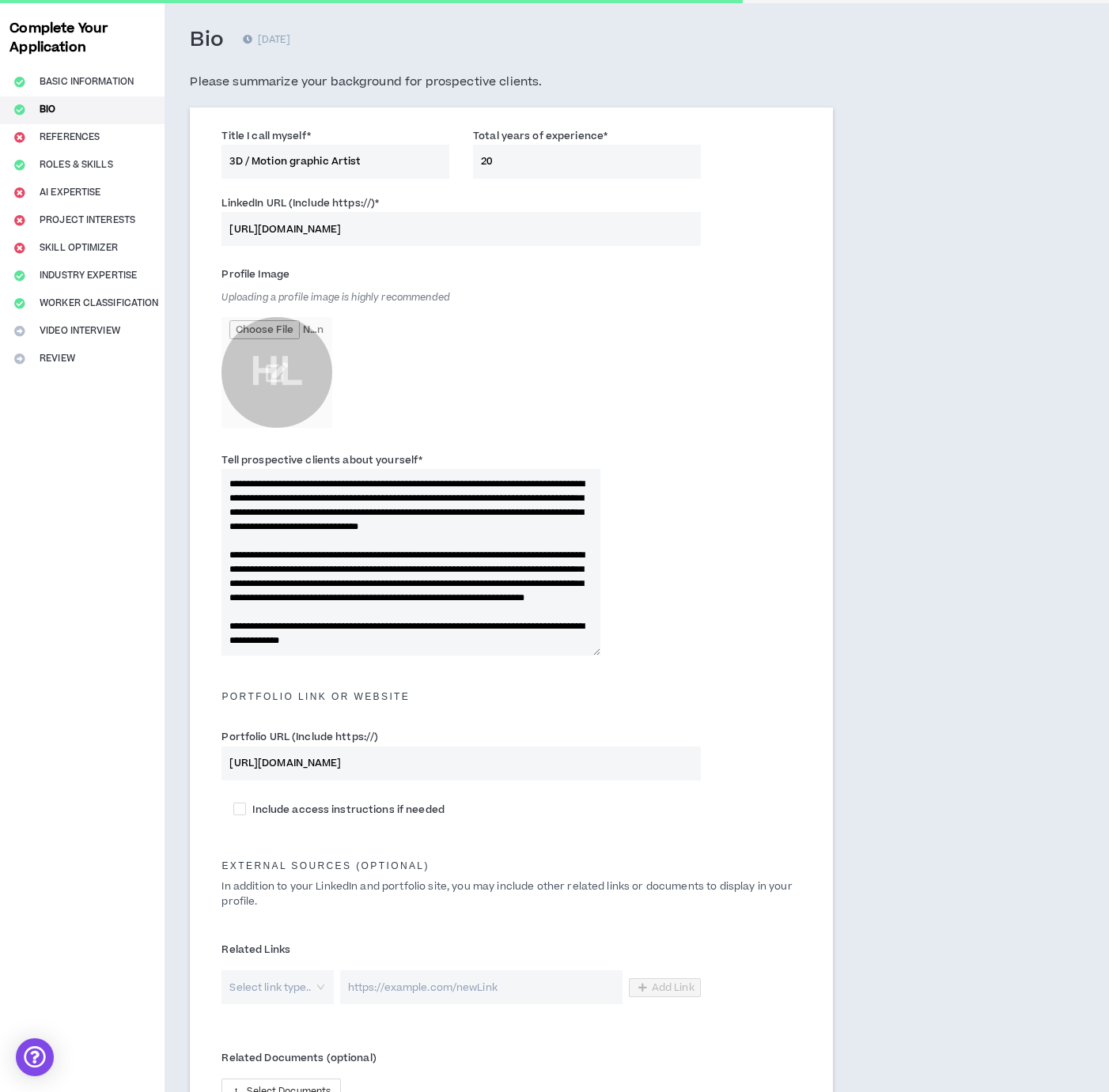
scroll to position [262, 0]
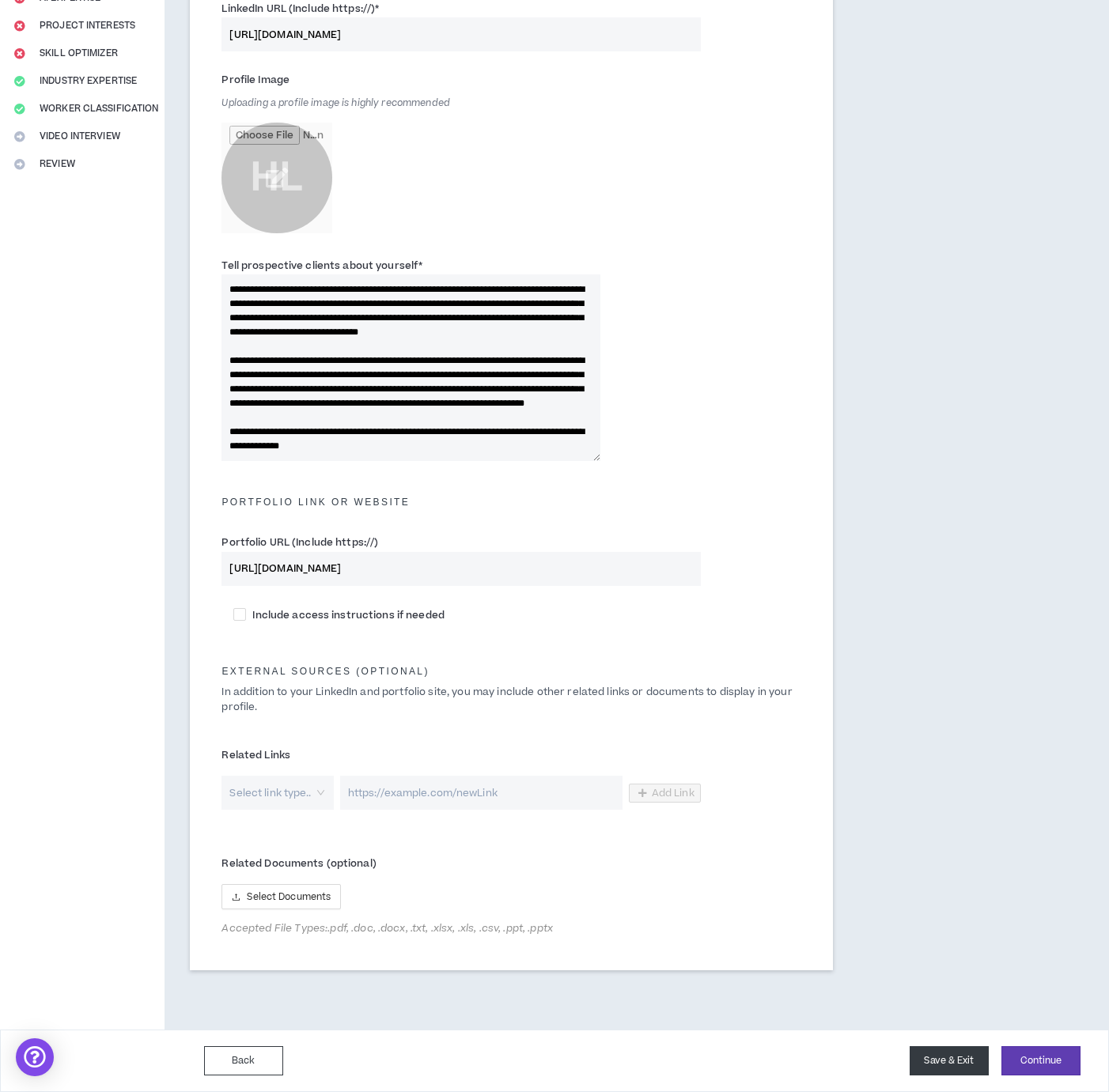
click at [941, 1054] on button "Save & Exit" at bounding box center [948, 1060] width 79 height 29
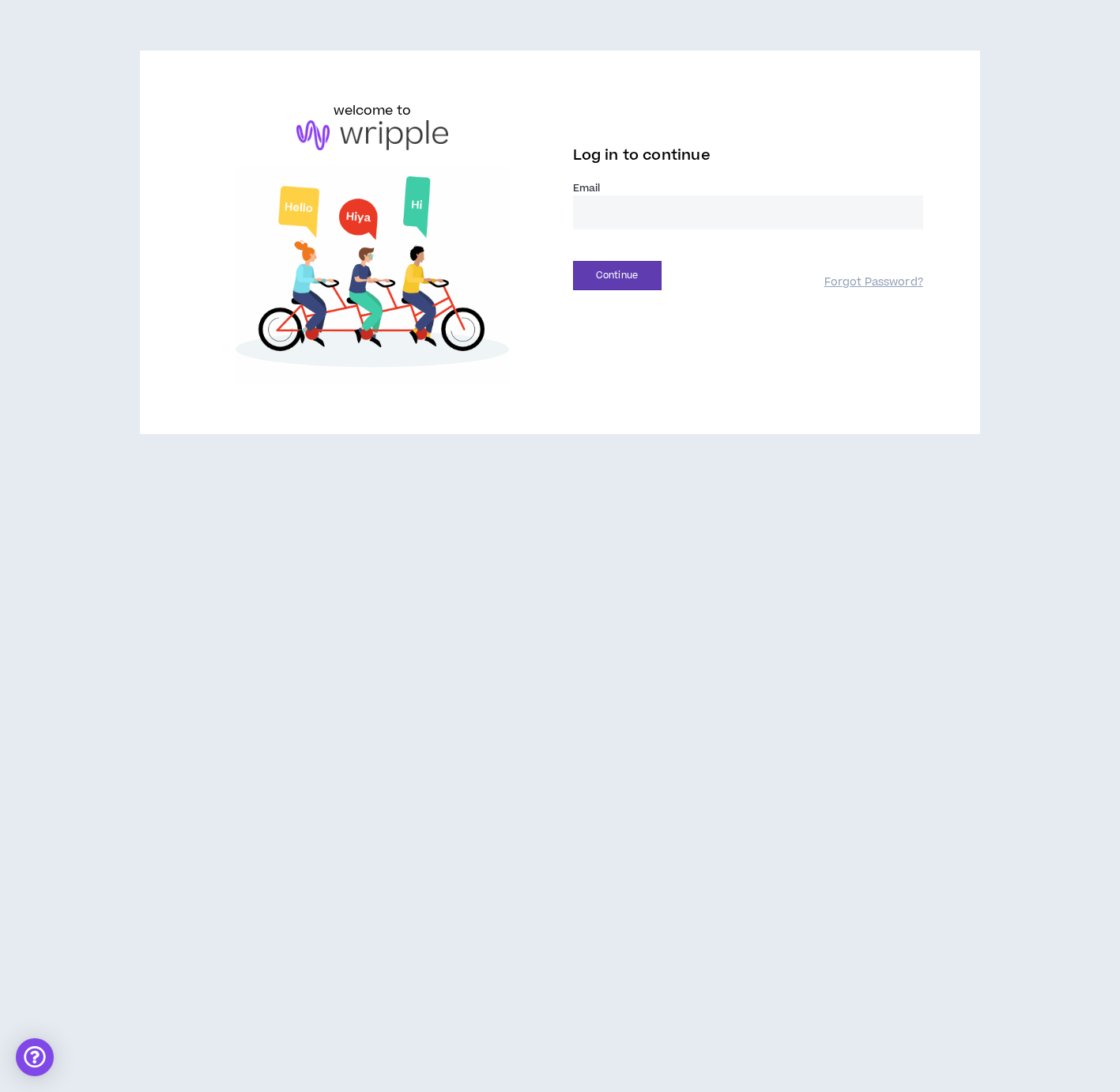
click at [613, 216] on input "email" at bounding box center [748, 213] width 350 height 34
click at [603, 219] on input "email" at bounding box center [748, 213] width 350 height 34
type input "**********"
click at [573, 261] on button "Continue" at bounding box center [618, 275] width 89 height 29
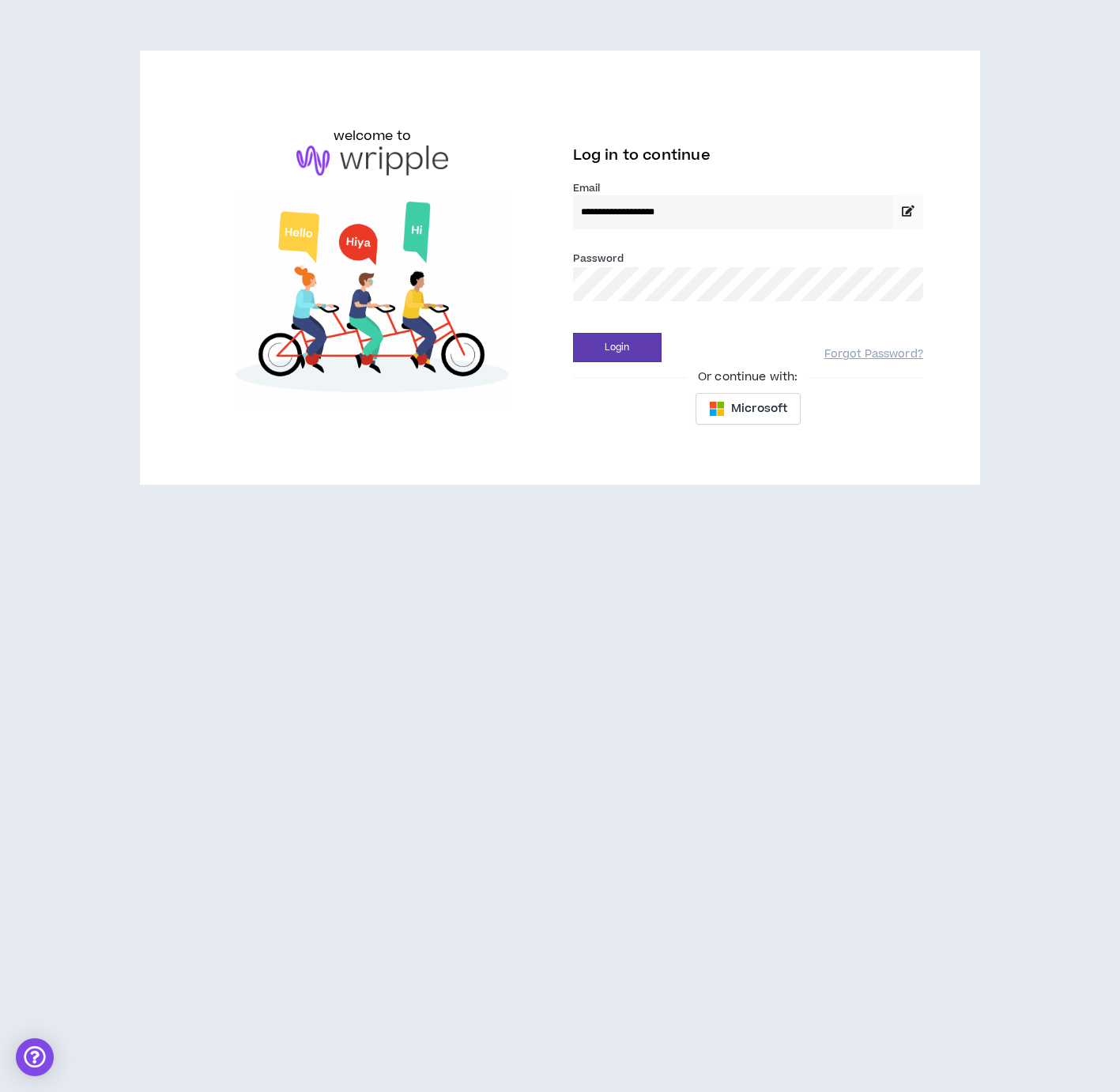
click at [573, 333] on button "Login" at bounding box center [618, 348] width 89 height 29
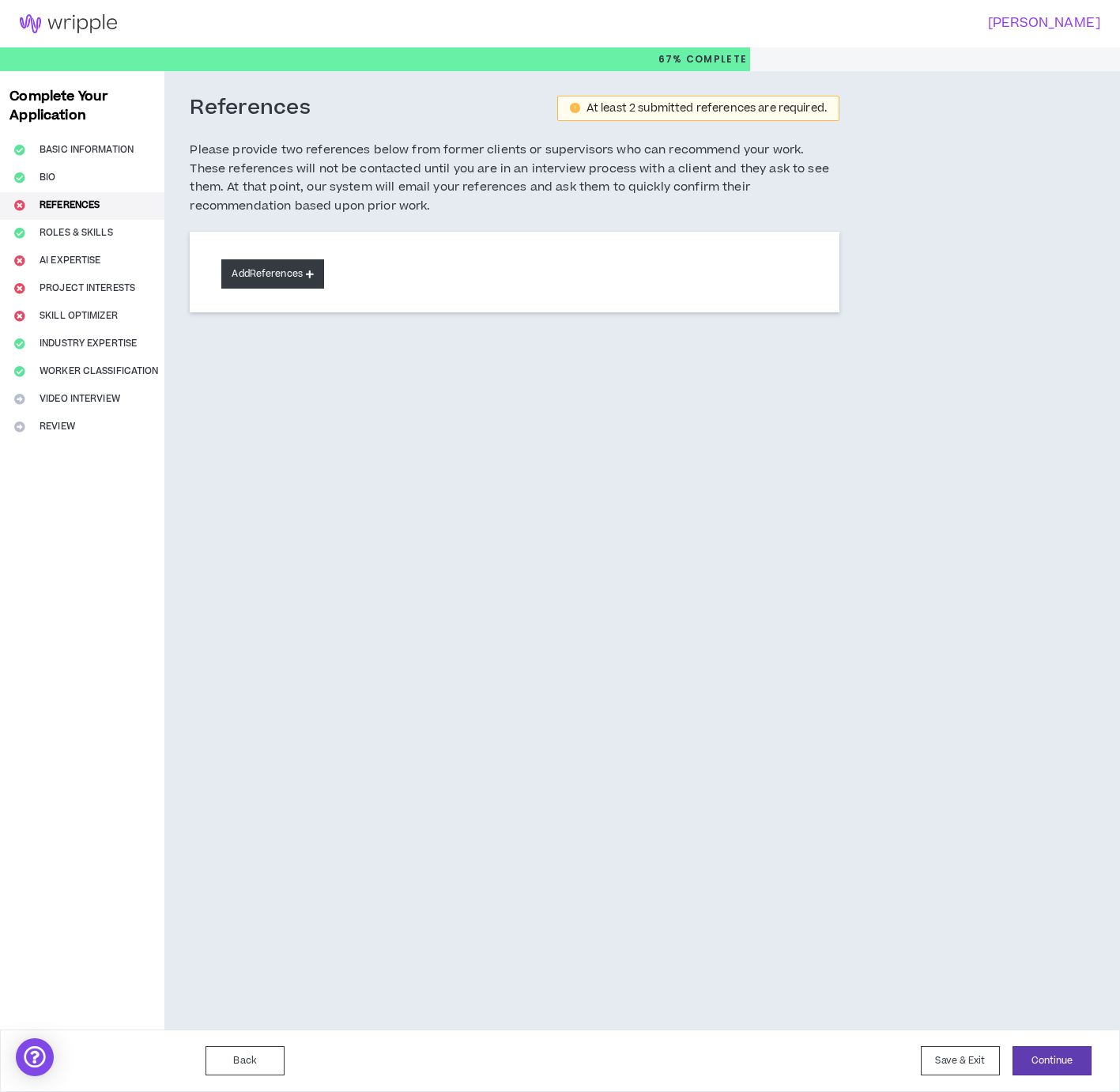
click at [261, 269] on button "Add References" at bounding box center [273, 274] width 103 height 29
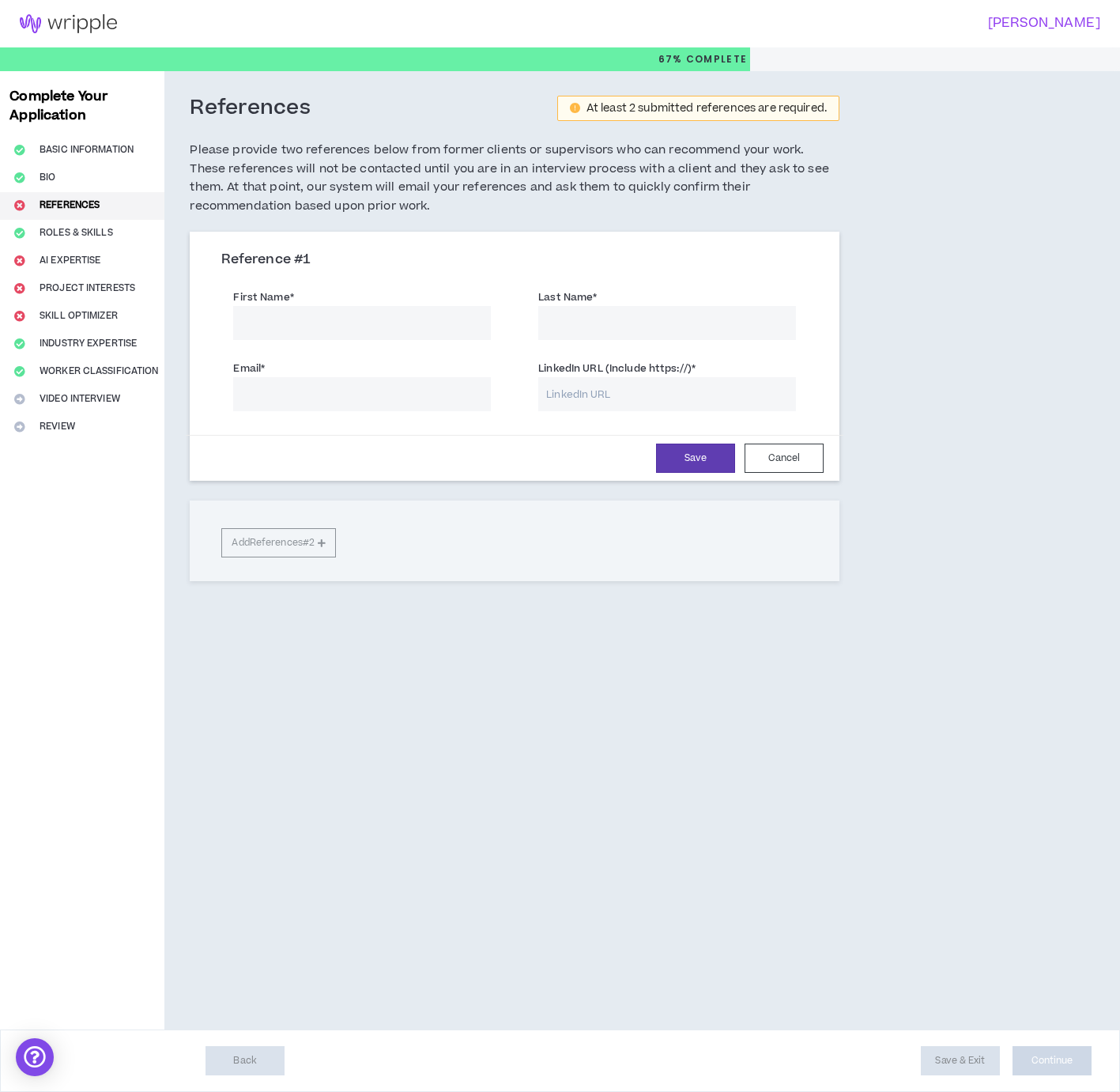
drag, startPoint x: 505, startPoint y: 681, endPoint x: 597, endPoint y: 678, distance: 92.0
click at [511, 681] on div "References At least 2 submitted references are required. Please provide two ref…" at bounding box center [585, 550] width 841 height 959
click at [562, 758] on div "References At least 2 submitted references are required. Please provide two ref…" at bounding box center [585, 550] width 841 height 959
drag, startPoint x: 690, startPoint y: 766, endPoint x: 668, endPoint y: 780, distance: 26.1
click at [681, 771] on div "References At least 2 submitted references are required. Please provide two ref…" at bounding box center [585, 550] width 841 height 959
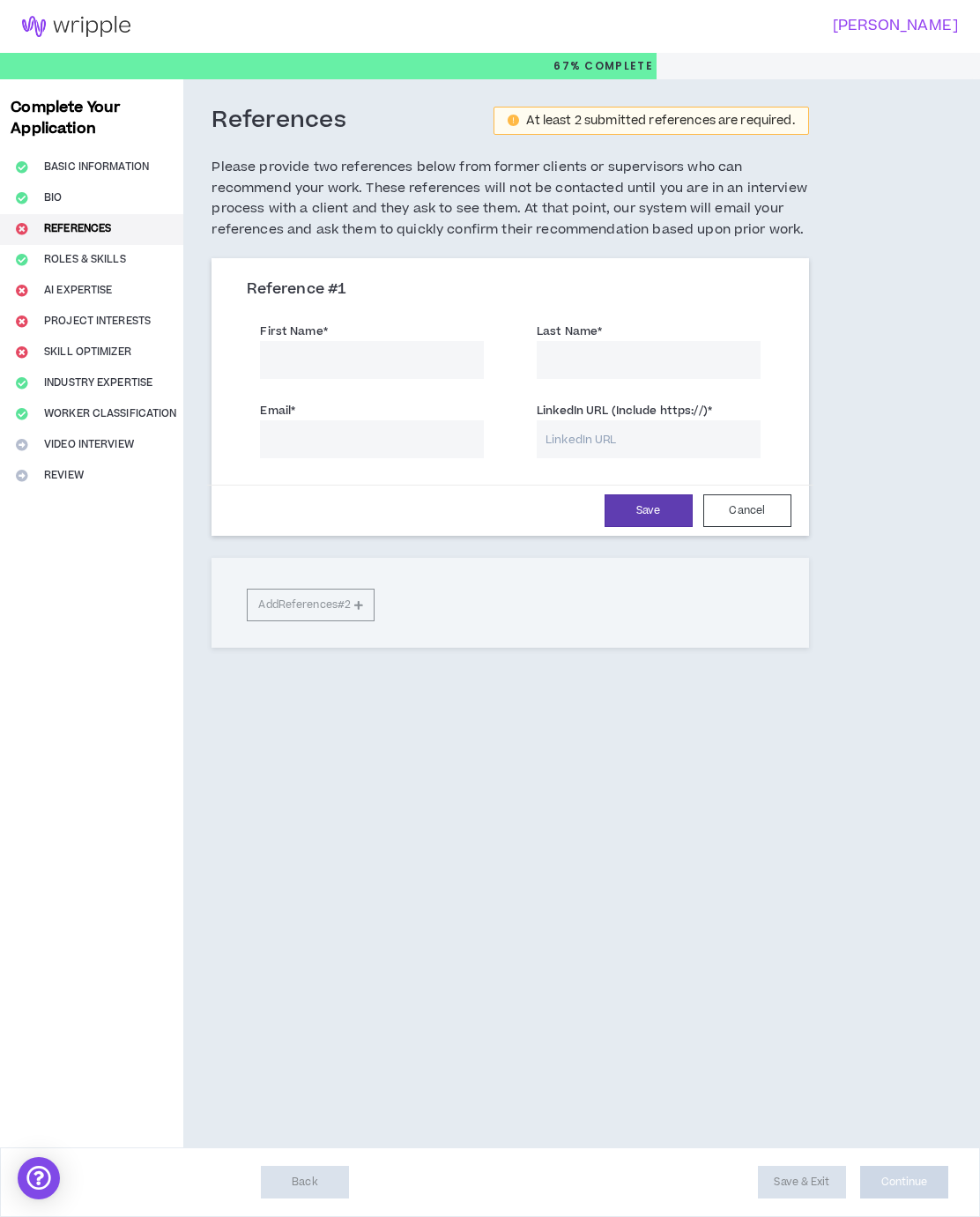
click at [911, 704] on div "Complete Your Application Basic Information Bio References Roles & Skills AI Ex…" at bounding box center [490, 613] width 980 height 1068
click at [910, 707] on div "Complete Your Application Basic Information Bio References Roles & Skills AI Ex…" at bounding box center [490, 613] width 980 height 1068
click at [887, 748] on div "Complete Your Application Basic Information Bio References Roles & Skills AI Ex…" at bounding box center [490, 613] width 980 height 1068
click at [976, 814] on div "Complete Your Application Basic Information Bio References Roles & Skills AI Ex…" at bounding box center [490, 613] width 980 height 1068
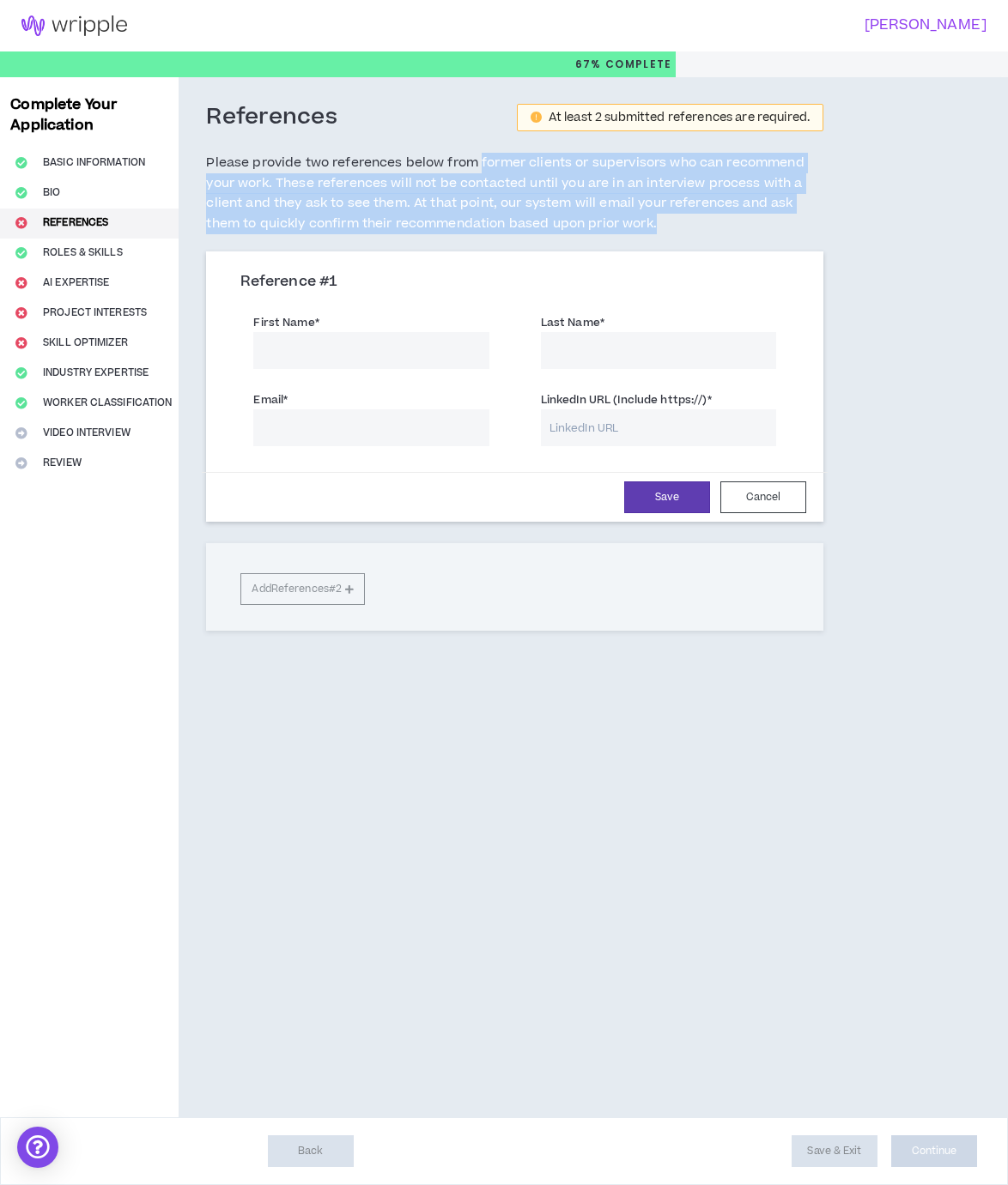
drag, startPoint x: 478, startPoint y: 162, endPoint x: 822, endPoint y: 224, distance: 349.5
click at [822, 224] on h5 "Please provide two references below from former clients or supervisors who can …" at bounding box center [514, 194] width 617 height 82
click at [789, 230] on h5 "Please provide two references below from former clients or supervisors who can …" at bounding box center [514, 194] width 617 height 82
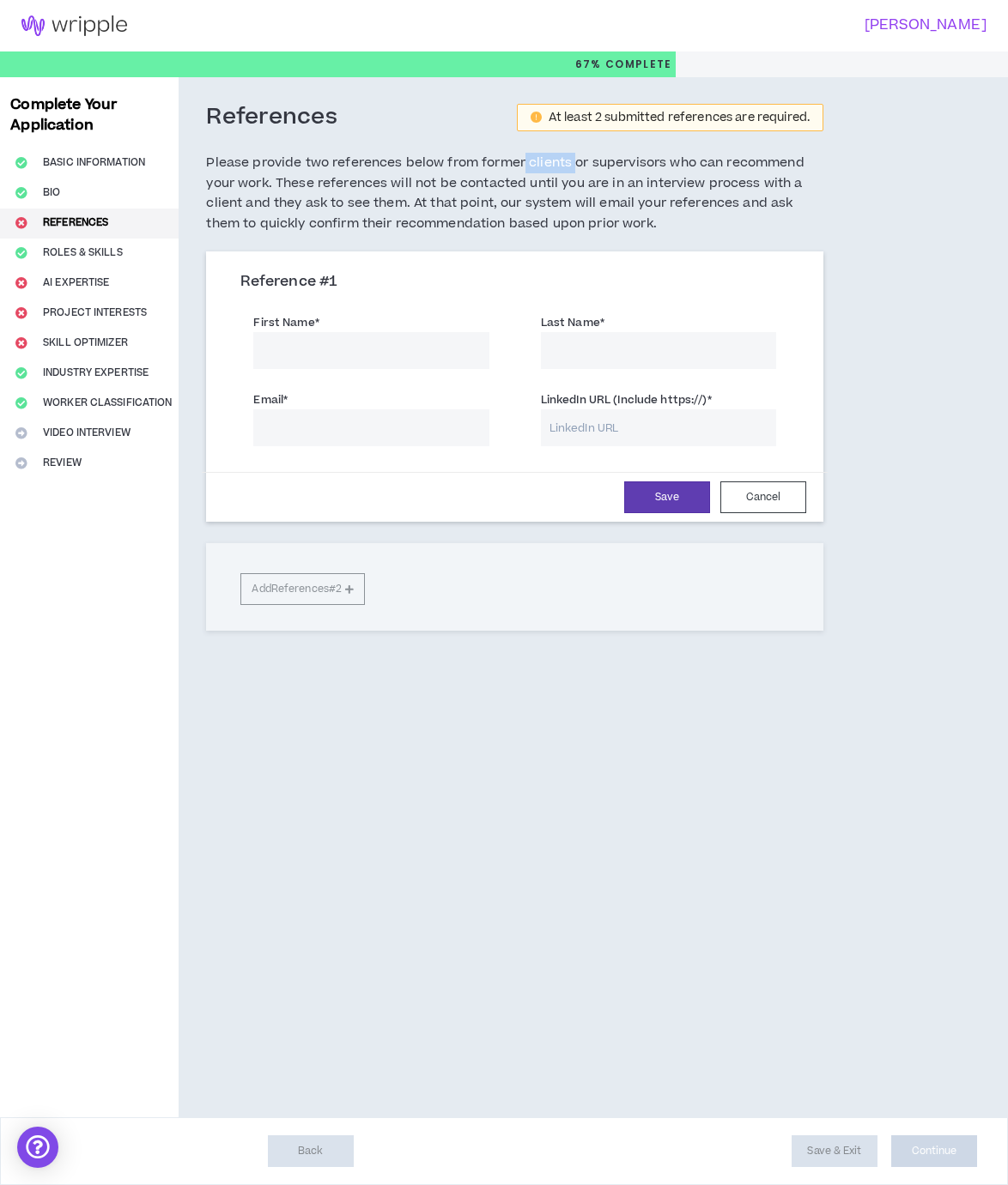
drag, startPoint x: 524, startPoint y: 159, endPoint x: 571, endPoint y: 158, distance: 47.0
click at [571, 158] on h5 "Please provide two references below from former clients or supervisors who can …" at bounding box center [514, 194] width 617 height 82
drag, startPoint x: 577, startPoint y: 164, endPoint x: 649, endPoint y: 161, distance: 72.1
click at [579, 164] on h5 "Please provide two references below from former clients or supervisors who can …" at bounding box center [514, 194] width 617 height 82
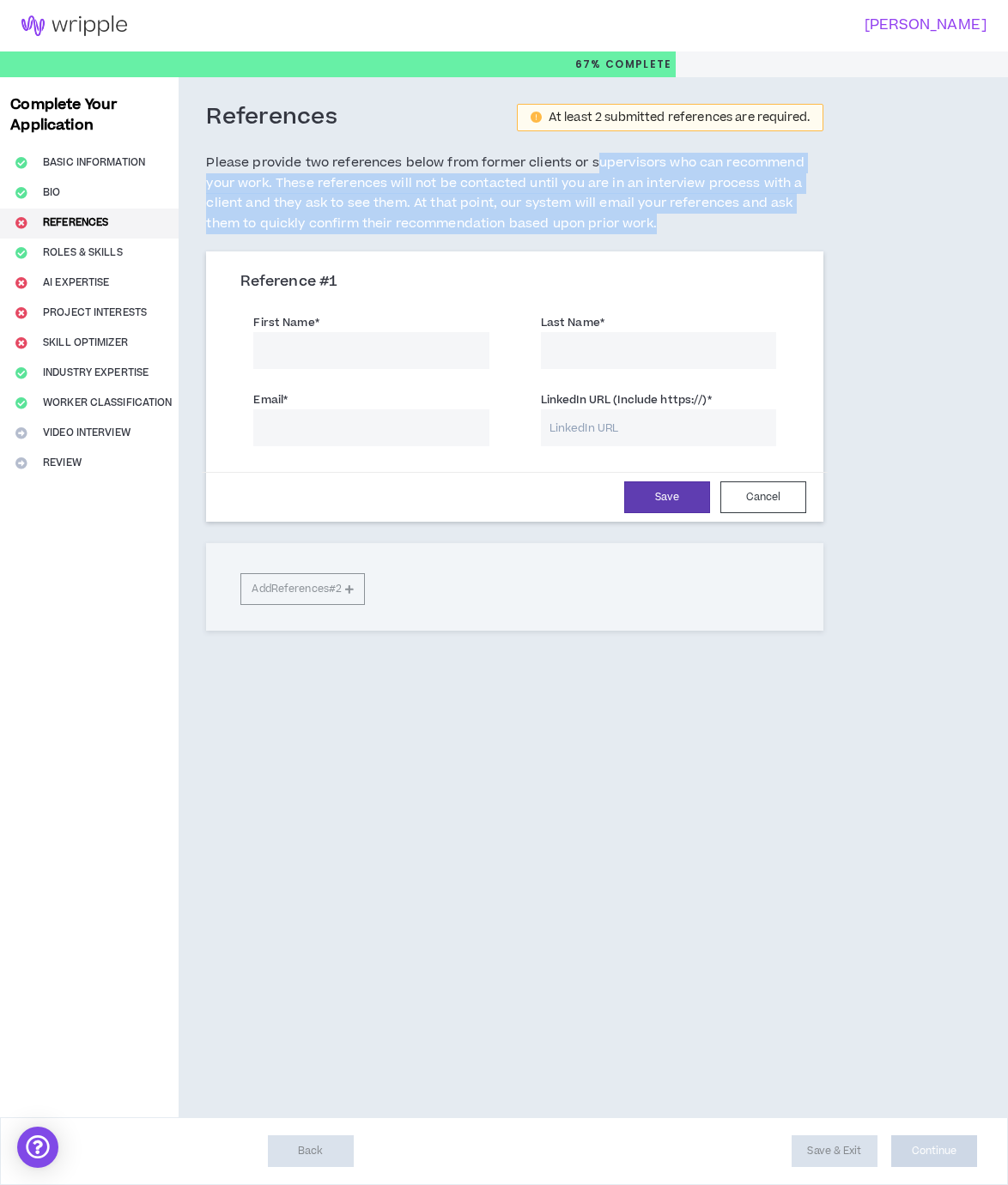
drag, startPoint x: 596, startPoint y: 159, endPoint x: 801, endPoint y: 218, distance: 213.3
click at [801, 218] on h5 "Please provide two references below from former clients or supervisors who can …" at bounding box center [514, 194] width 617 height 82
click at [820, 236] on div "References At least 2 submitted references are required. Please provide two ref…" at bounding box center [514, 177] width 617 height 148
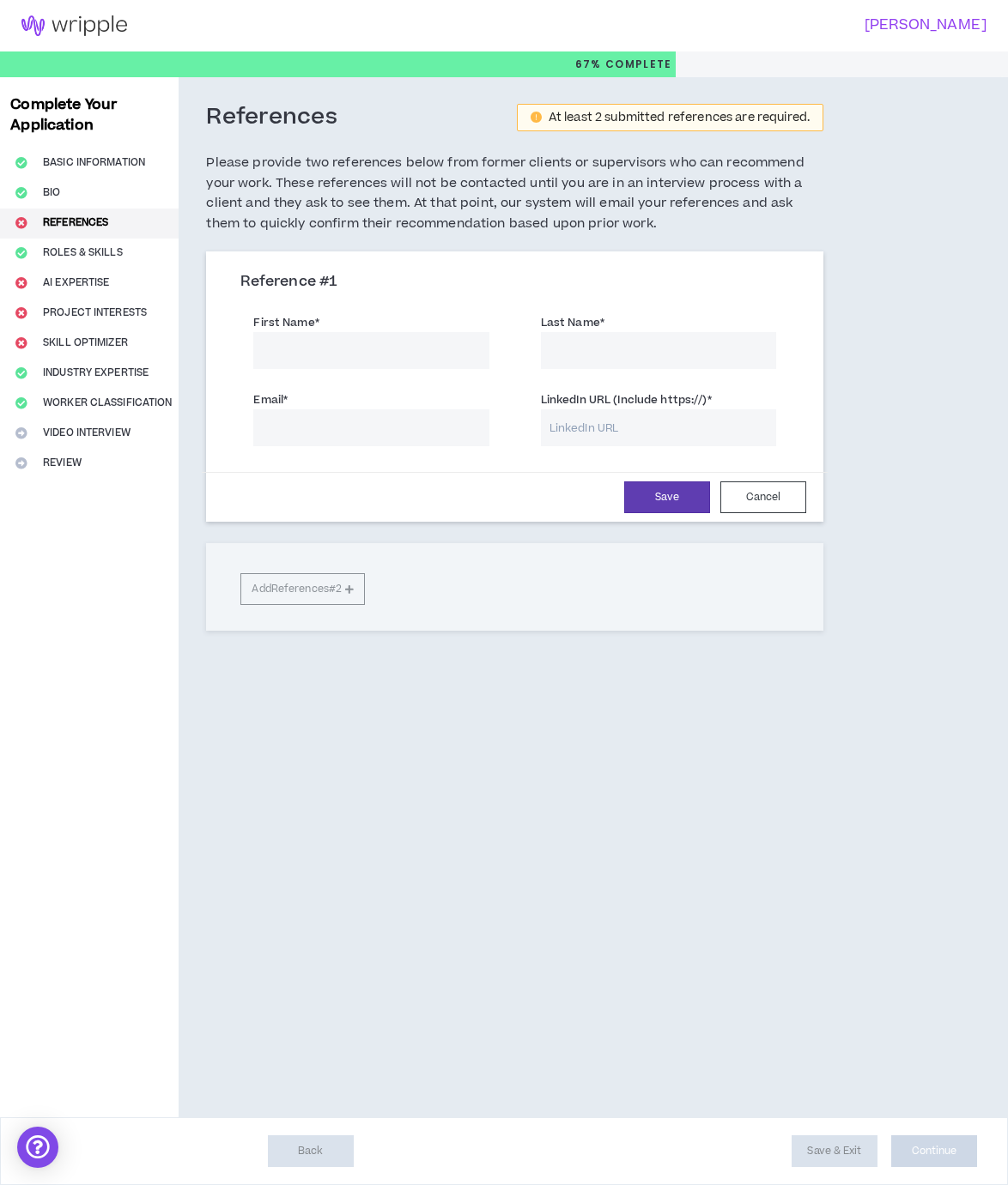
drag, startPoint x: 448, startPoint y: 893, endPoint x: 437, endPoint y: 795, distance: 98.6
click at [284, 340] on input "First Name *" at bounding box center [371, 350] width 236 height 37
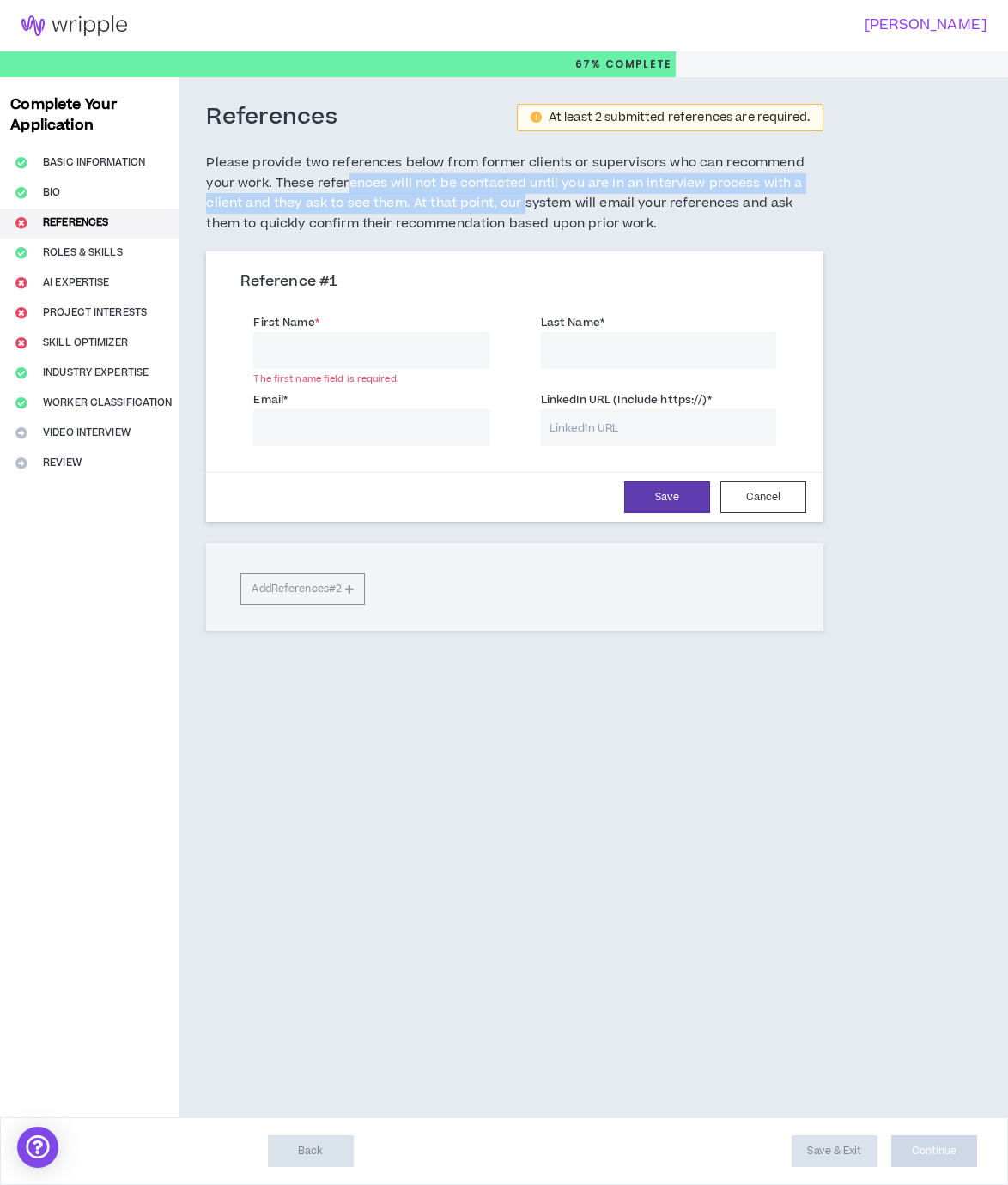
drag, startPoint x: 351, startPoint y: 173, endPoint x: 524, endPoint y: 211, distance: 177.1
click at [524, 211] on h5 "Please provide two references below from former clients or supervisors who can …" at bounding box center [514, 194] width 617 height 82
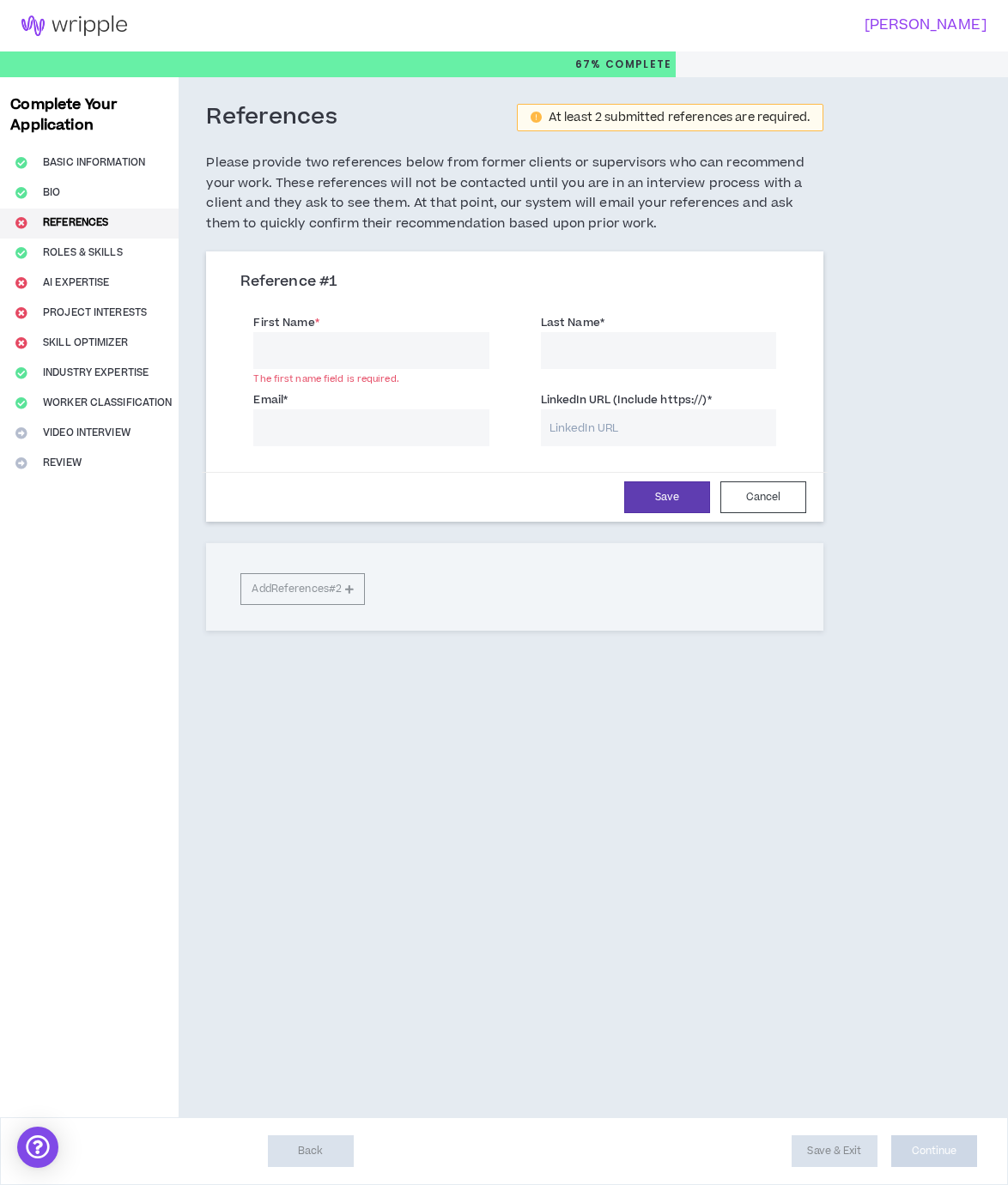
click at [632, 241] on div "References At least 2 submitted references are required. Please provide two ref…" at bounding box center [514, 177] width 617 height 148
click at [646, 227] on h5 "Please provide two references below from former clients or supervisors who can …" at bounding box center [514, 194] width 617 height 82
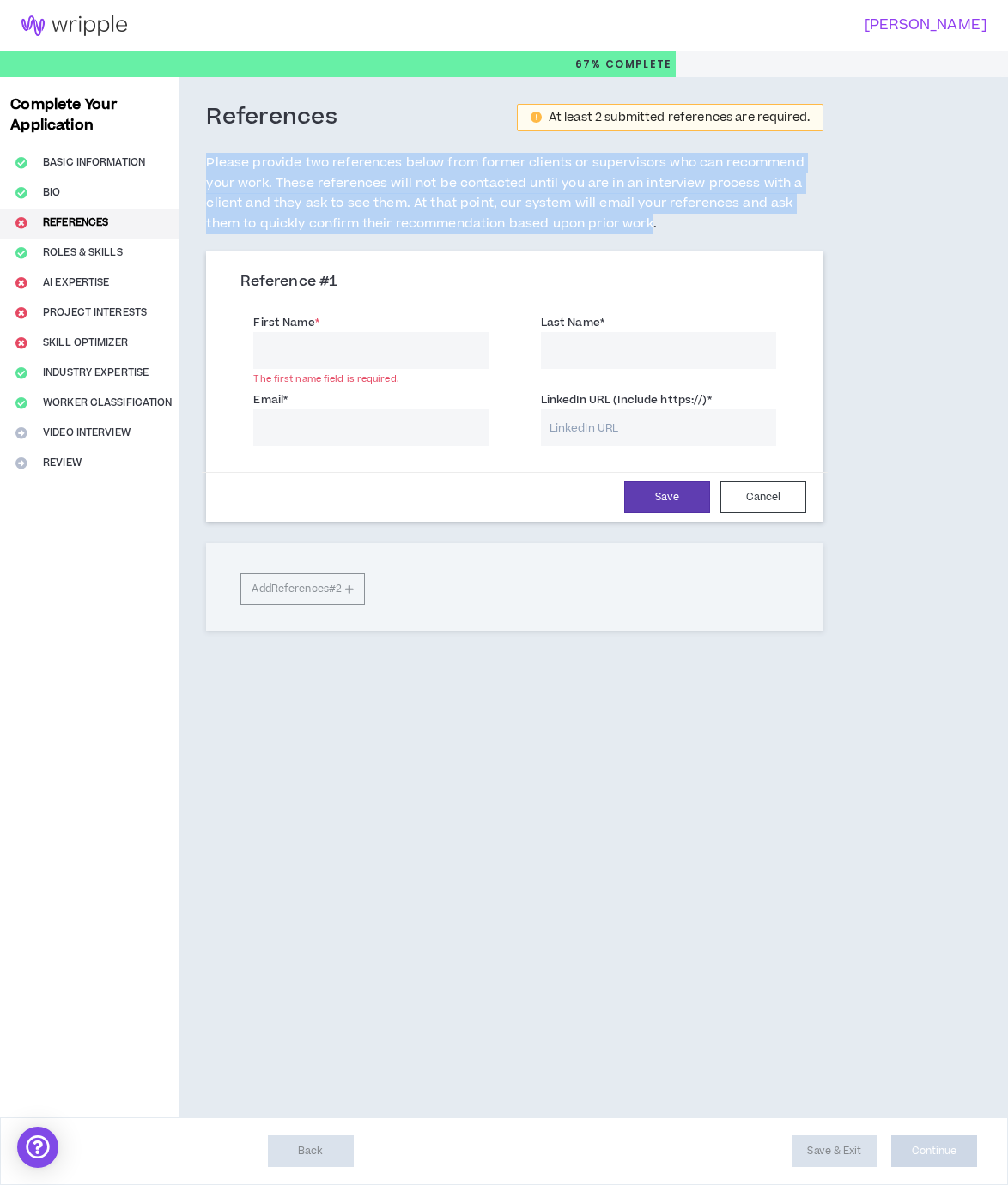
drag, startPoint x: 447, startPoint y: 222, endPoint x: 208, endPoint y: 163, distance: 246.2
click at [208, 163] on h5 "Please provide two references below from former clients or supervisors who can …" at bounding box center [514, 194] width 617 height 82
click at [236, 205] on h5 "Please provide two references below from former clients or supervisors who can …" at bounding box center [514, 194] width 617 height 82
drag, startPoint x: 665, startPoint y: 235, endPoint x: 190, endPoint y: 154, distance: 481.9
click at [190, 154] on div "References At least 2 submitted references are required. Please provide two ref…" at bounding box center [515, 396] width 672 height 639
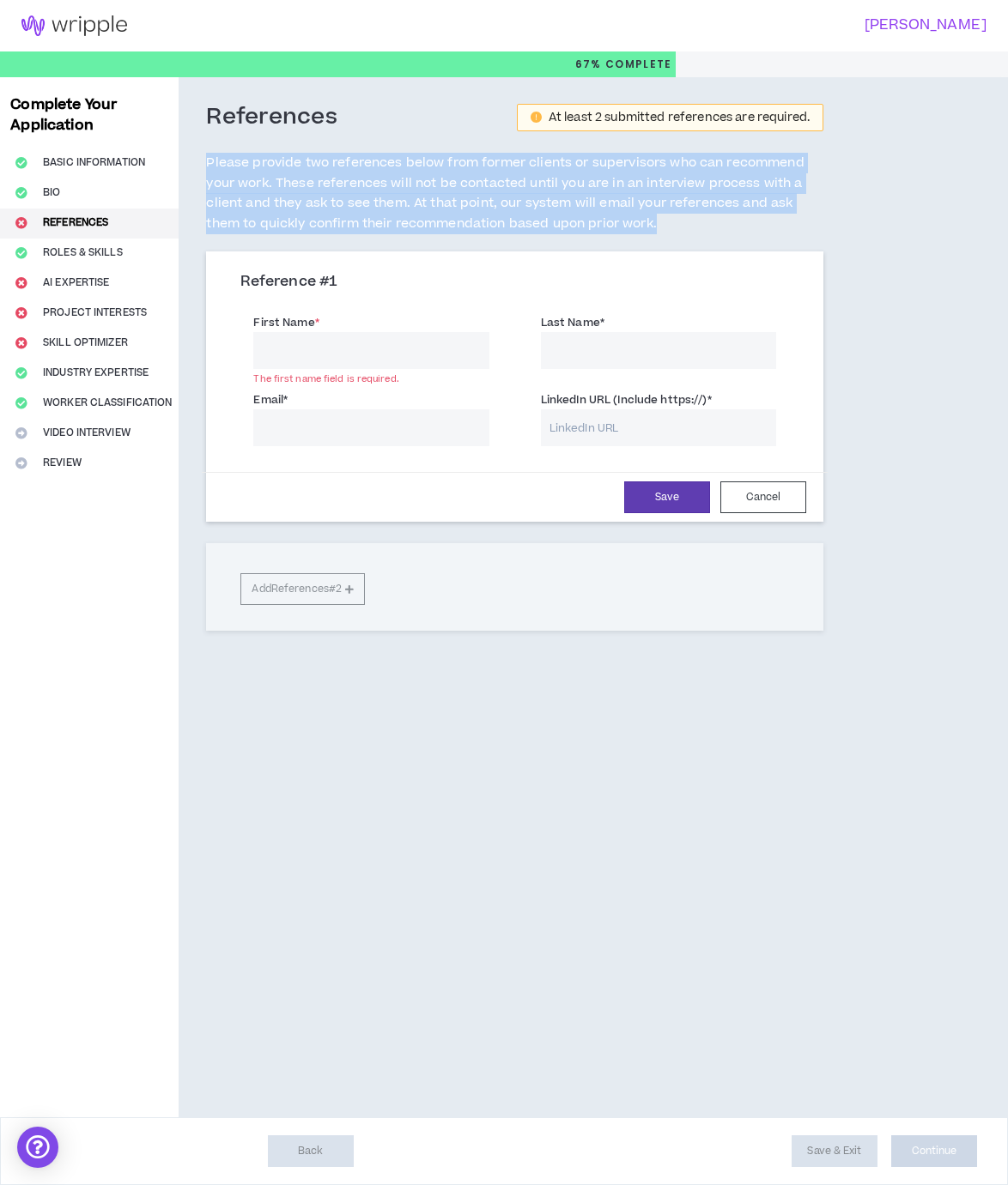
click at [469, 196] on h5 "Please provide two references below from former clients or supervisors who can …" at bounding box center [514, 194] width 617 height 82
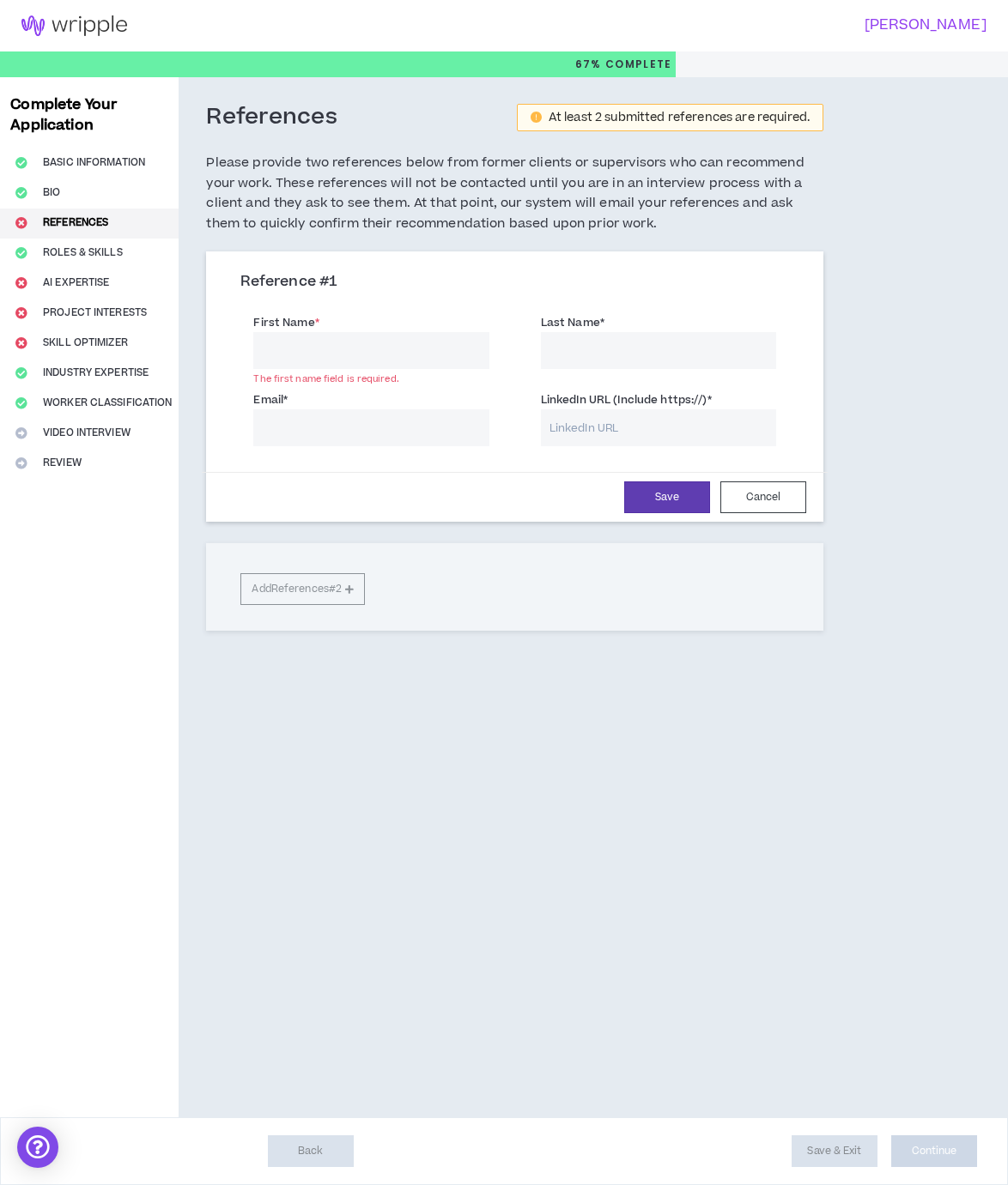
click at [806, 881] on div "References At least 2 submitted references are required. Please provide two ref…" at bounding box center [515, 597] width 672 height 1040
click at [792, 858] on div "References At least 2 submitted references are required. Please provide two ref…" at bounding box center [515, 597] width 672 height 1040
click at [389, 340] on input "First Name *" at bounding box center [371, 350] width 236 height 37
click at [610, 347] on input "Last Name *" at bounding box center [658, 350] width 236 height 37
click at [349, 427] on input "Email *" at bounding box center [371, 427] width 236 height 37
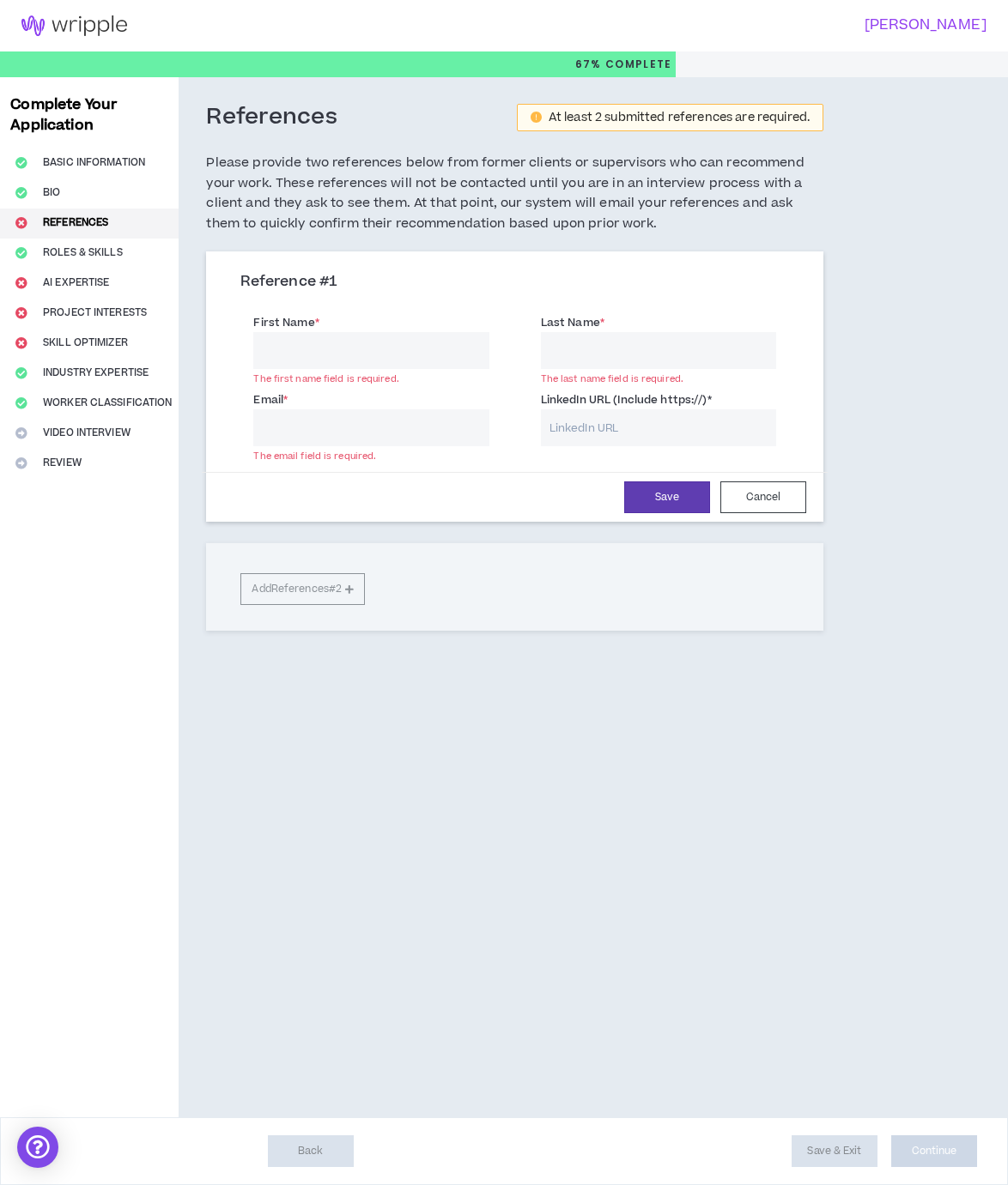
click at [640, 432] on input "LinkedIn URL (Include https://) *" at bounding box center [658, 427] width 236 height 37
click at [582, 706] on div "References At least 2 submitted references are required. Please provide two ref…" at bounding box center [515, 396] width 672 height 639
click at [508, 754] on div "References At least 2 submitted references are required. Please provide two ref…" at bounding box center [515, 597] width 672 height 1040
click at [470, 915] on div "References At least 2 submitted references are required. Please provide two ref…" at bounding box center [515, 597] width 672 height 1040
click at [397, 341] on input "First Name *" at bounding box center [371, 350] width 236 height 37
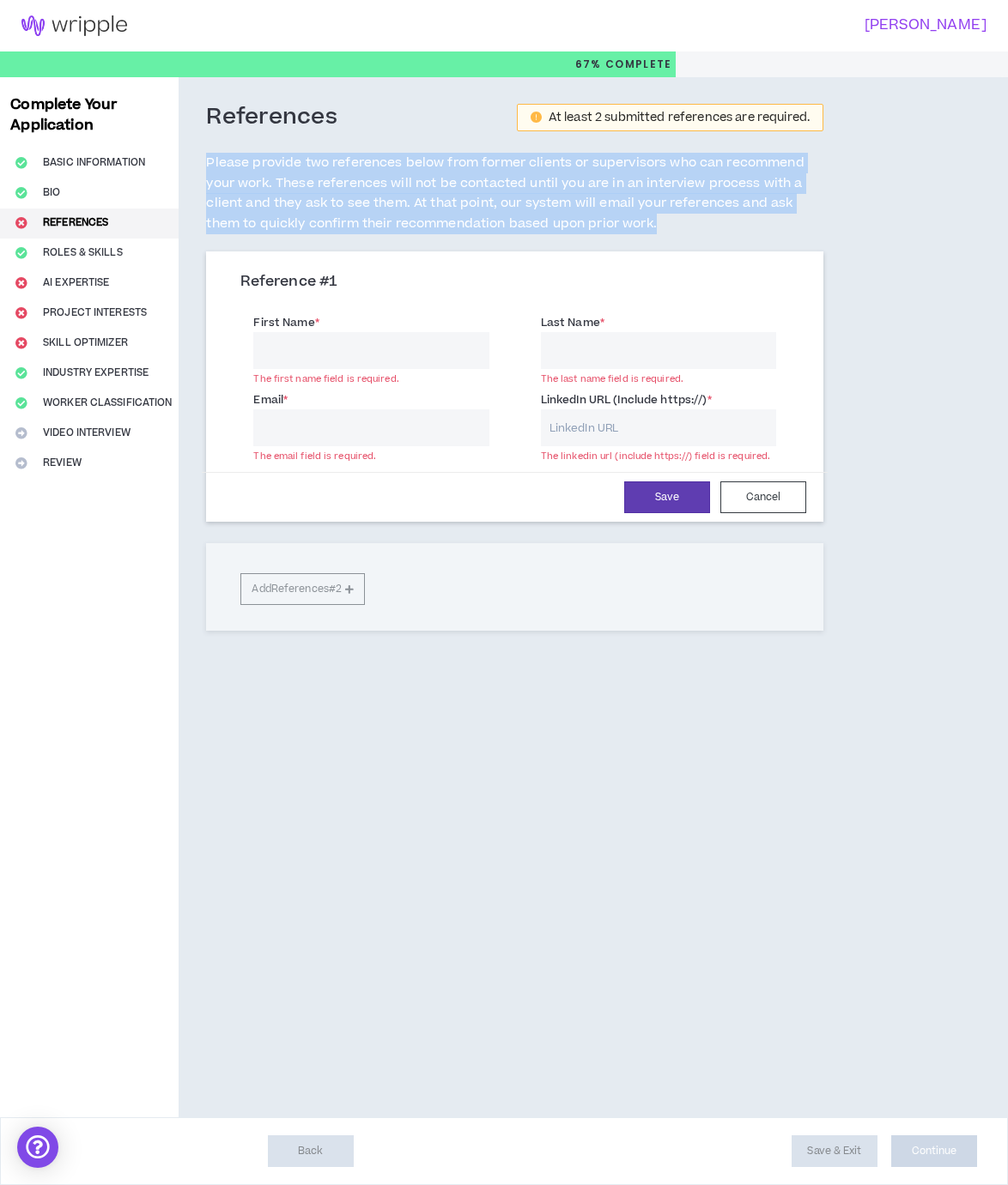
drag, startPoint x: 203, startPoint y: 159, endPoint x: 819, endPoint y: 218, distance: 618.8
click at [819, 218] on div "References At least 2 submitted references are required. Please provide two ref…" at bounding box center [515, 396] width 672 height 639
click at [785, 237] on div "References At least 2 submitted references are required. Please provide two ref…" at bounding box center [514, 177] width 617 height 148
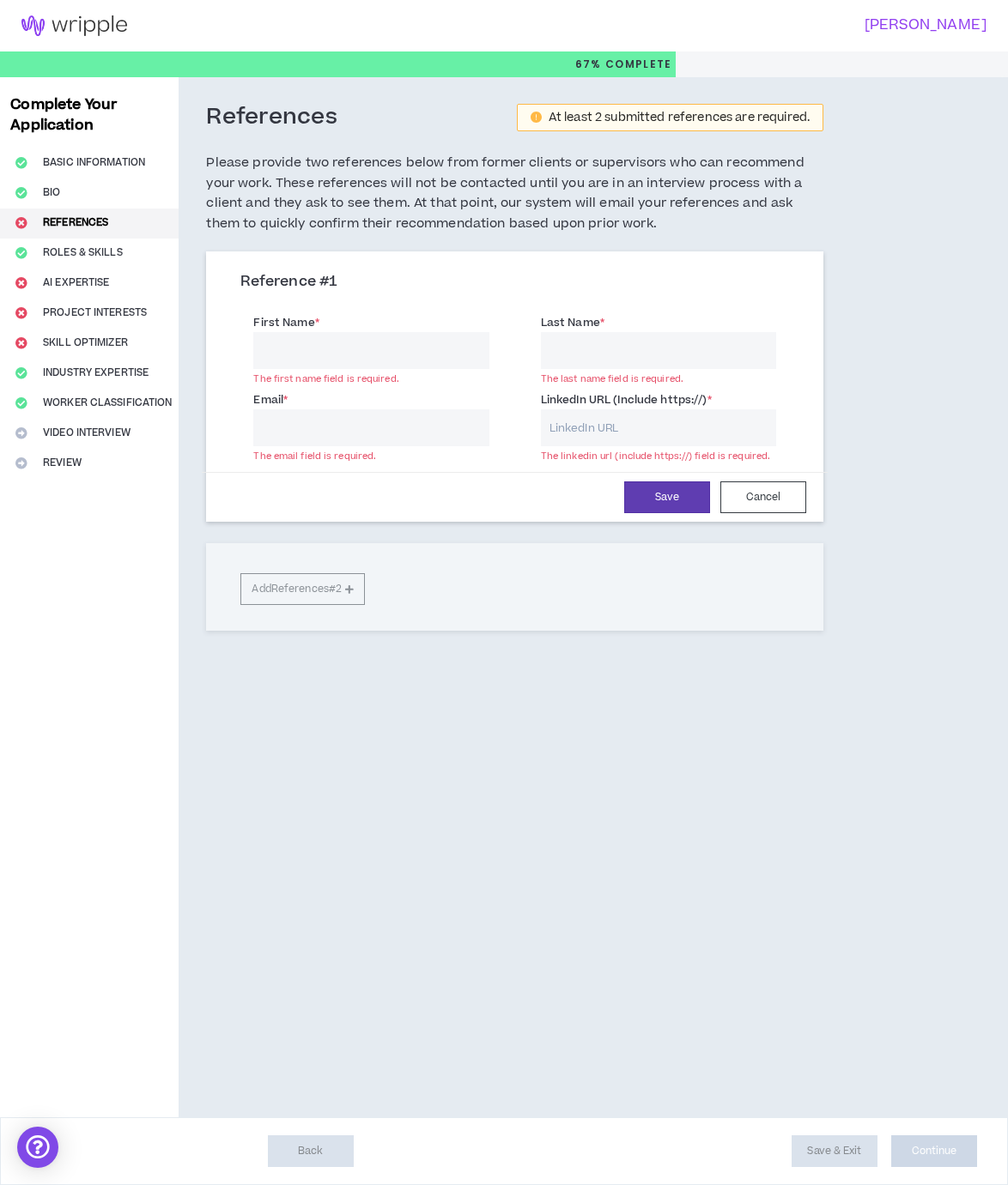
click at [682, 425] on input "LinkedIn URL (Include https://) *" at bounding box center [658, 427] width 236 height 37
click at [409, 432] on input "Email *" at bounding box center [371, 427] width 236 height 37
click at [428, 647] on div "Reference # 1 First Name * The first name field is required. Last Name * The la…" at bounding box center [514, 462] width 617 height 421
click at [344, 340] on input "First Name *" at bounding box center [371, 350] width 236 height 37
click at [565, 352] on input "Last Name *" at bounding box center [658, 350] width 236 height 37
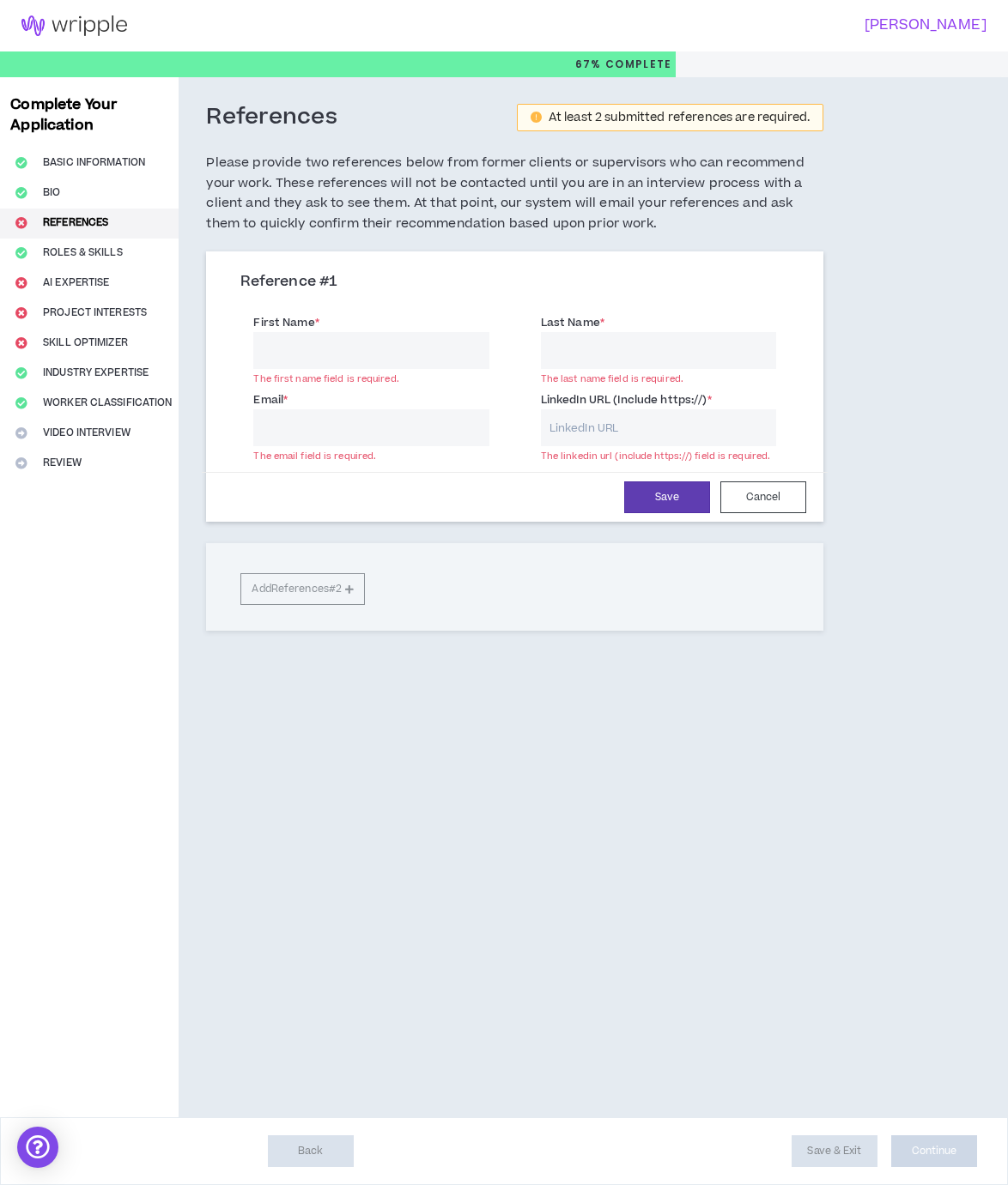
click at [580, 427] on input "LinkedIn URL (Include https://) *" at bounding box center [658, 427] width 236 height 37
drag, startPoint x: 324, startPoint y: 430, endPoint x: 319, endPoint y: 370, distance: 60.2
click at [322, 428] on input "Email *" at bounding box center [371, 427] width 236 height 37
click at [318, 363] on input "First Name *" at bounding box center [371, 350] width 236 height 37
click at [606, 354] on input "Last Name *" at bounding box center [658, 350] width 236 height 37
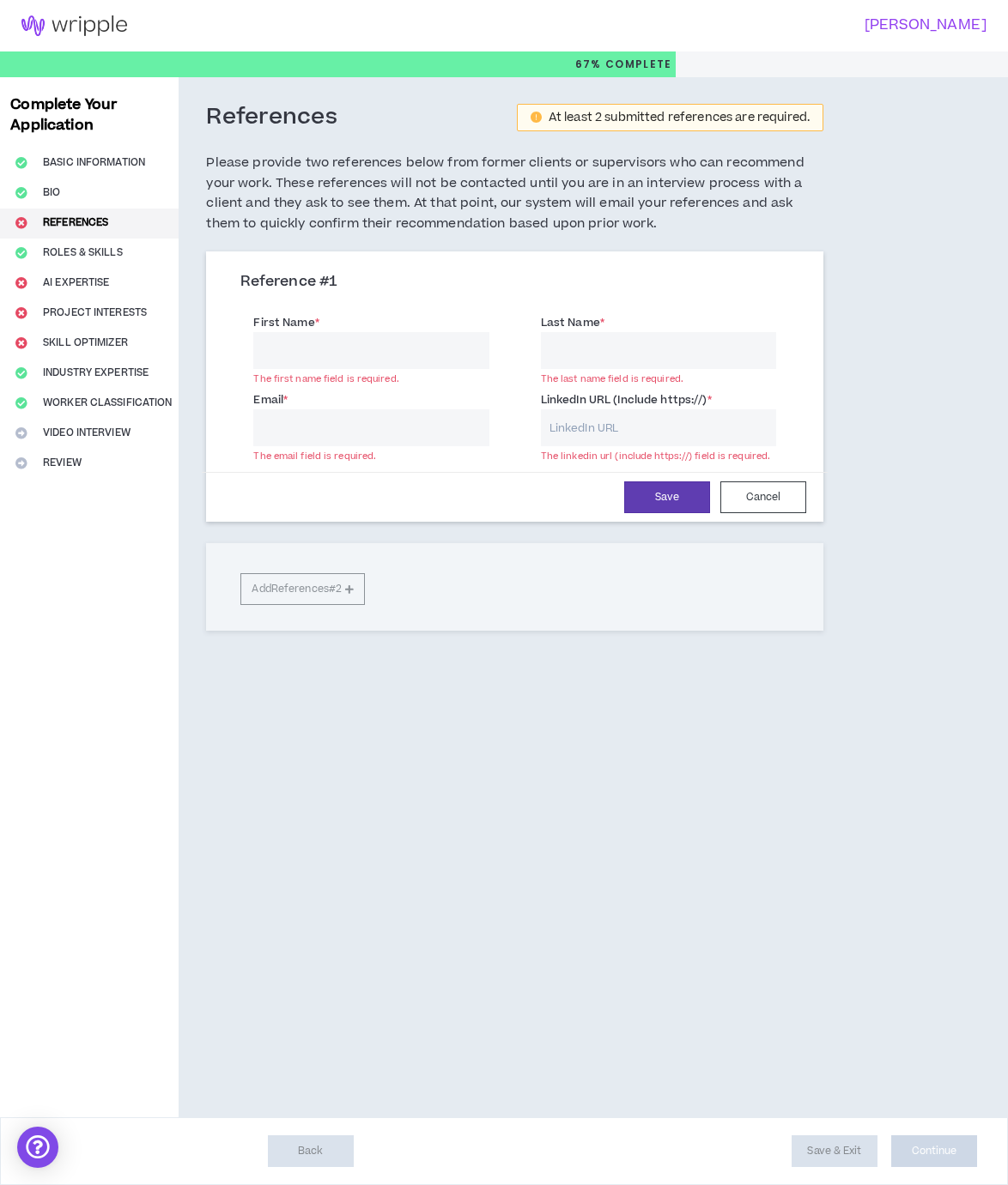
drag, startPoint x: 570, startPoint y: 419, endPoint x: 546, endPoint y: 414, distance: 24.5
click at [563, 416] on input "LinkedIn URL (Include https://) *" at bounding box center [658, 427] width 236 height 37
click at [375, 417] on input "Email *" at bounding box center [371, 427] width 236 height 37
click at [382, 355] on input "First Name *" at bounding box center [371, 350] width 236 height 37
click at [505, 635] on div "Reference # 1 First Name * The first name field is required. Last Name * The la…" at bounding box center [514, 462] width 617 height 421
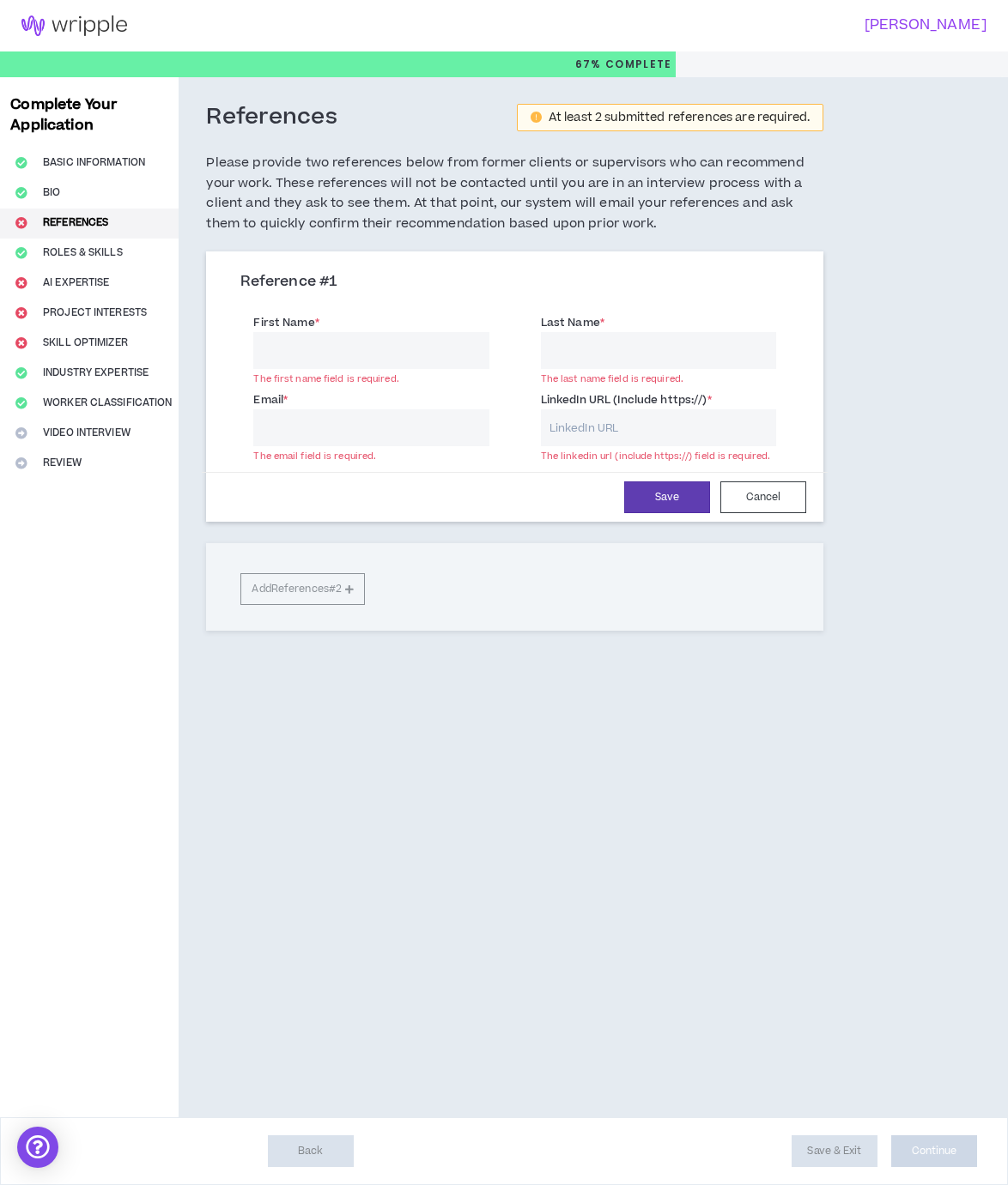
click at [754, 820] on div "References At least 2 submitted references are required. Please provide two ref…" at bounding box center [515, 597] width 672 height 1040
click at [510, 714] on div "References At least 2 submitted references are required. Please provide two ref…" at bounding box center [515, 396] width 672 height 639
click at [507, 823] on div "References At least 2 submitted references are required. Please provide two ref…" at bounding box center [515, 597] width 672 height 1040
click at [640, 808] on div "References At least 2 submitted references are required. Please provide two ref…" at bounding box center [515, 597] width 672 height 1040
click at [630, 800] on div "References At least 2 submitted references are required. Please provide two ref…" at bounding box center [515, 597] width 672 height 1040
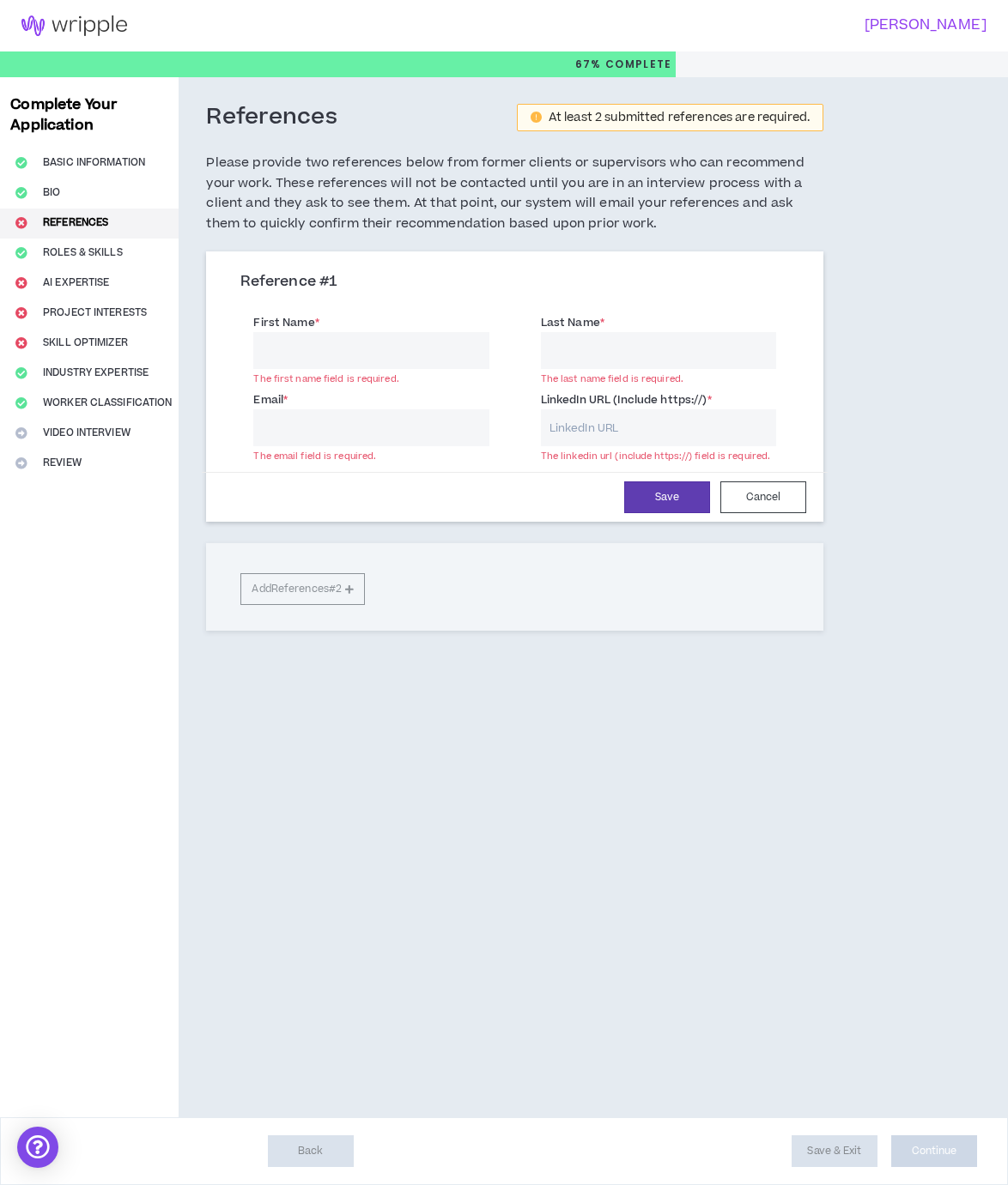
click at [319, 361] on input "First Name *" at bounding box center [371, 350] width 236 height 37
click at [677, 748] on div "References At least 2 submitted references are required. Please provide two ref…" at bounding box center [515, 597] width 672 height 1040
click at [494, 757] on div "References At least 2 submitted references are required. Please provide two ref…" at bounding box center [515, 597] width 672 height 1040
click at [348, 430] on input "Email *" at bounding box center [371, 427] width 236 height 37
click at [345, 374] on div "The first name field is required." at bounding box center [371, 379] width 236 height 13
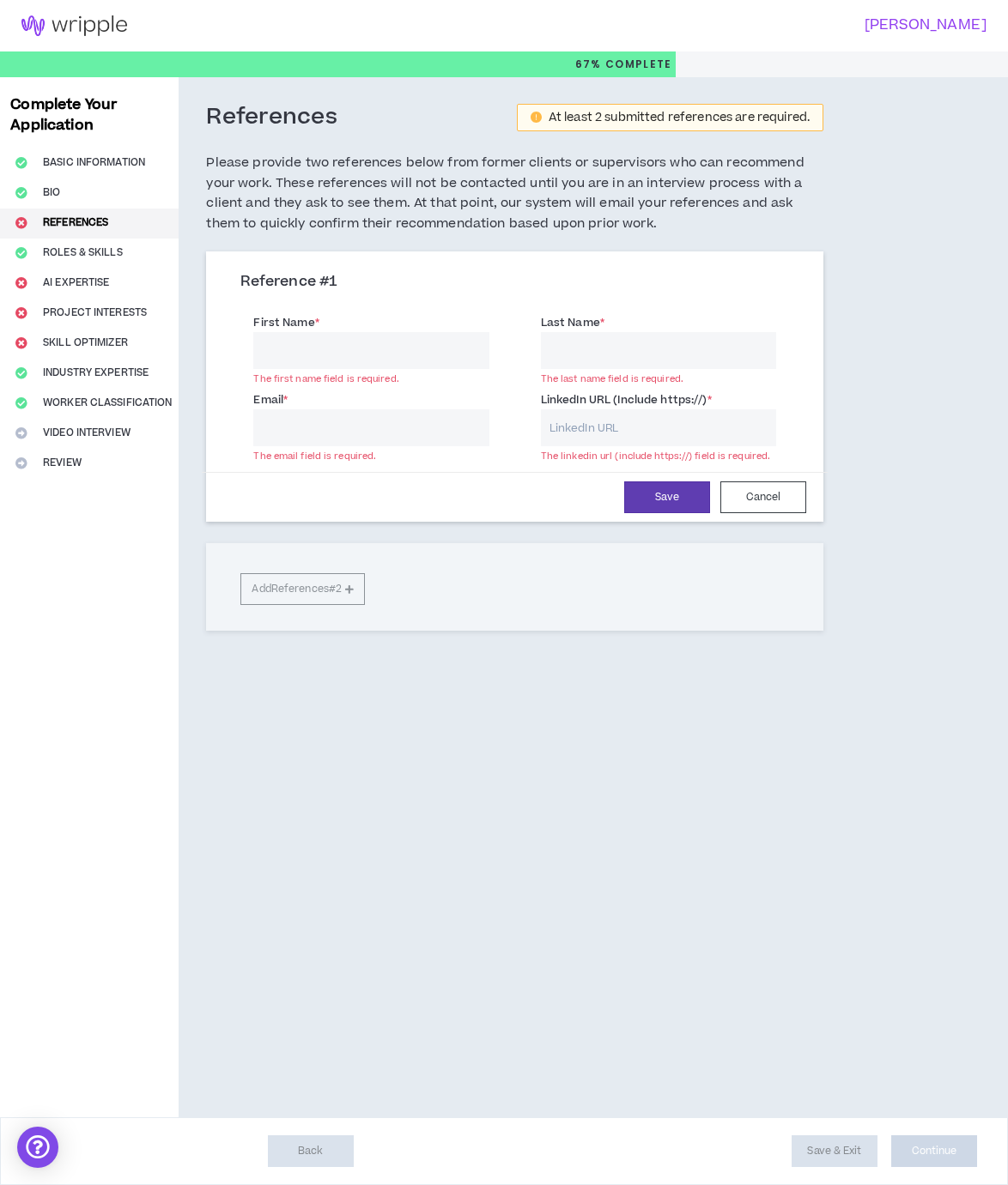
click at [570, 356] on input "Last Name *" at bounding box center [658, 350] width 236 height 37
click at [324, 409] on div "Email * The email field is required." at bounding box center [371, 418] width 236 height 56
click at [307, 426] on input "Email *" at bounding box center [371, 427] width 236 height 37
click at [98, 277] on div "Complete Your Application Basic Information Bio References Roles & Skills AI Ex…" at bounding box center [89, 597] width 179 height 1040
click at [80, 251] on div "Complete Your Application Basic Information Bio References Roles & Skills AI Ex…" at bounding box center [89, 597] width 179 height 1040
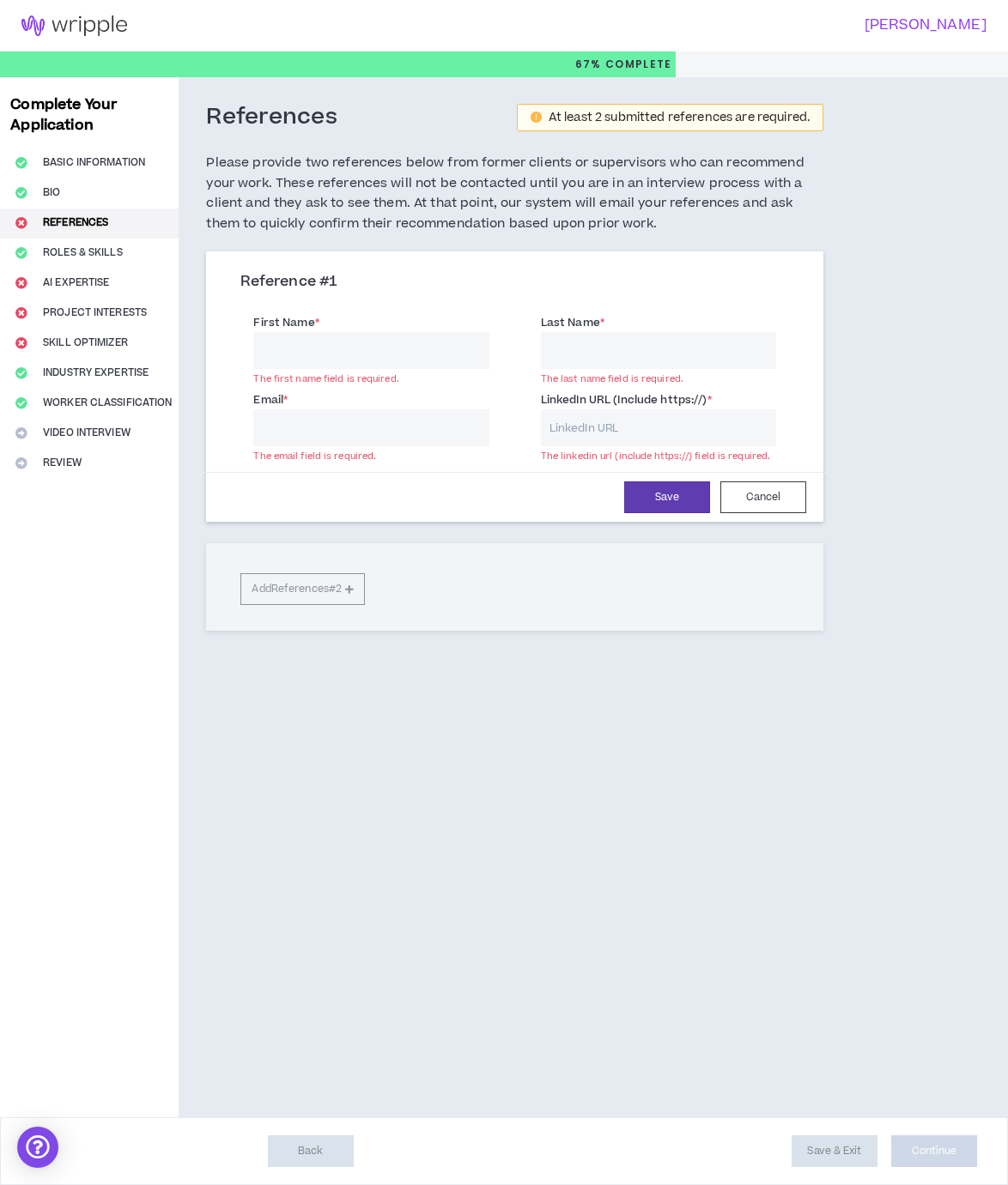
click at [750, 634] on div "Reference # 1 First Name * The first name field is required. Last Name * The la…" at bounding box center [514, 462] width 617 height 421
click at [906, 777] on div "Complete Your Application Basic Information Bio References Roles & Skills AI Ex…" at bounding box center [504, 597] width 1008 height 1040
drag, startPoint x: 928, startPoint y: 800, endPoint x: 918, endPoint y: 375, distance: 425.1
click at [580, 606] on div "Reference # 1 First Name * The first name field is required. Last Name * The la…" at bounding box center [514, 440] width 617 height 379
click at [717, 762] on div "References At least 2 submitted references are required. Please provide two ref…" at bounding box center [515, 597] width 672 height 1040
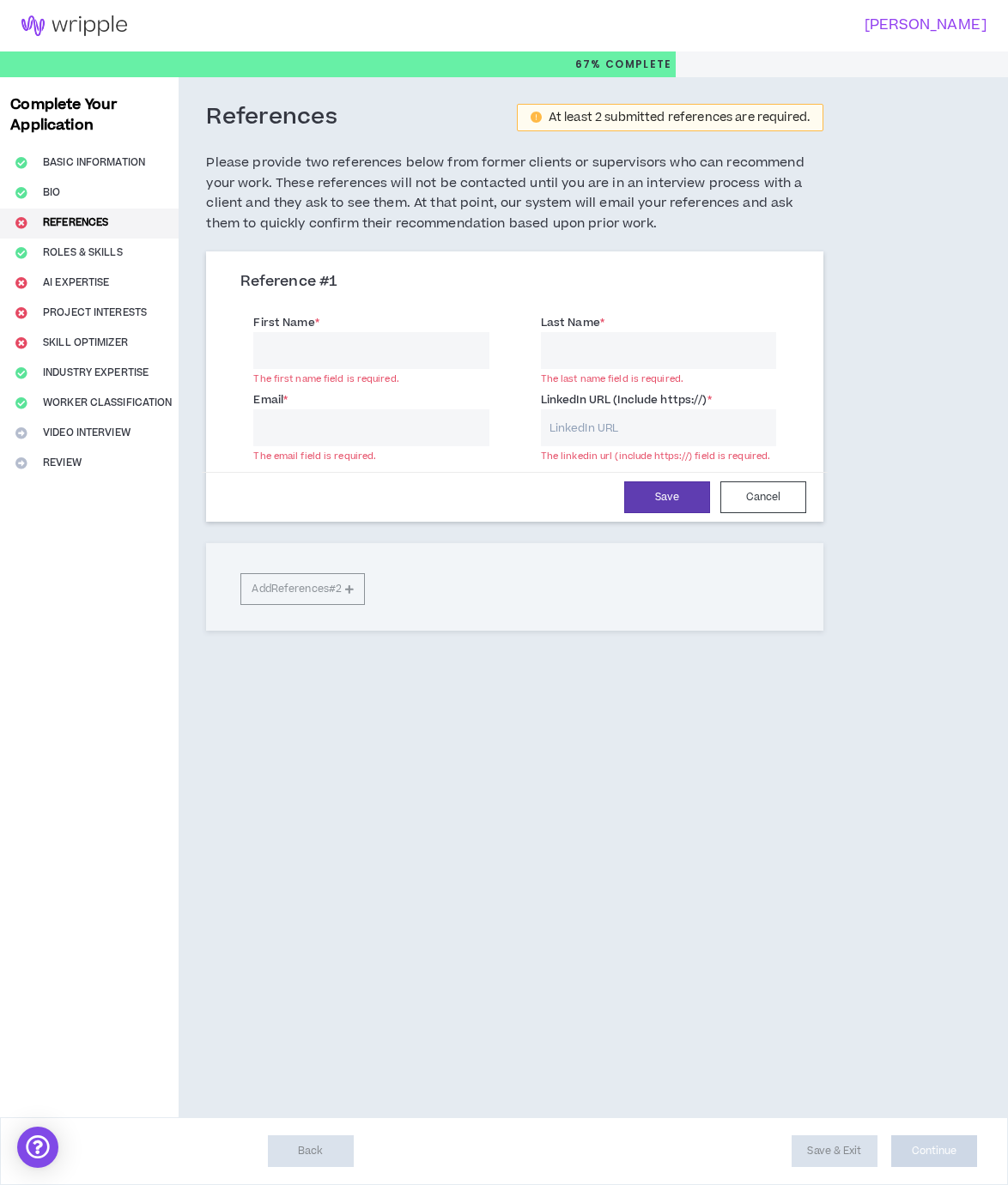
click at [581, 363] on input "Last Name *" at bounding box center [658, 350] width 236 height 37
click at [361, 339] on input "First Name *" at bounding box center [371, 350] width 236 height 37
drag, startPoint x: 359, startPoint y: 425, endPoint x: 367, endPoint y: 397, distance: 29.1
click at [359, 424] on input "Email *" at bounding box center [371, 427] width 236 height 37
click at [353, 357] on input "First Name *" at bounding box center [371, 350] width 236 height 37
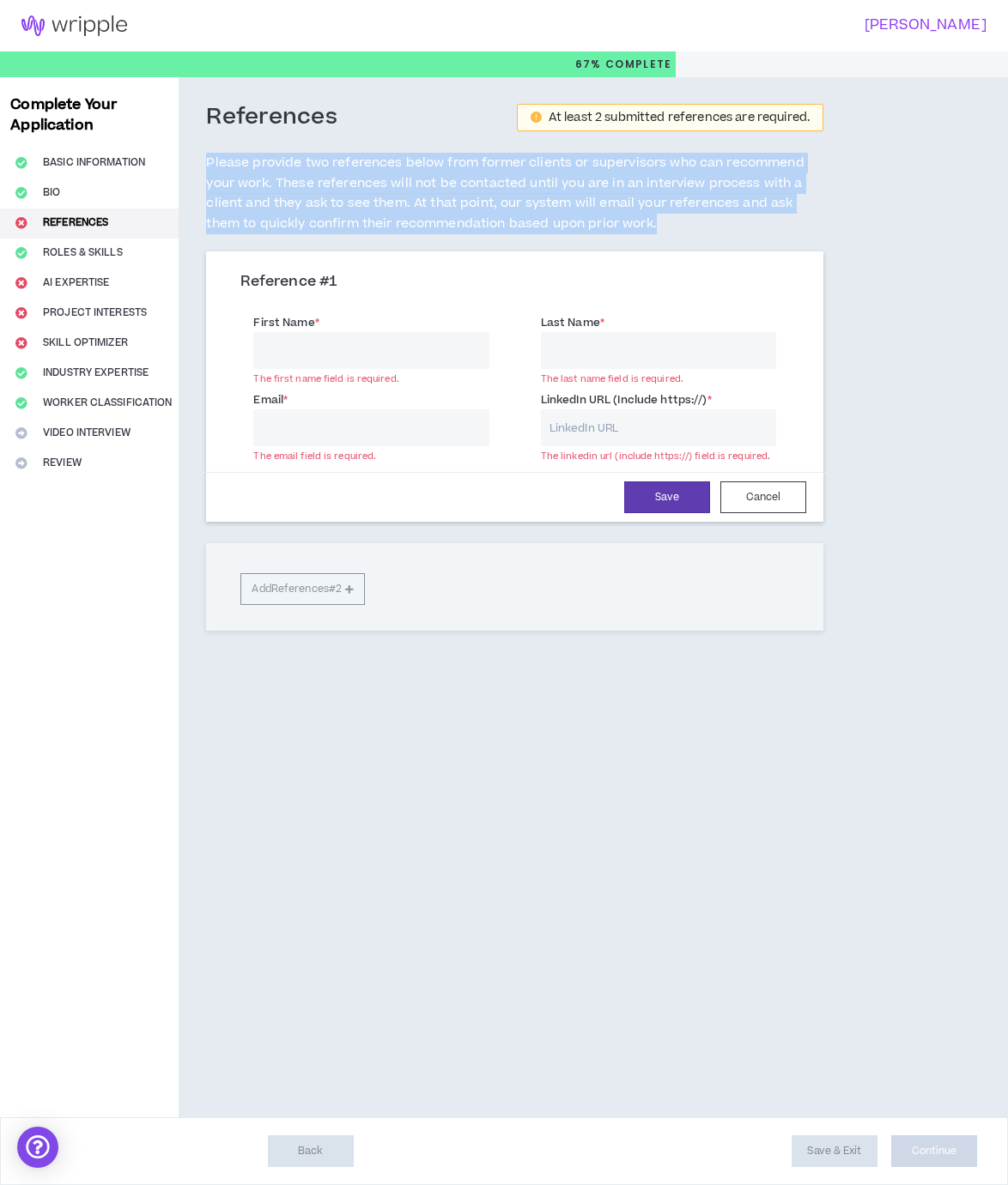
drag, startPoint x: 205, startPoint y: 157, endPoint x: 748, endPoint y: 229, distance: 547.8
click at [748, 229] on div "References At least 2 submitted references are required. Please provide two ref…" at bounding box center [515, 396] width 672 height 639
click at [665, 246] on div "References At least 2 submitted references are required. Please provide two ref…" at bounding box center [514, 177] width 617 height 148
drag, startPoint x: 665, startPoint y: 224, endPoint x: 200, endPoint y: 150, distance: 470.9
click at [200, 150] on div "References At least 2 submitted references are required. Please provide two ref…" at bounding box center [515, 396] width 672 height 639
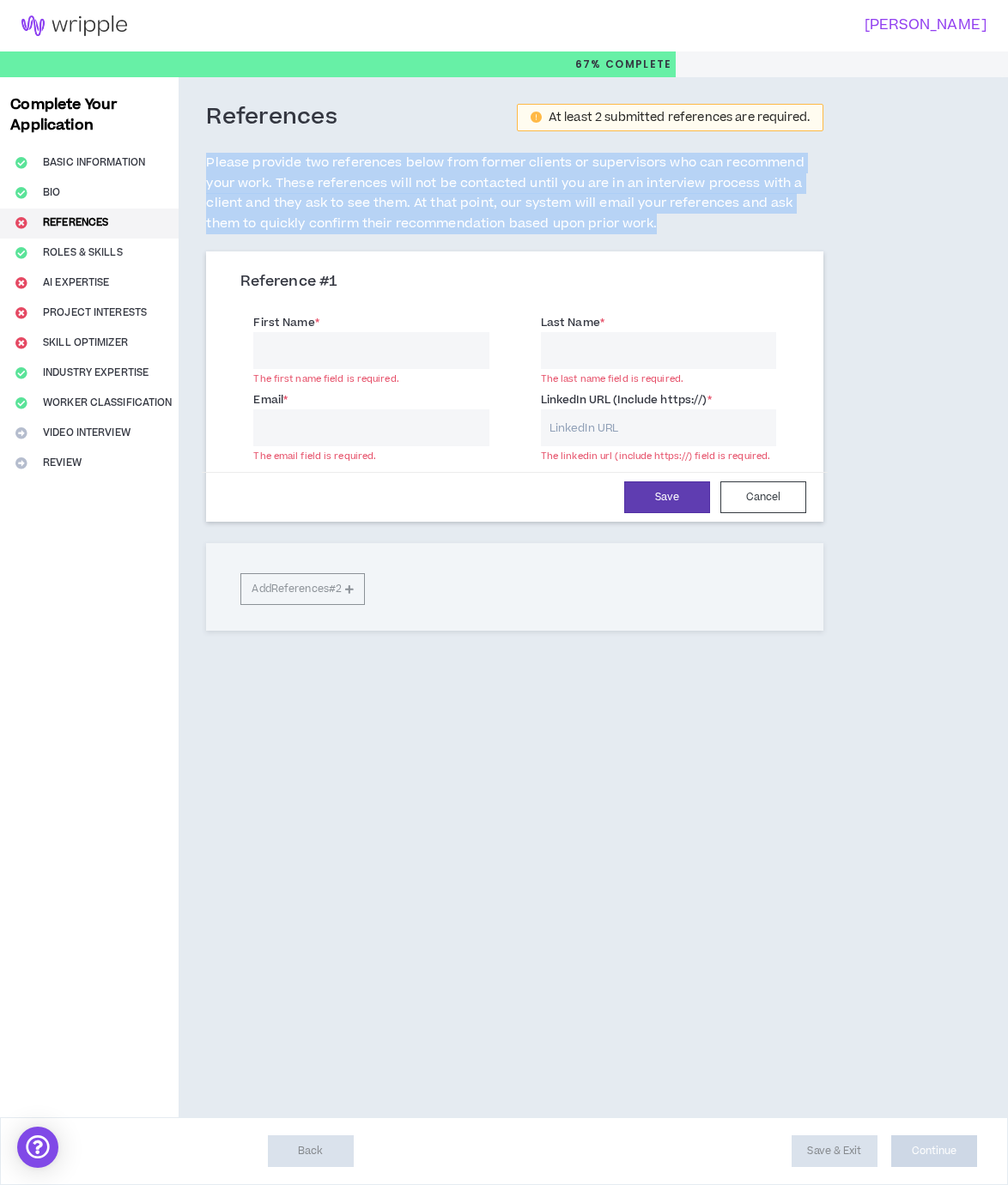
click at [200, 150] on div "References At least 2 submitted references are required. Please provide two ref…" at bounding box center [515, 396] width 672 height 639
drag, startPoint x: 202, startPoint y: 159, endPoint x: 749, endPoint y: 221, distance: 550.5
click at [749, 221] on div "References At least 2 submitted references are required. Please provide two ref…" at bounding box center [515, 396] width 672 height 639
click at [674, 225] on h5 "Please provide two references below from former clients or supervisors who can …" at bounding box center [514, 194] width 617 height 82
click at [668, 227] on h5 "Please provide two references below from former clients or supervisors who can …" at bounding box center [514, 194] width 617 height 82
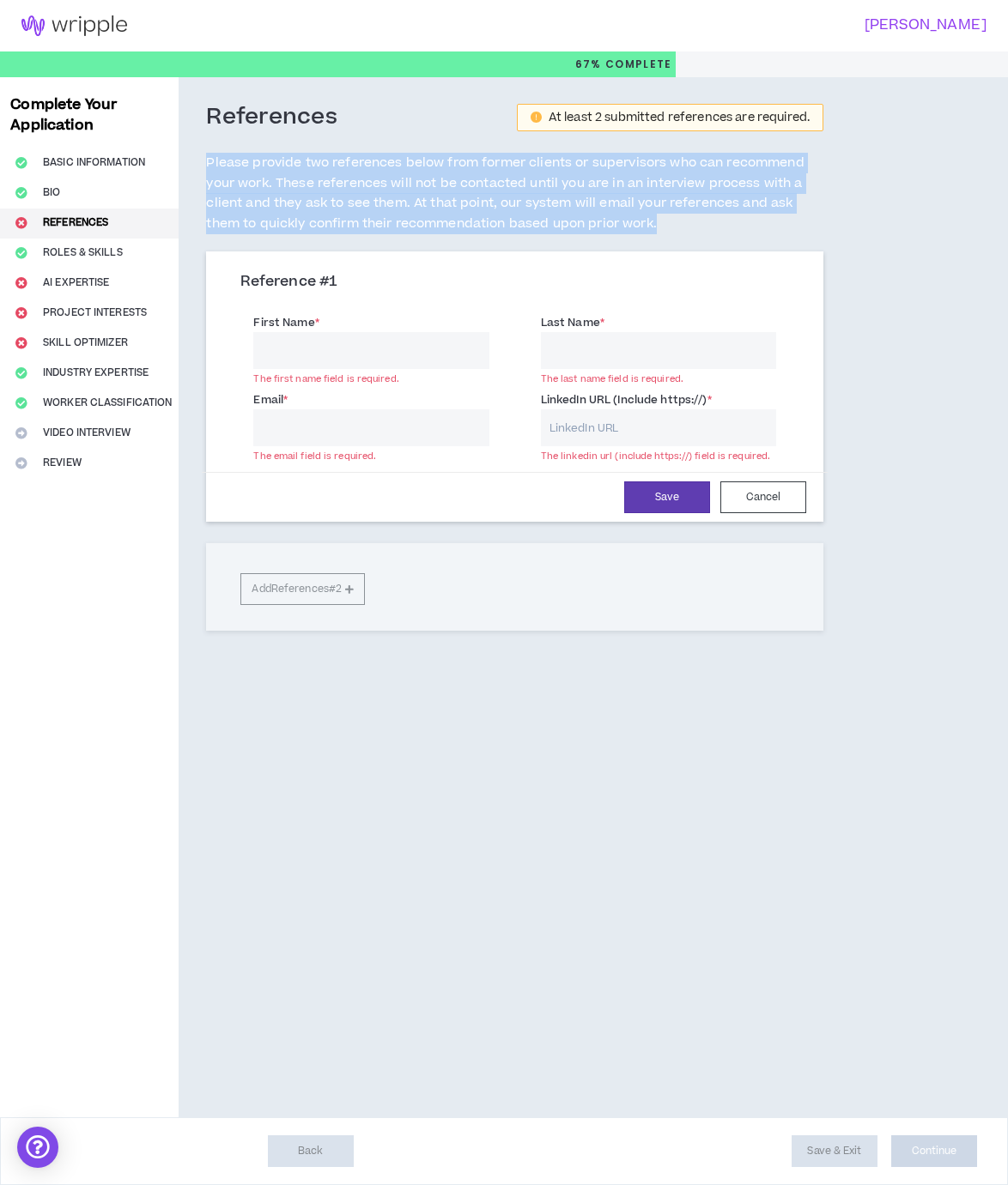
drag, startPoint x: 664, startPoint y: 225, endPoint x: 198, endPoint y: 155, distance: 471.2
click at [198, 155] on div "References At least 2 submitted references are required. Please provide two ref…" at bounding box center [515, 396] width 672 height 639
click at [200, 172] on div "References At least 2 submitted references are required. Please provide two ref…" at bounding box center [515, 396] width 672 height 639
drag, startPoint x: 205, startPoint y: 158, endPoint x: 731, endPoint y: 227, distance: 530.5
click at [731, 227] on div "References At least 2 submitted references are required. Please provide two ref…" at bounding box center [515, 396] width 672 height 639
